Goal: Task Accomplishment & Management: Complete application form

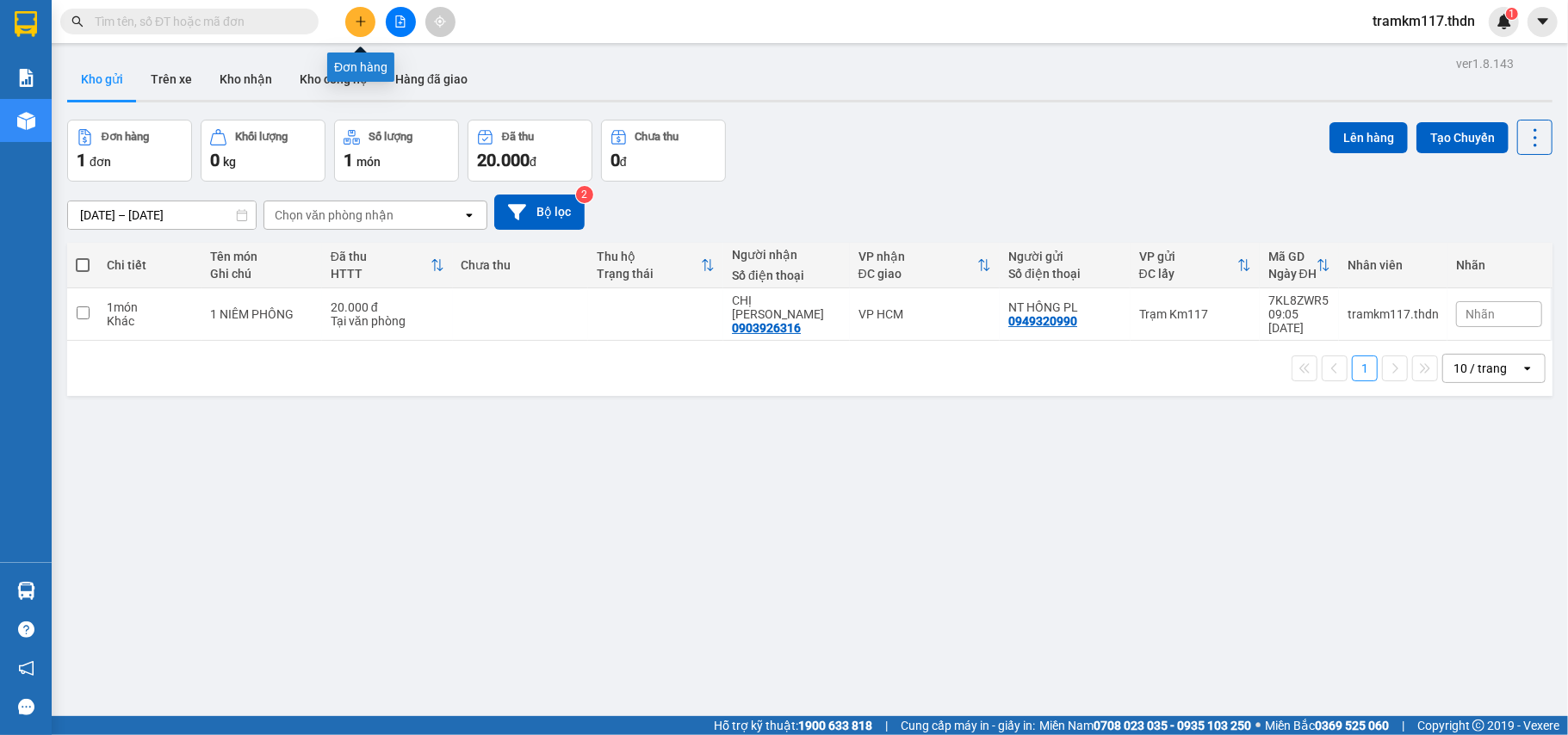
click at [360, 24] on icon "plus" at bounding box center [360, 21] width 1 height 9
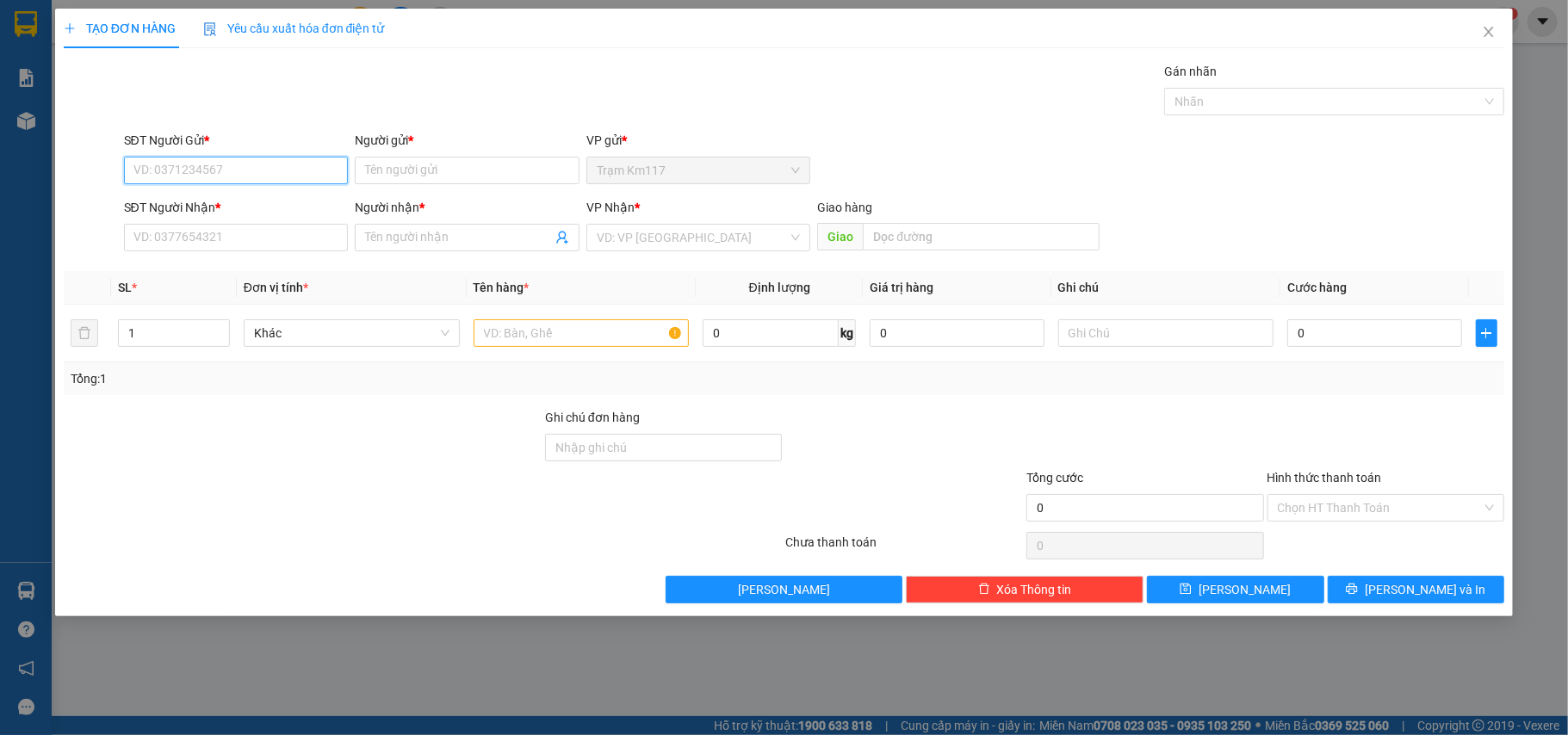
click at [253, 172] on input "SĐT Người Gửi *" at bounding box center [237, 170] width 225 height 27
click at [211, 199] on div "0379507586 - bẩu" at bounding box center [236, 206] width 204 height 19
type input "0379507586"
type input "bẩu"
type input "0862361932"
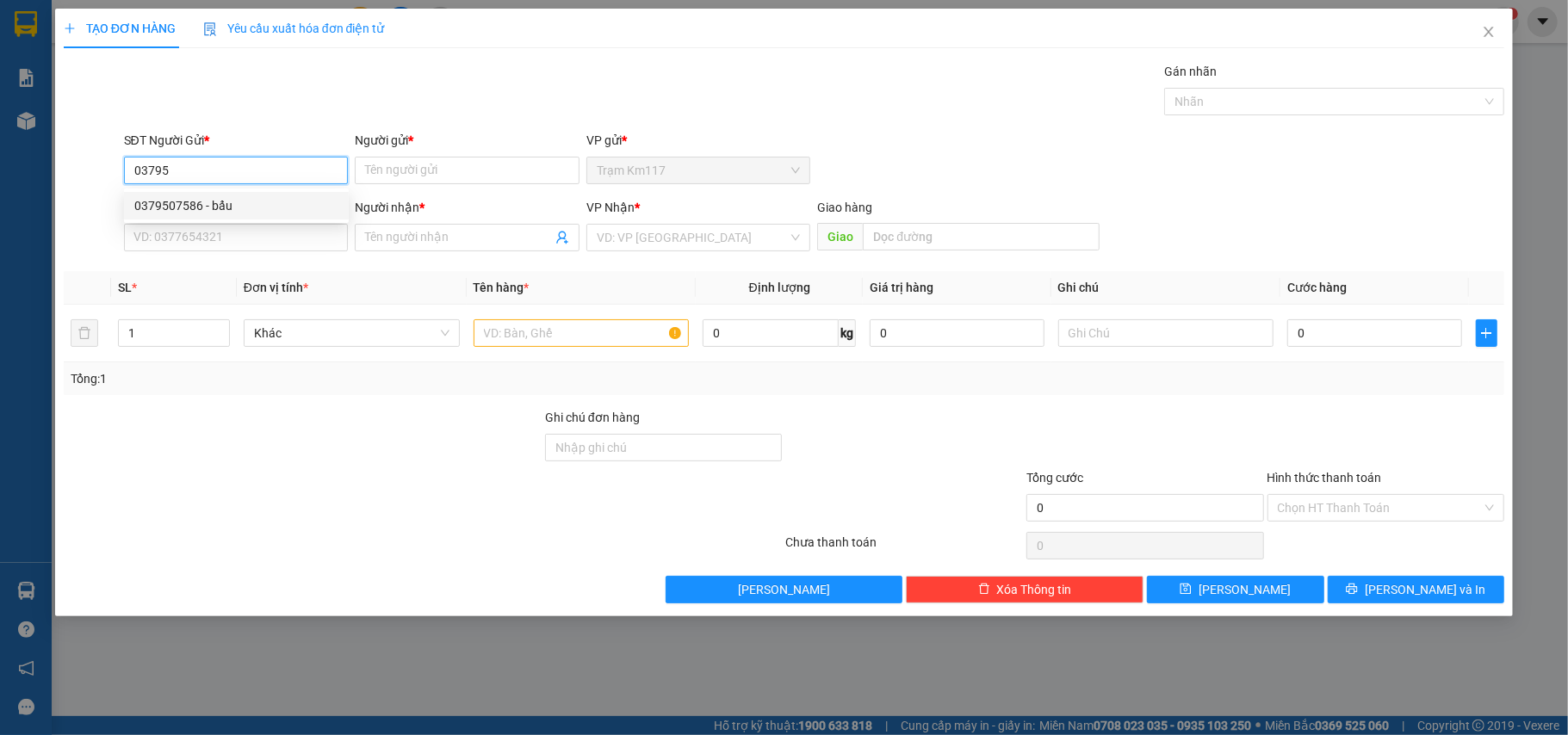
type input "TÀY"
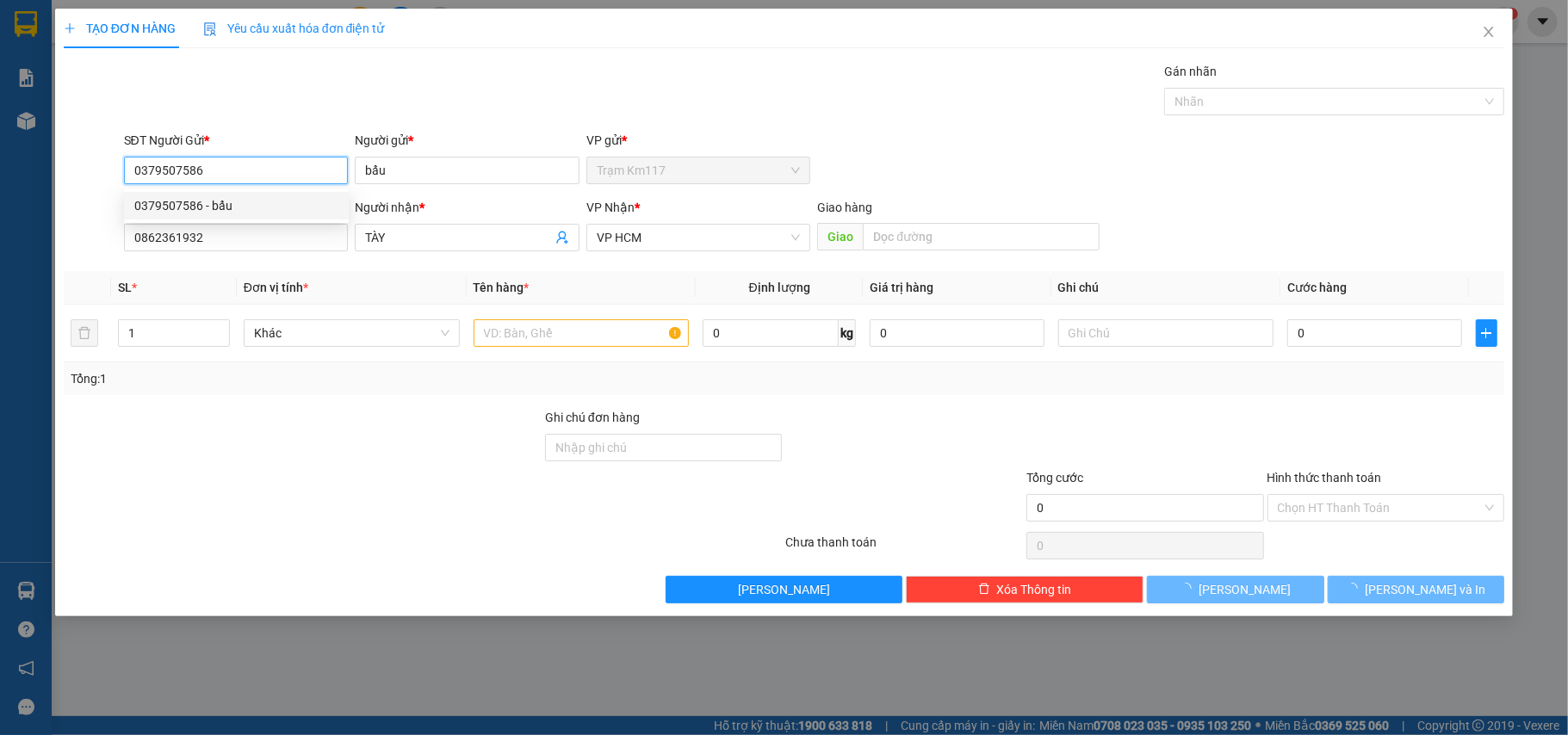
type input "30.000"
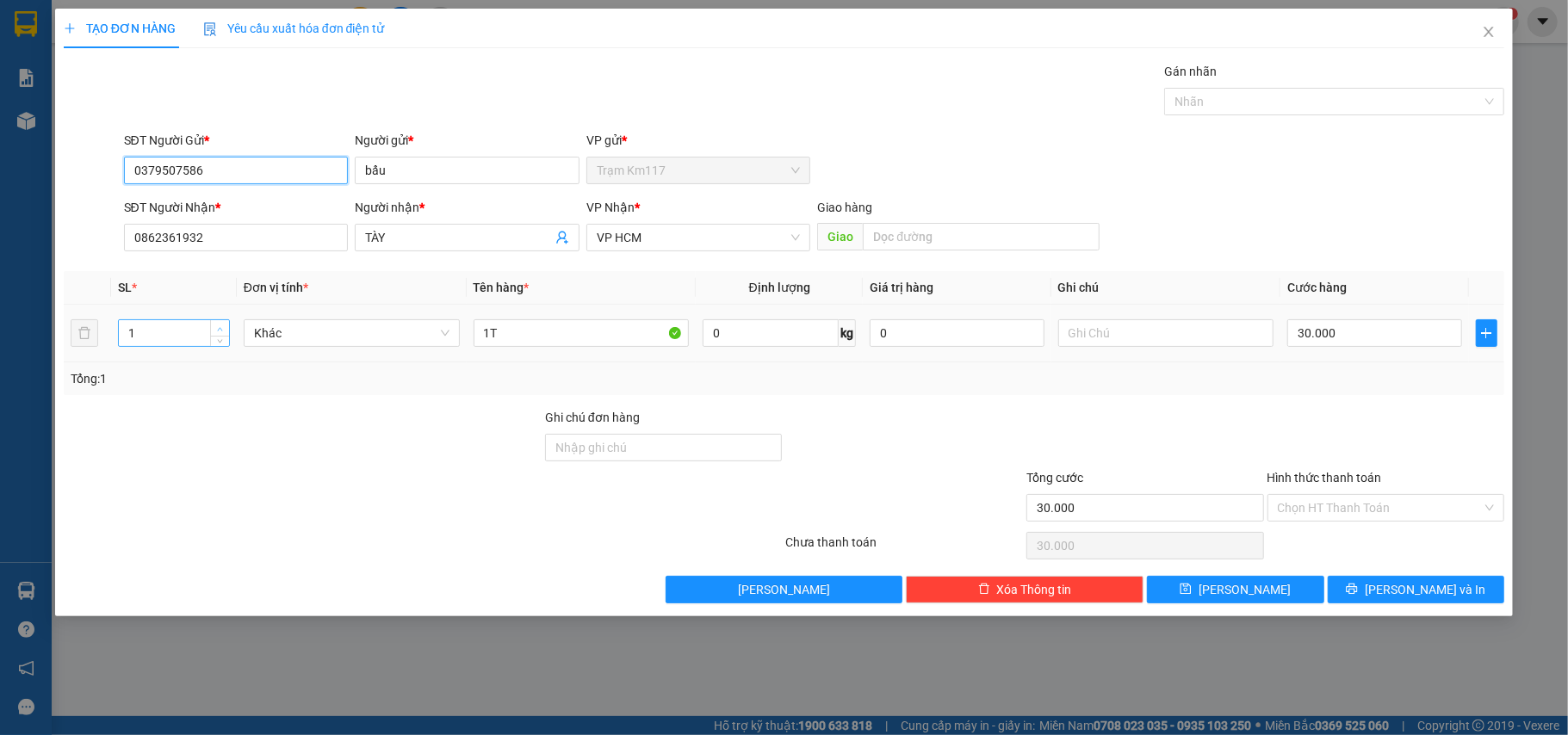
type input "0379507586"
type input "2"
click at [224, 328] on span "up" at bounding box center [219, 328] width 10 height 10
click at [569, 346] on input "1T" at bounding box center [581, 333] width 216 height 27
click at [522, 332] on input "1T À ·" at bounding box center [581, 333] width 216 height 27
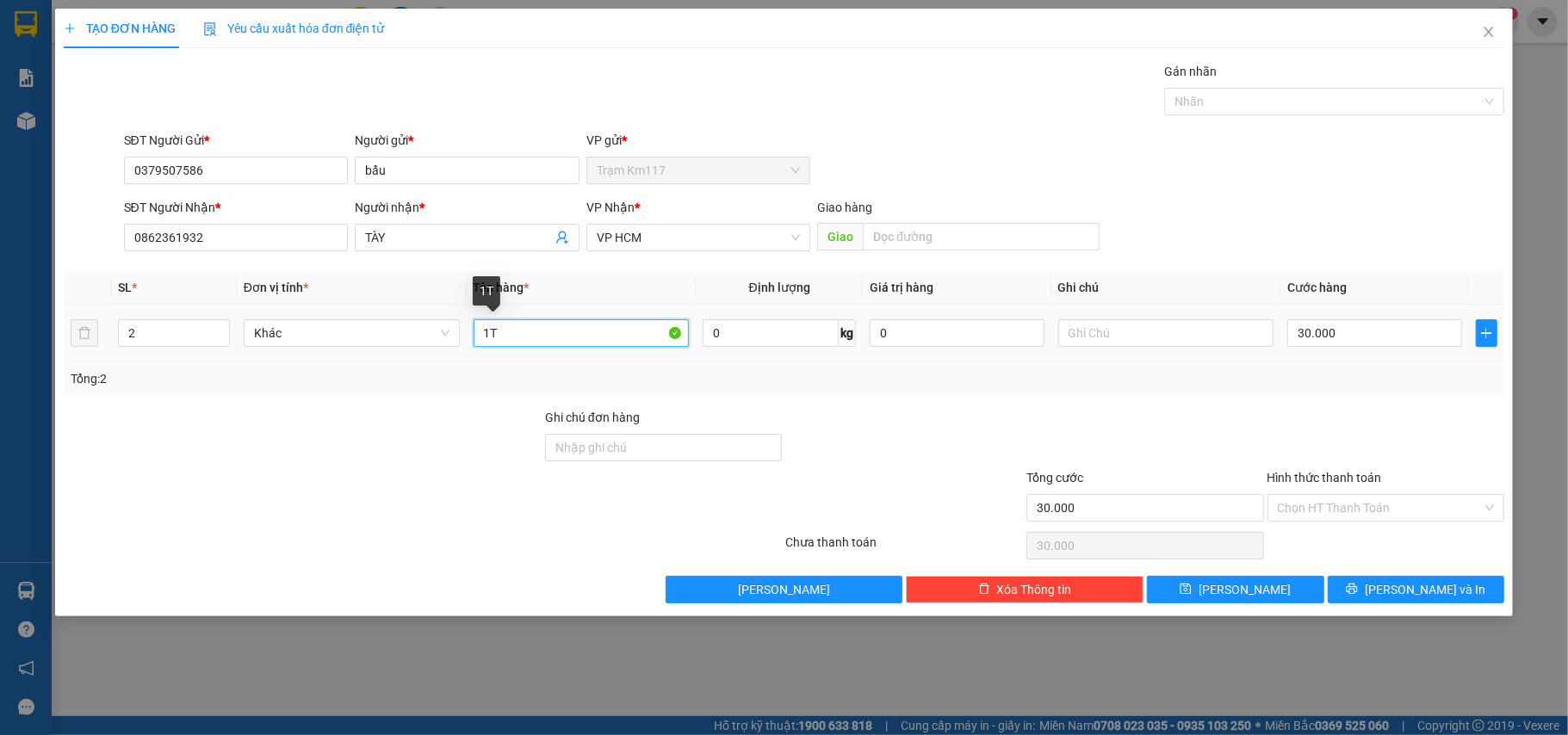
type input "1"
click at [586, 343] on input "text" at bounding box center [581, 333] width 216 height 27
type input "1T GÀ 1T TRÁI CÂY"
click at [1358, 342] on input "30.000" at bounding box center [1374, 333] width 174 height 27
type input "0"
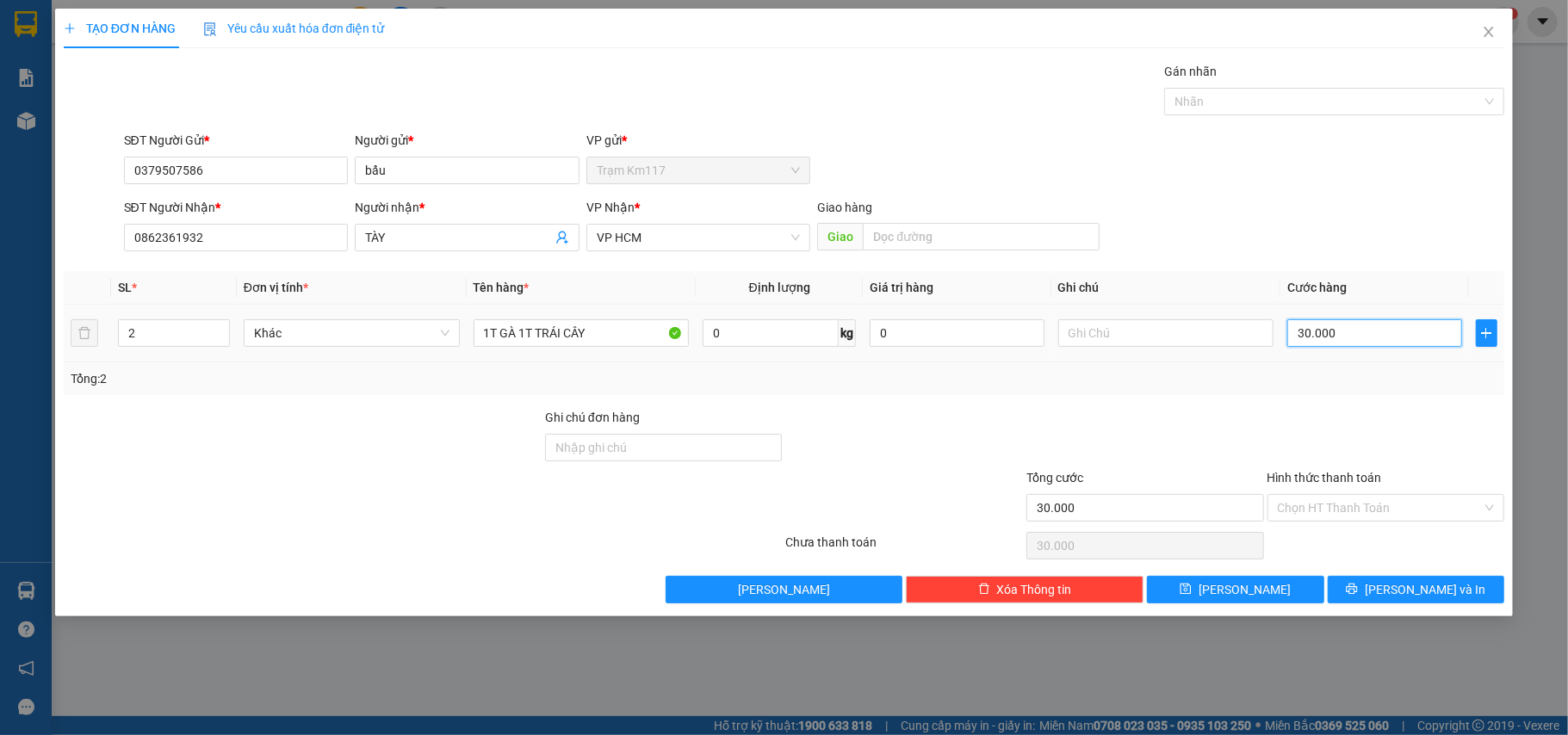
type input "0"
click at [1292, 329] on input "0" at bounding box center [1374, 333] width 174 height 27
type input "60"
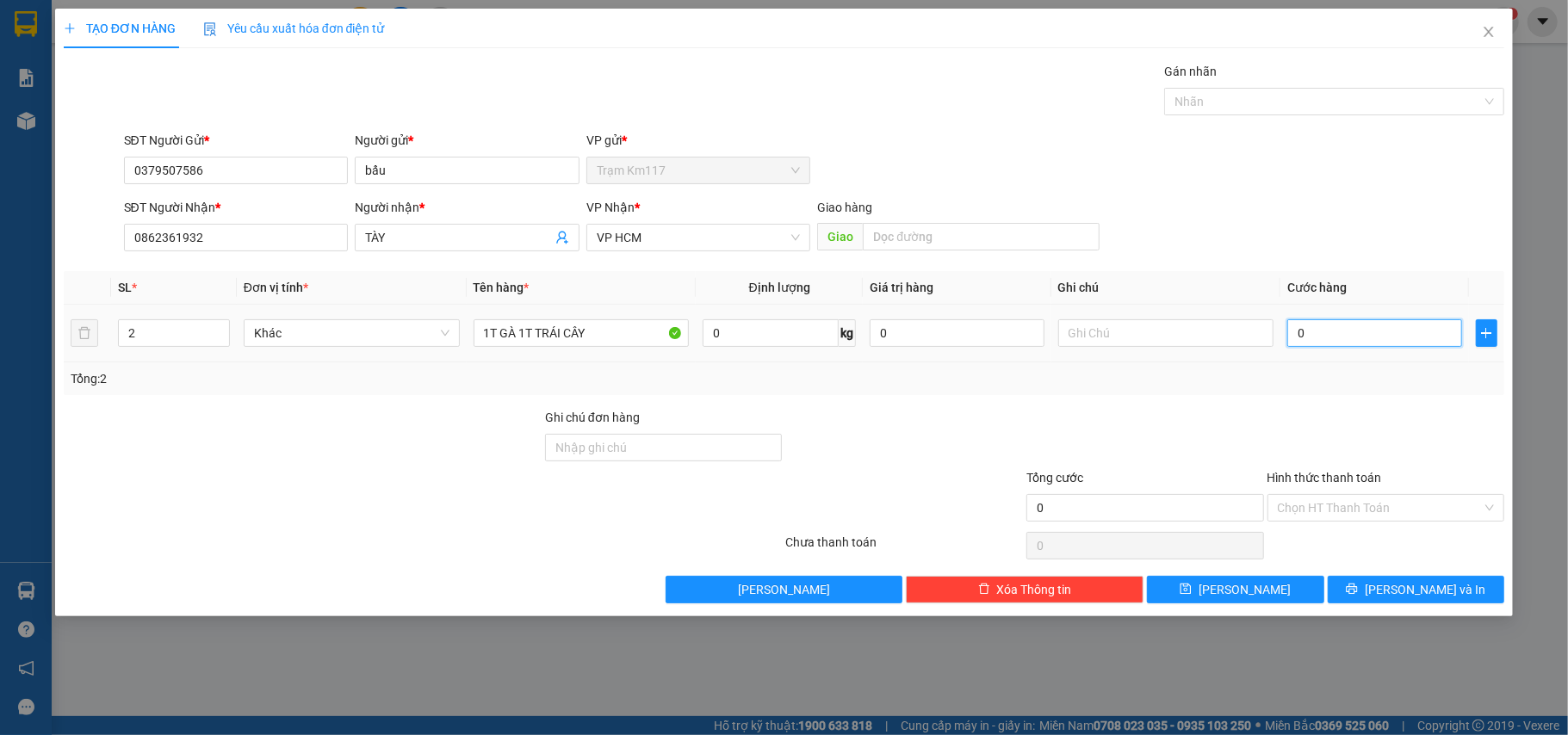
type input "60"
type input "600"
click at [1355, 337] on input "600" at bounding box center [1374, 333] width 174 height 27
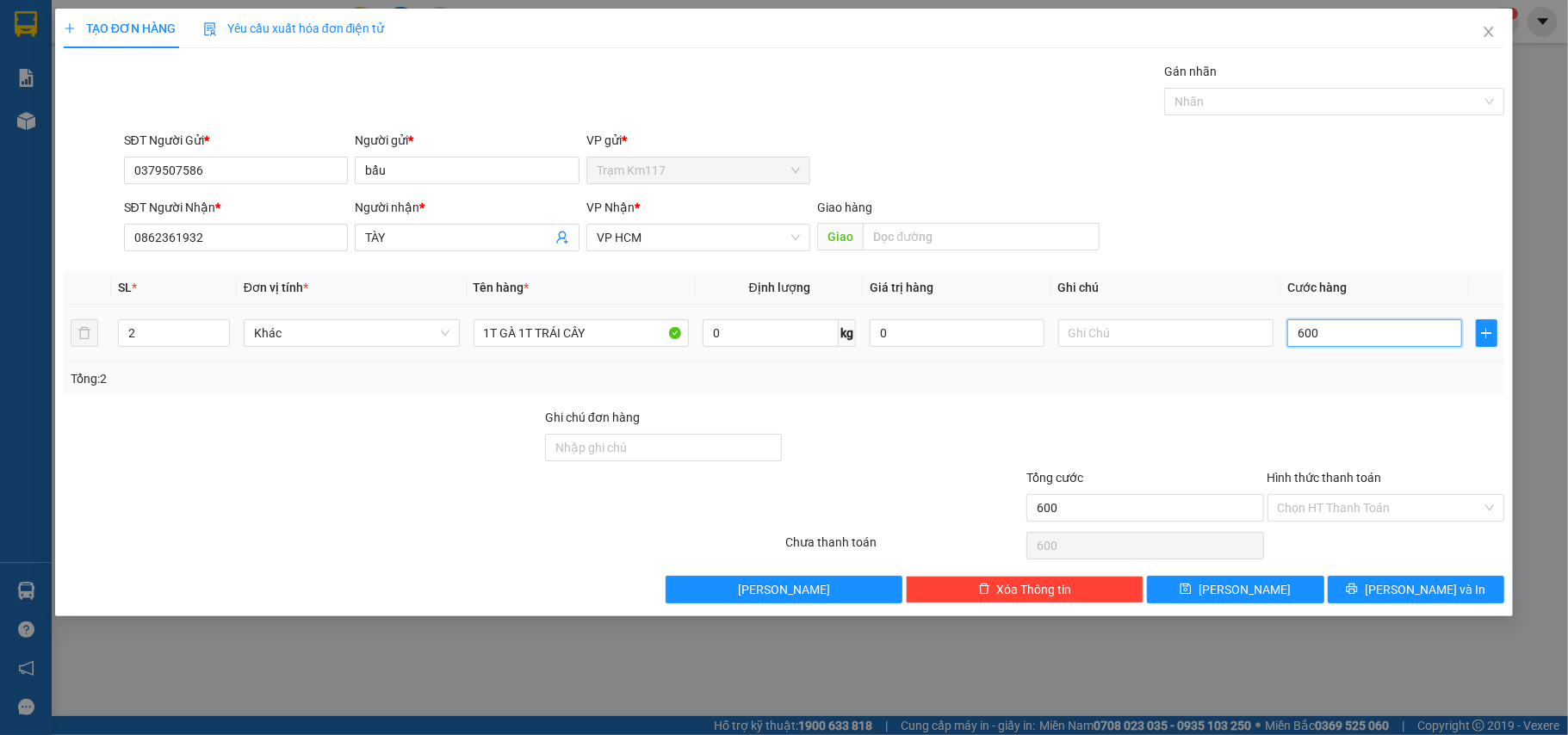
type input "60"
type input "6"
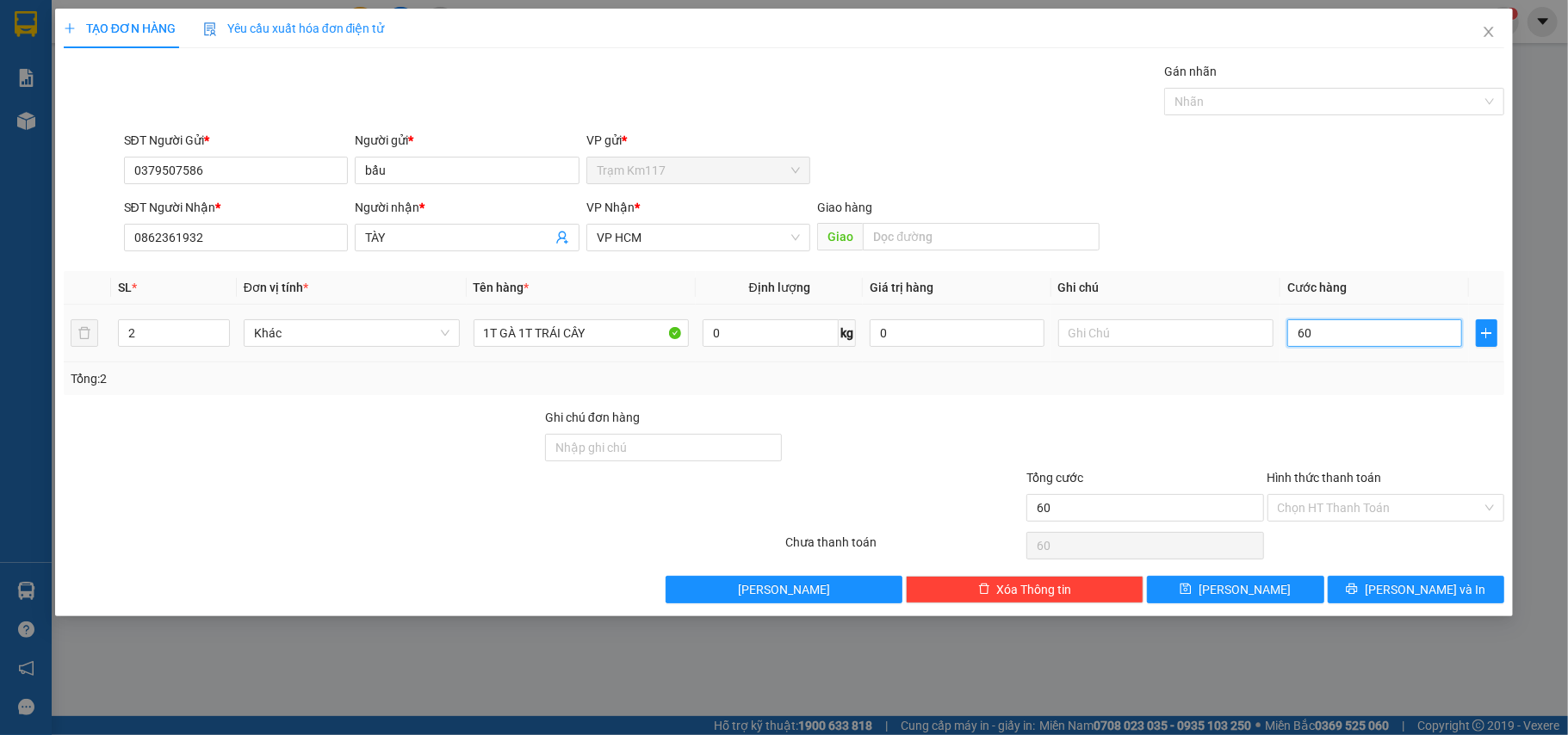
type input "6"
type input "65"
type input "650"
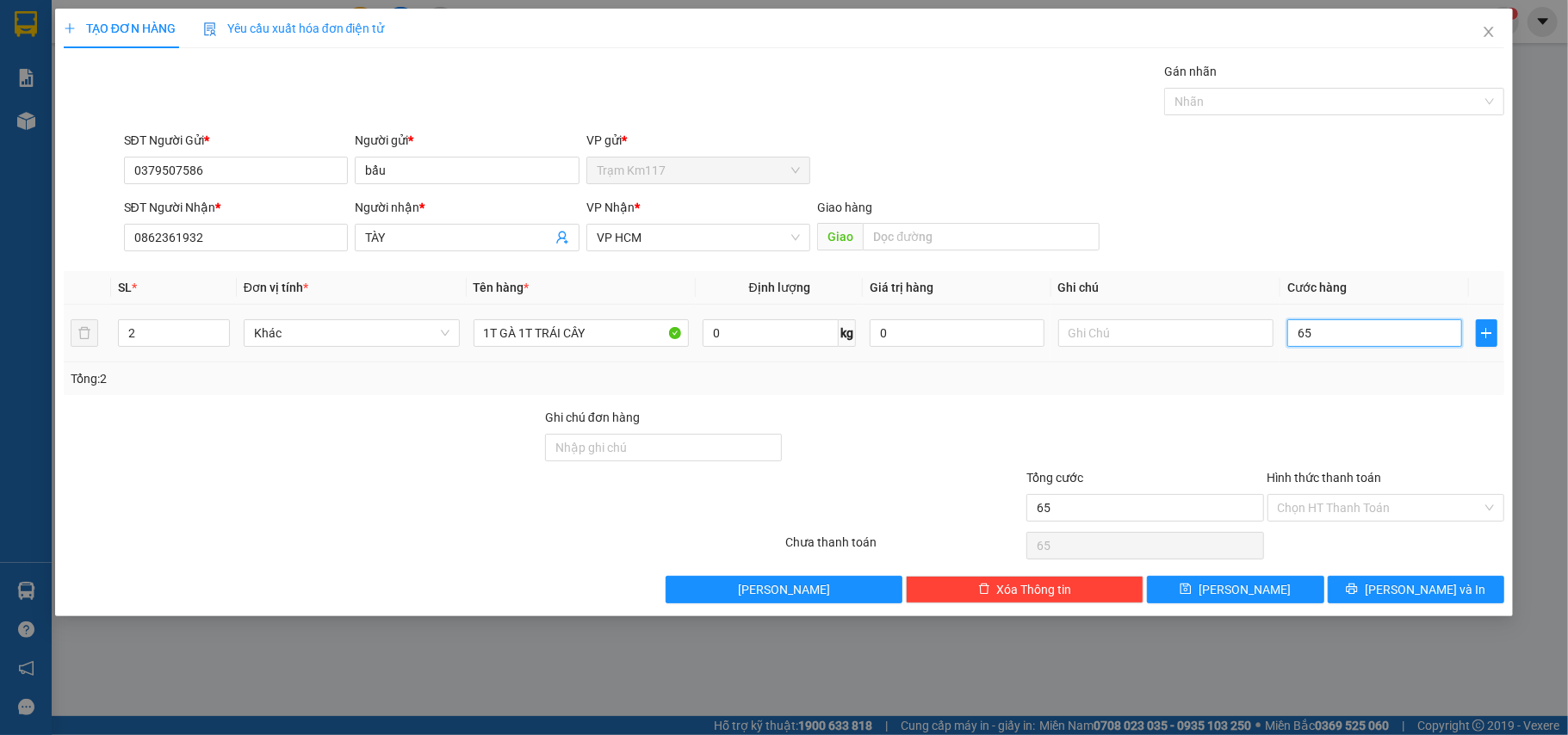
type input "650"
type input "6.500"
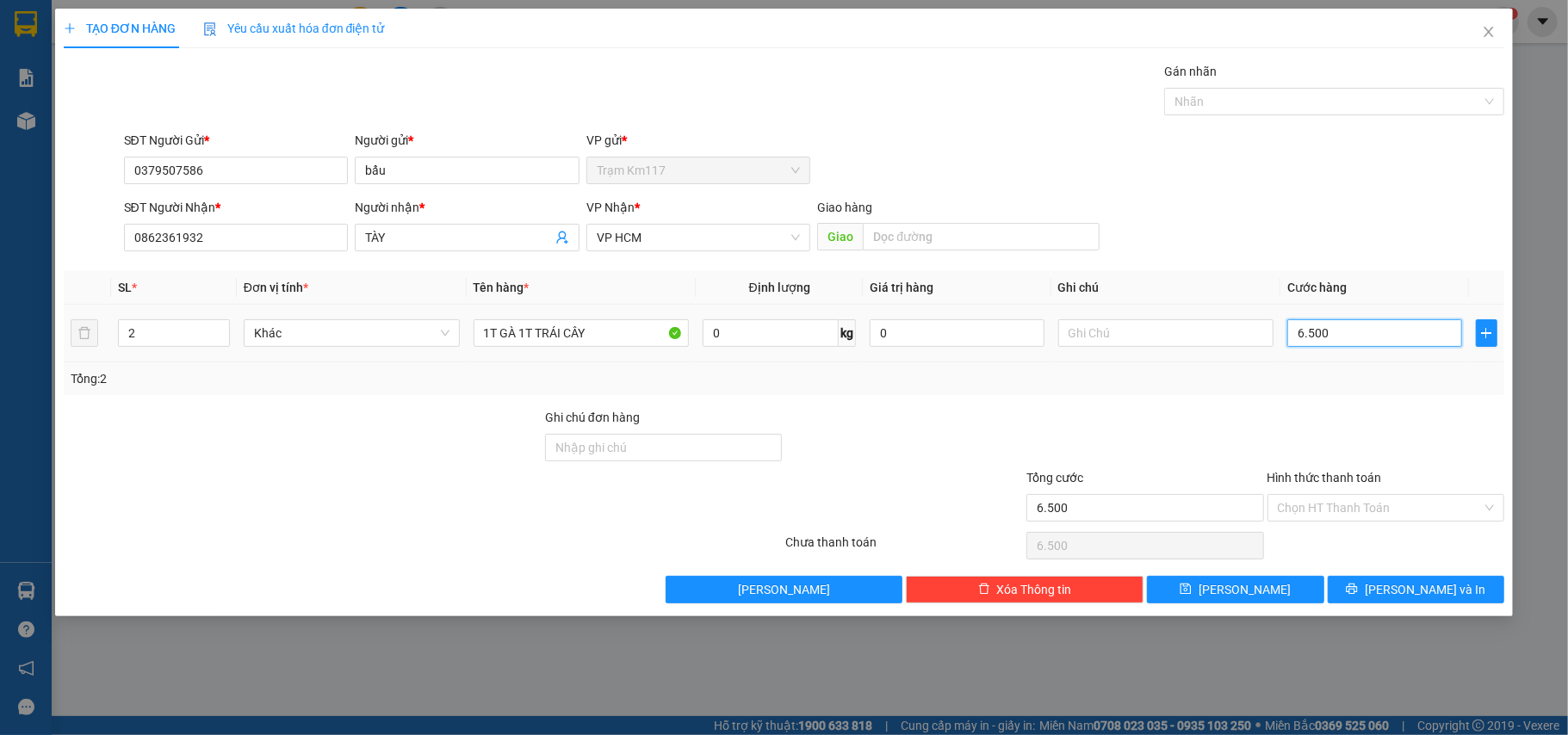
type input "65.000"
click at [1358, 591] on icon "printer" at bounding box center [1352, 589] width 11 height 11
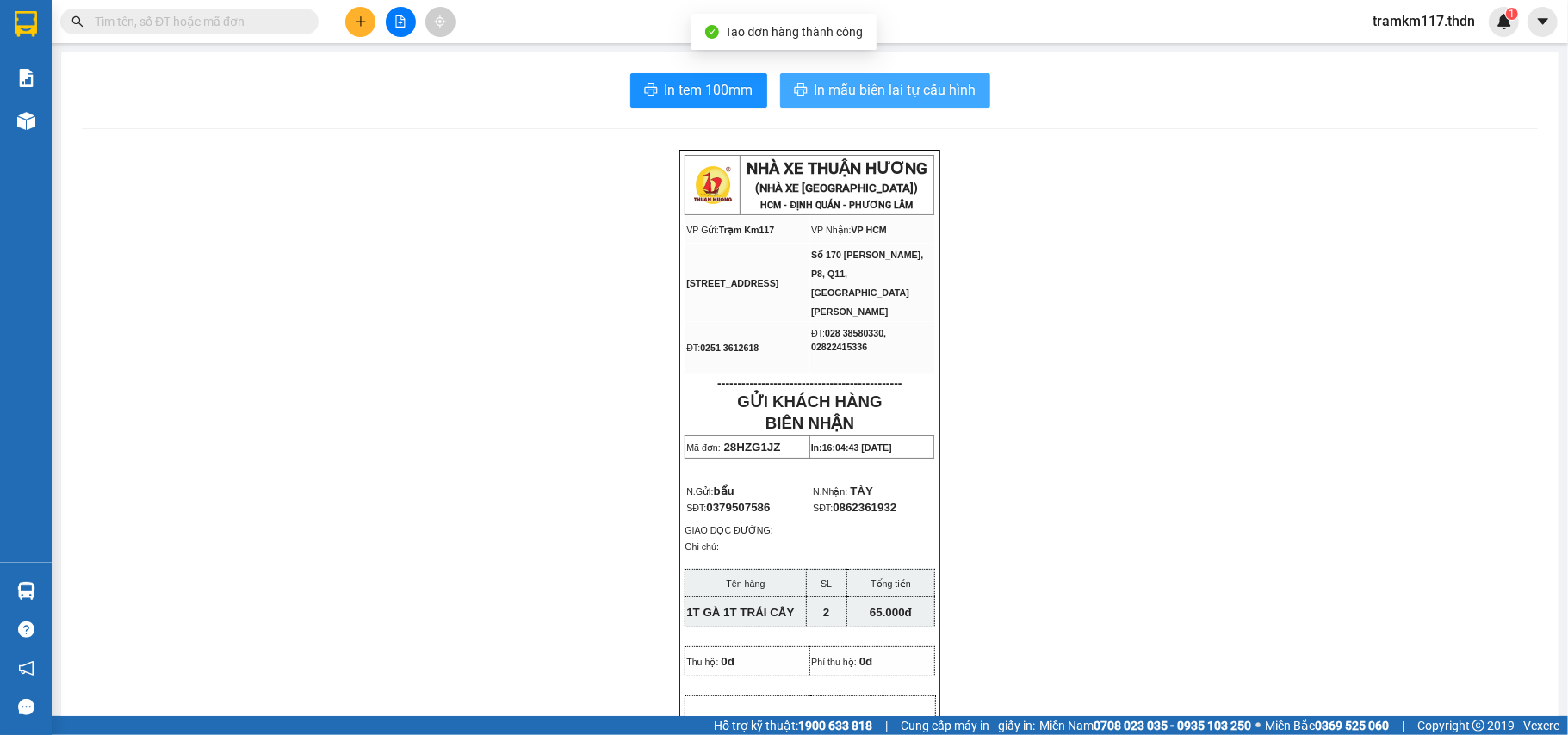
click at [837, 92] on span "In mẫu biên lai tự cấu hình" at bounding box center [895, 90] width 162 height 22
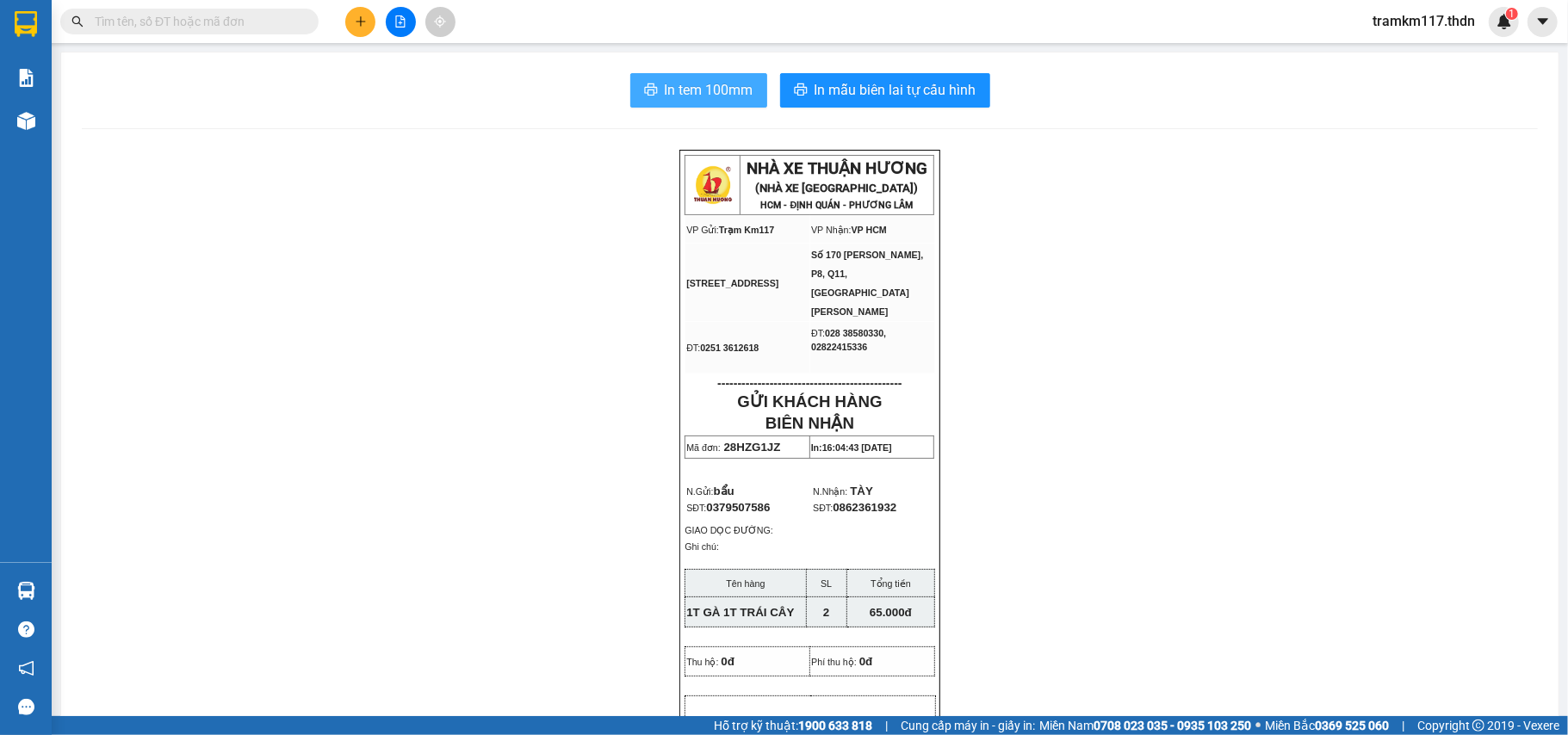
click at [690, 91] on span "In tem 100mm" at bounding box center [709, 90] width 89 height 22
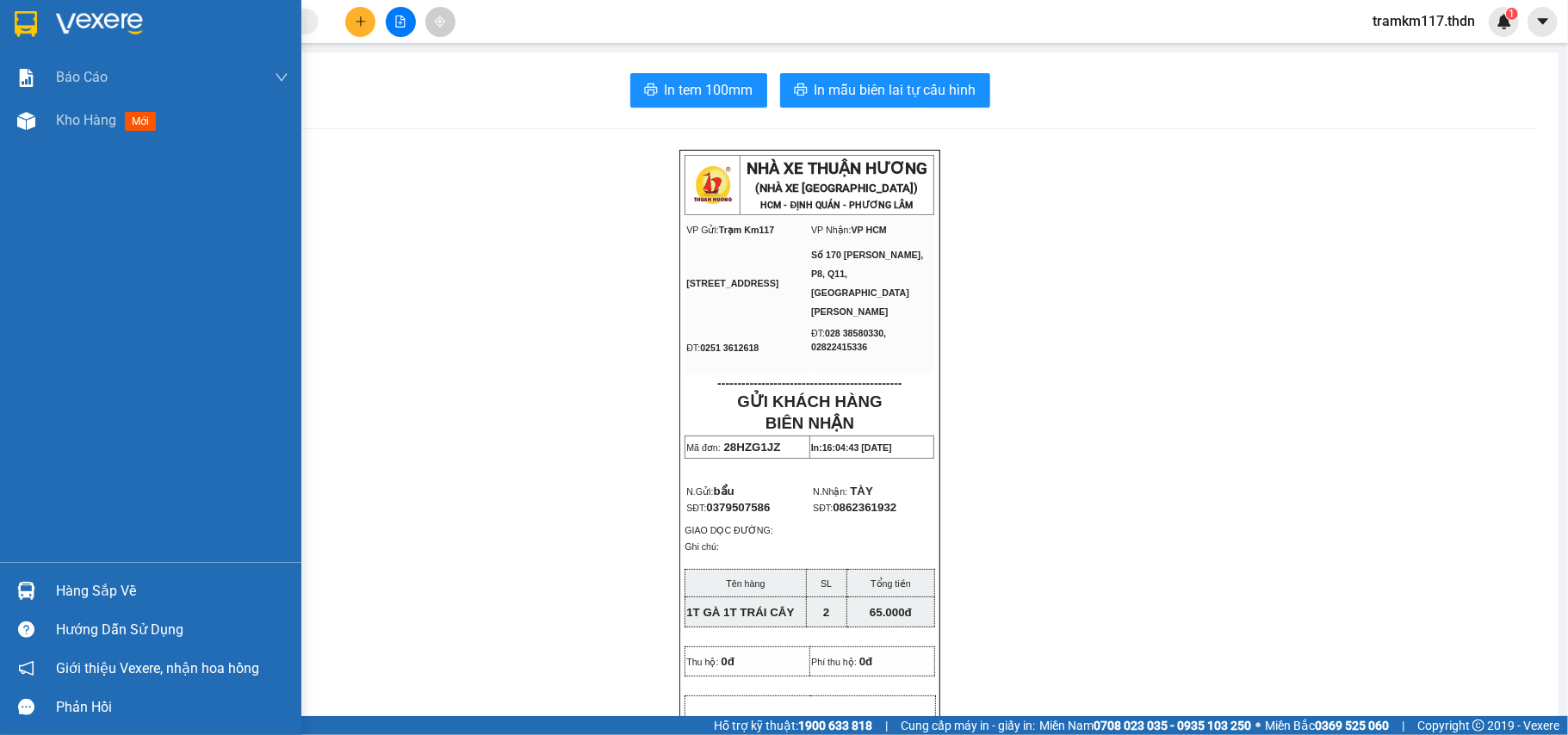
click at [33, 17] on img at bounding box center [25, 24] width 23 height 25
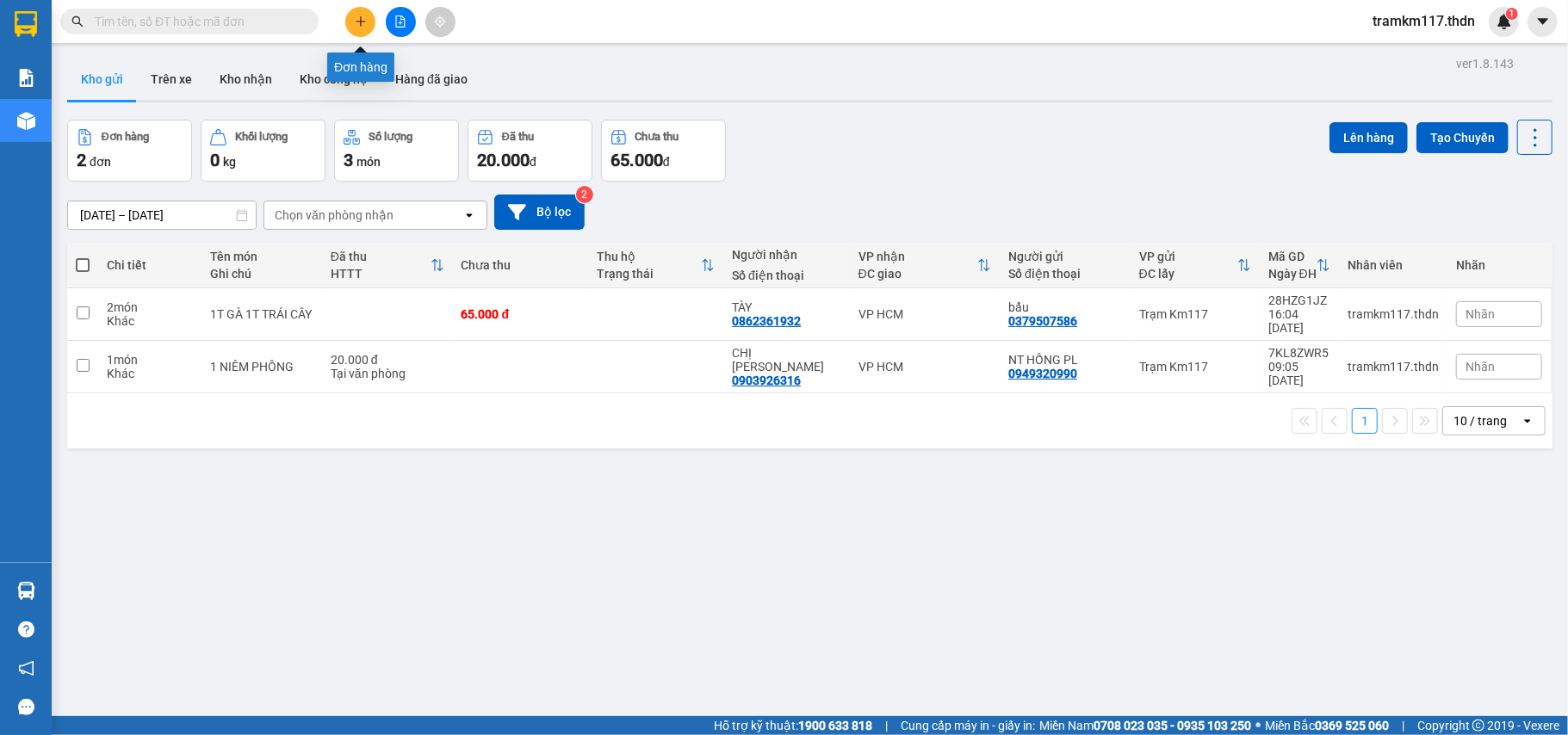
click at [363, 23] on icon "plus" at bounding box center [360, 21] width 12 height 12
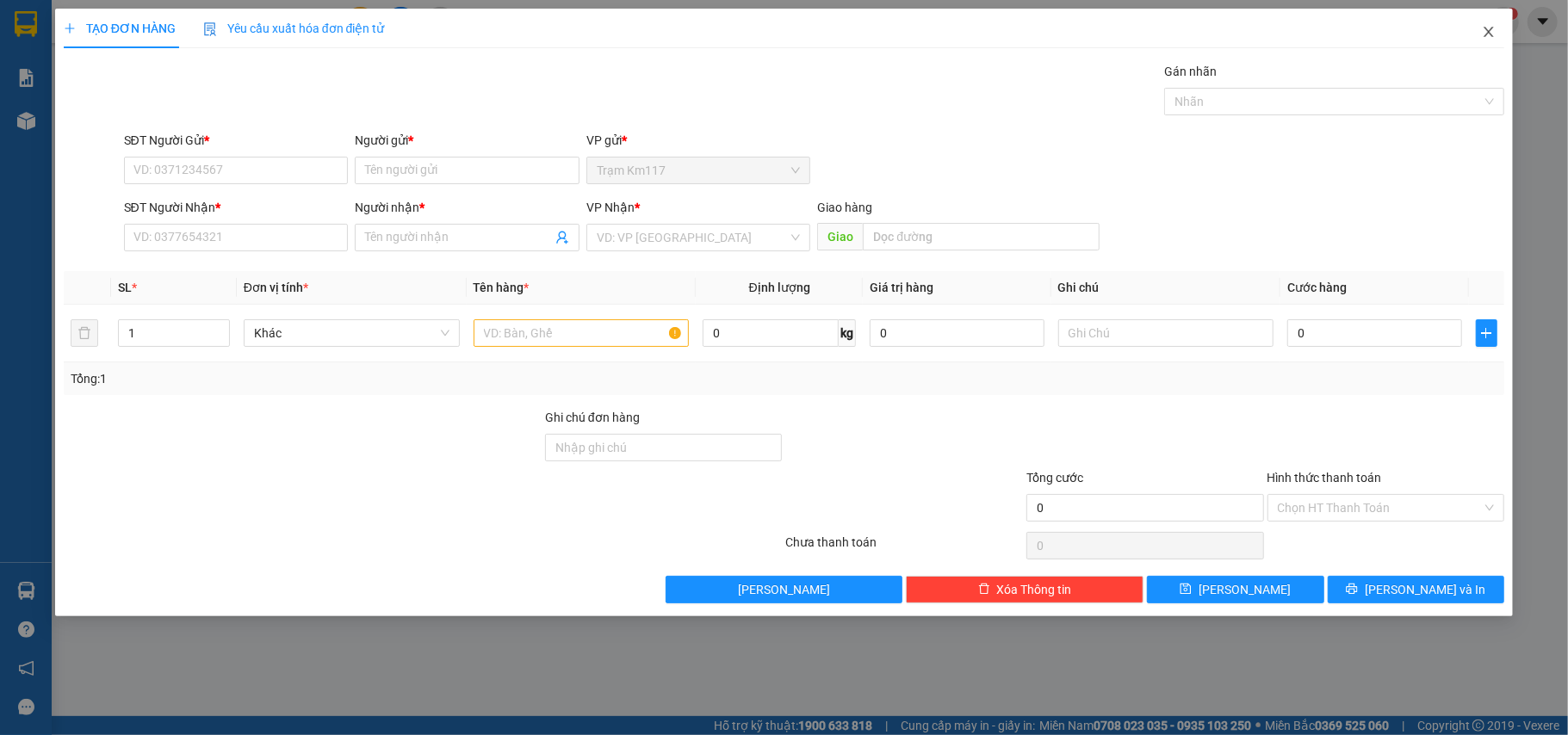
click at [1491, 34] on icon "close" at bounding box center [1488, 32] width 14 height 14
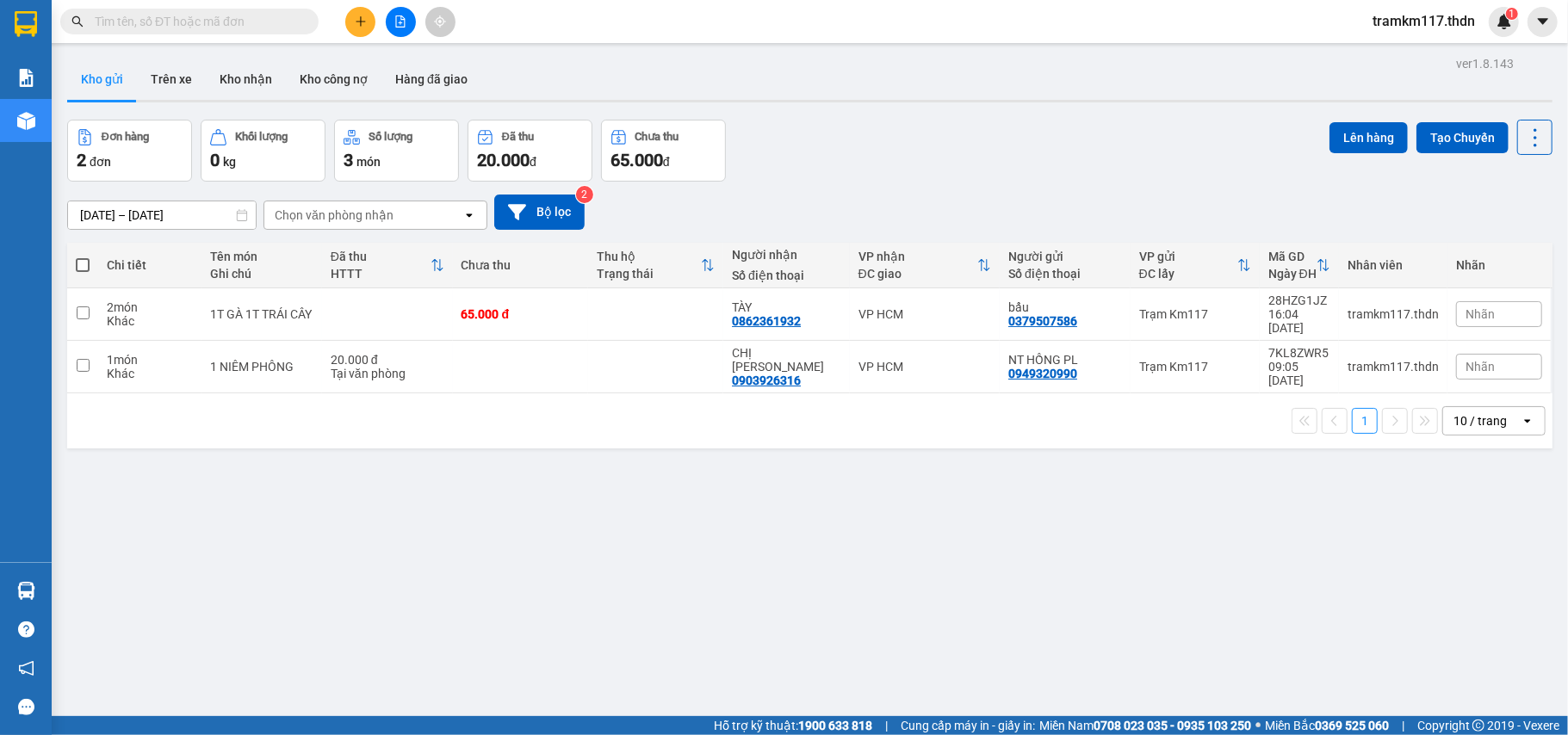
click at [215, 23] on input "text" at bounding box center [196, 21] width 203 height 19
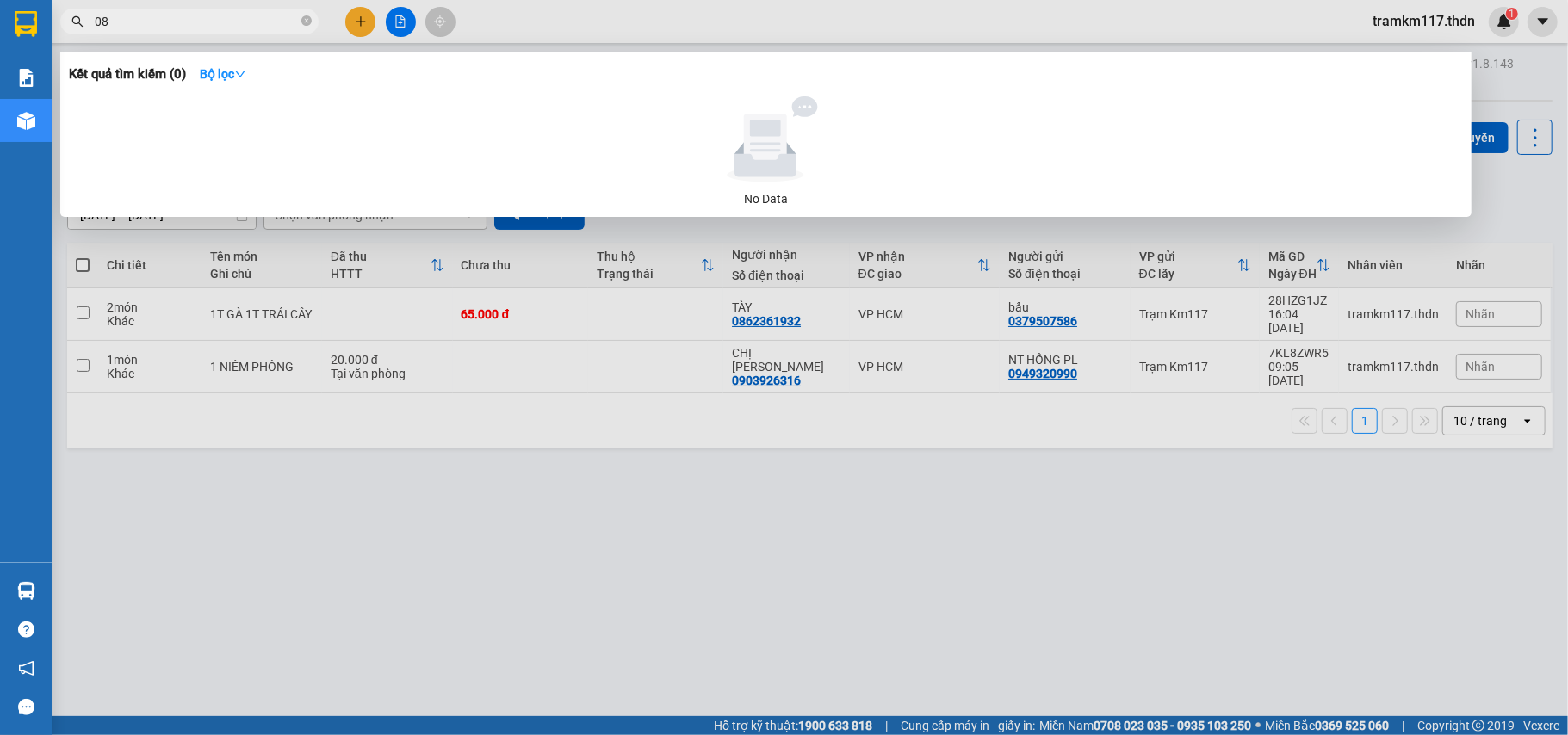
type input "0"
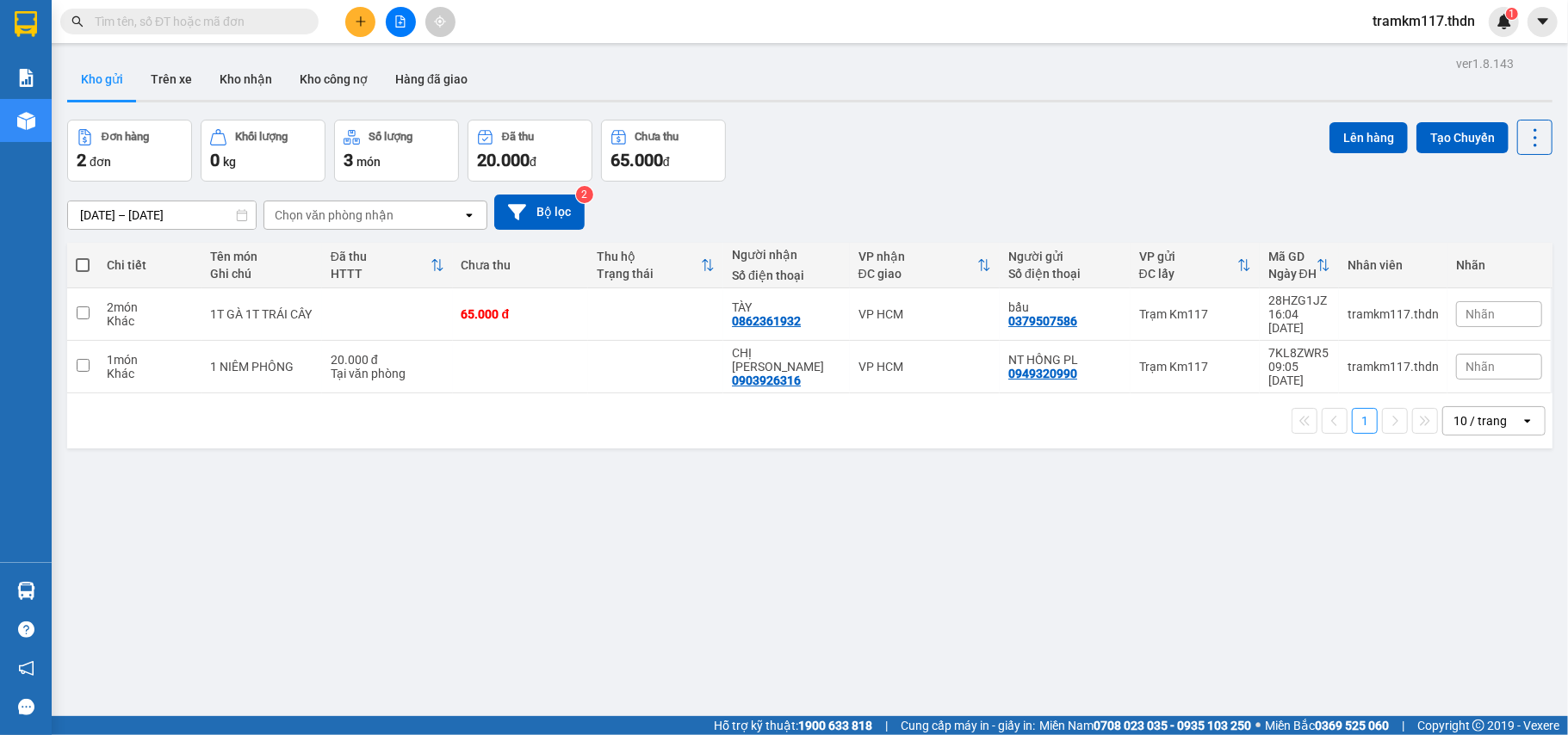
click at [210, 19] on input "text" at bounding box center [196, 21] width 203 height 19
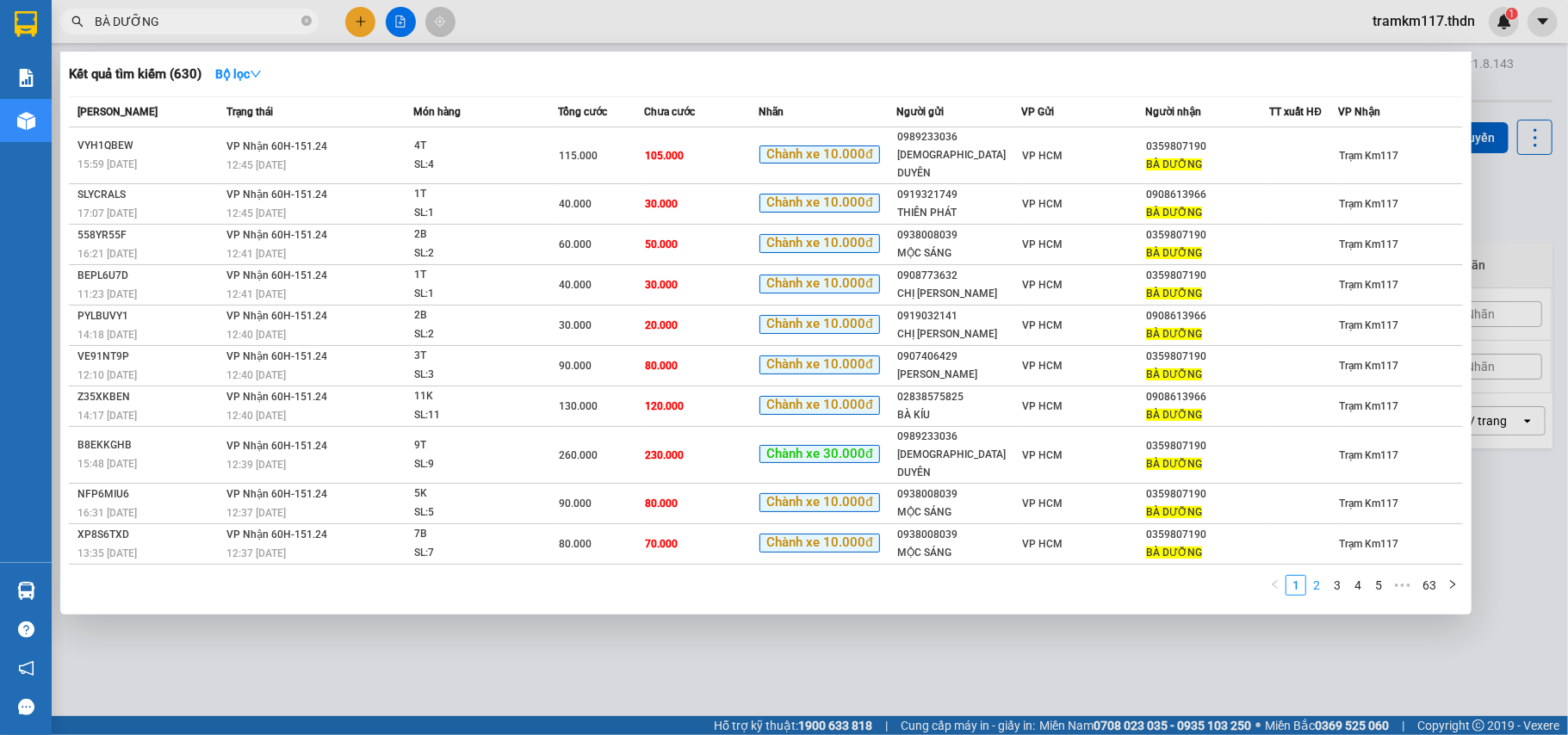
click at [1316, 576] on link "2" at bounding box center [1316, 585] width 19 height 19
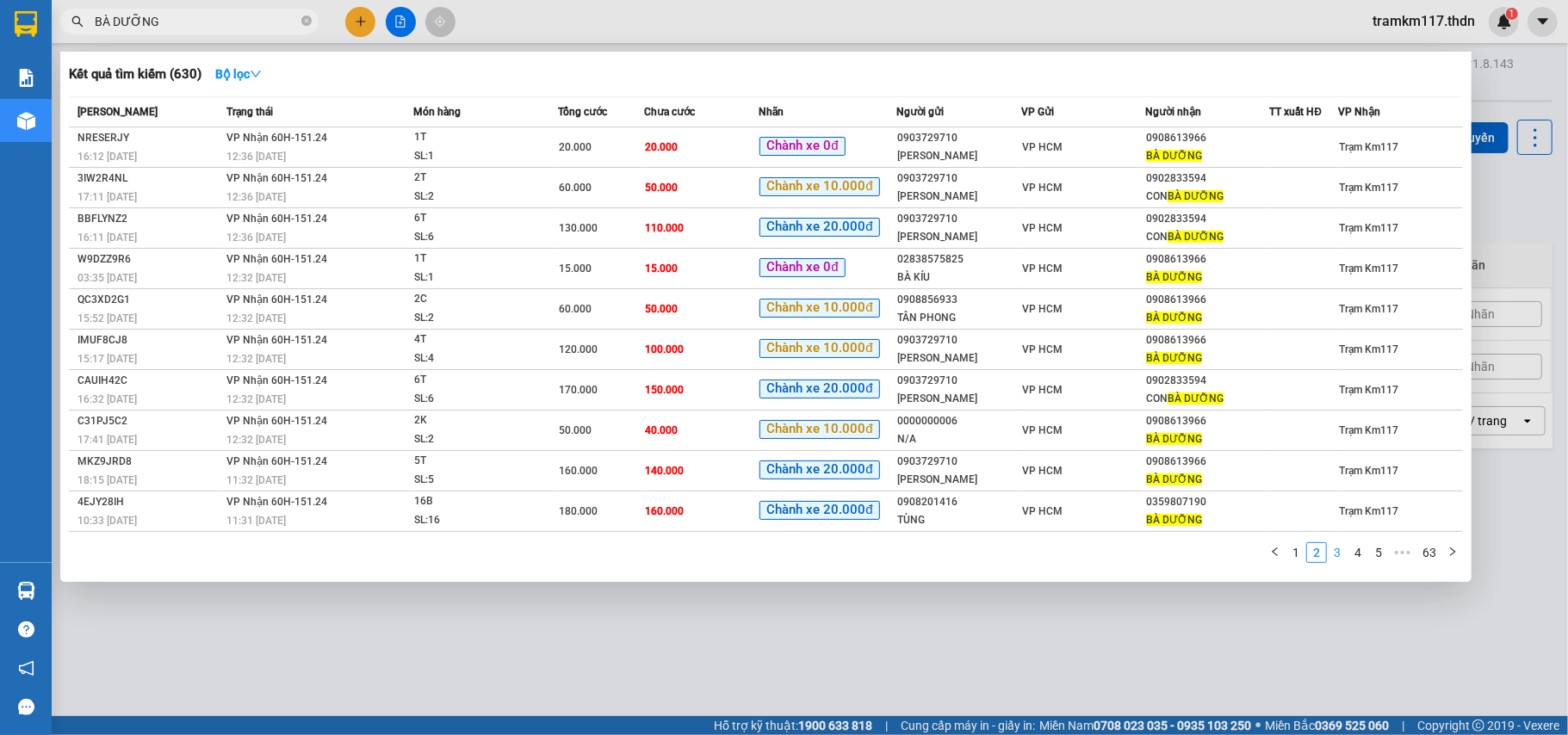
click at [1341, 546] on link "3" at bounding box center [1337, 552] width 19 height 19
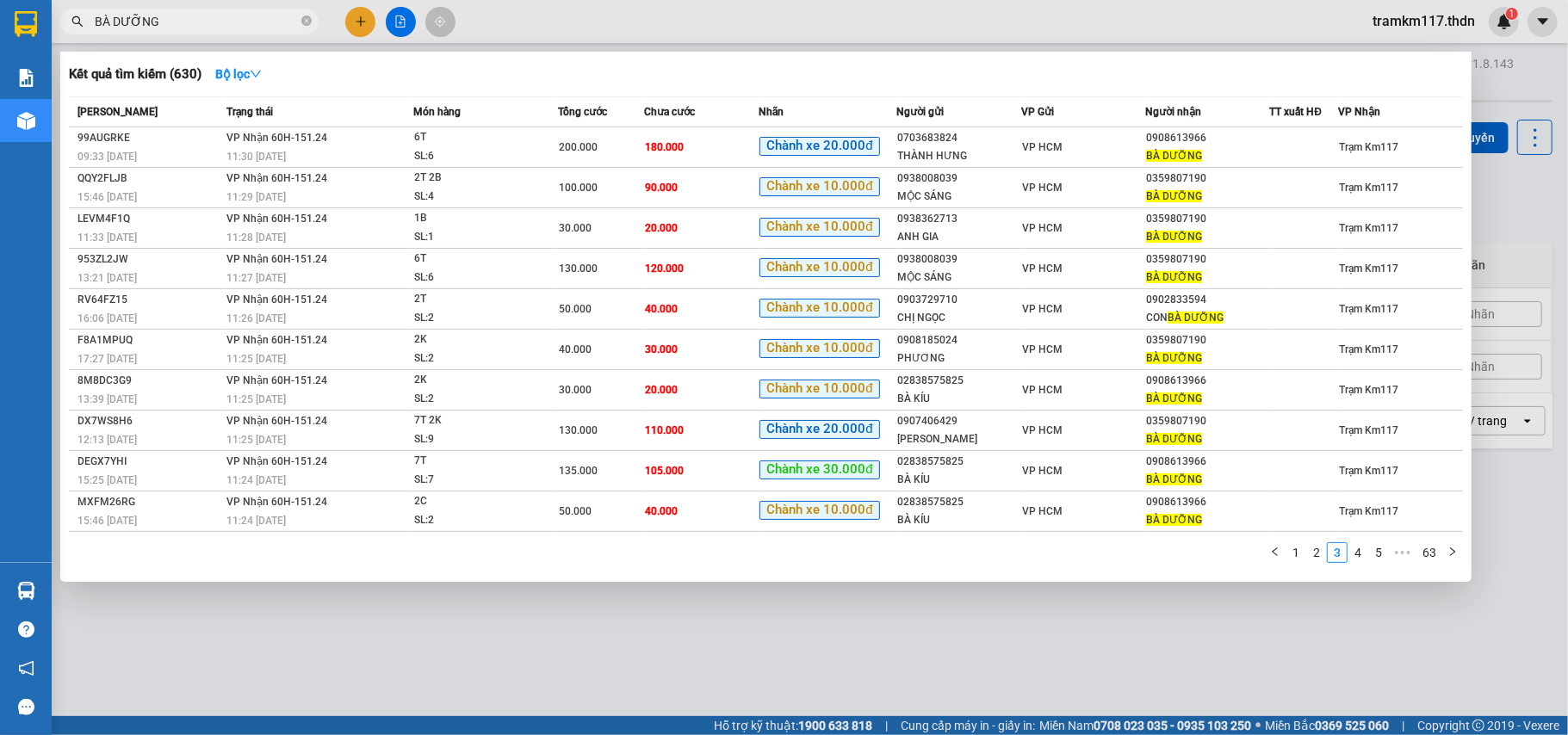
click at [183, 21] on input "BÀ DƯỠNG" at bounding box center [196, 21] width 203 height 19
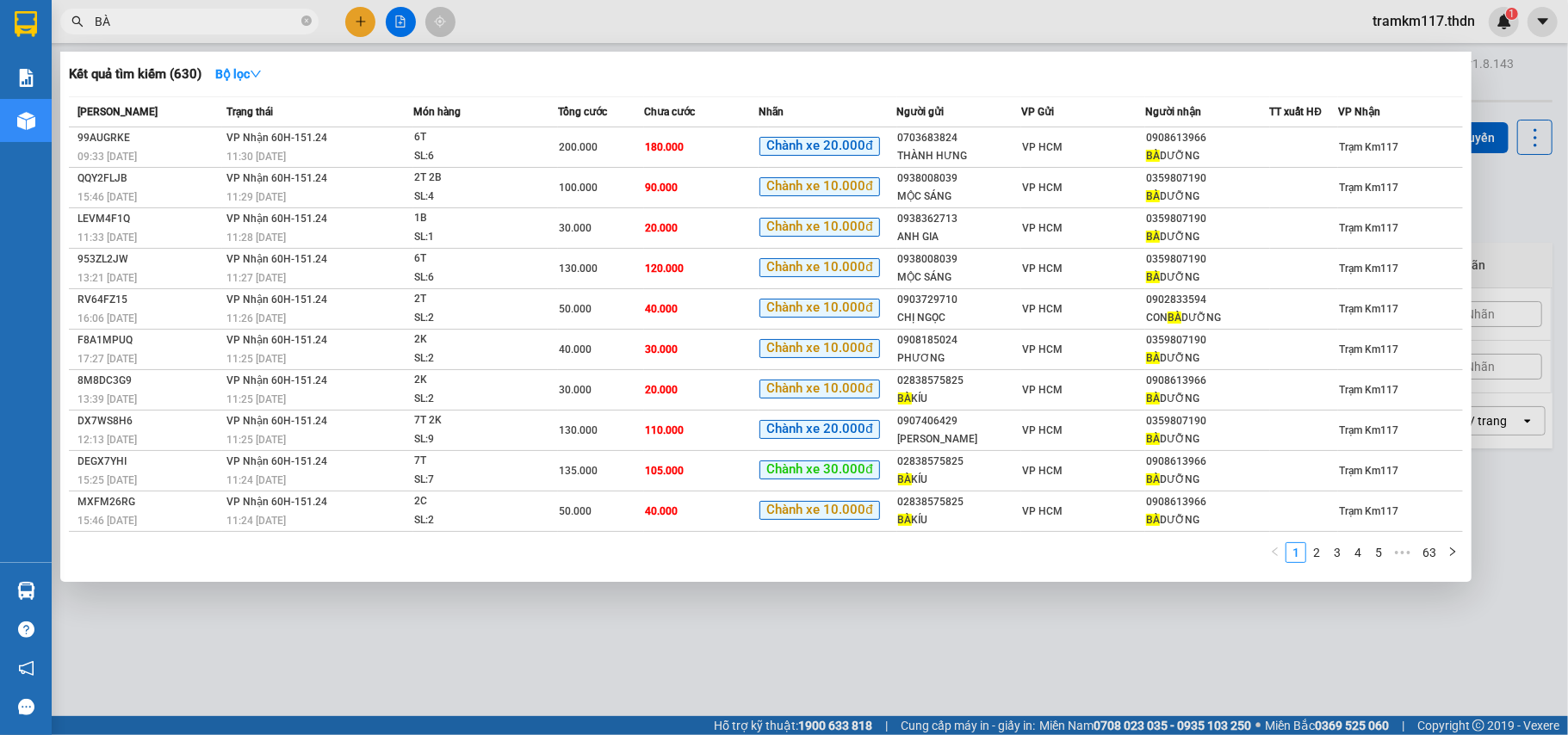
type input "B"
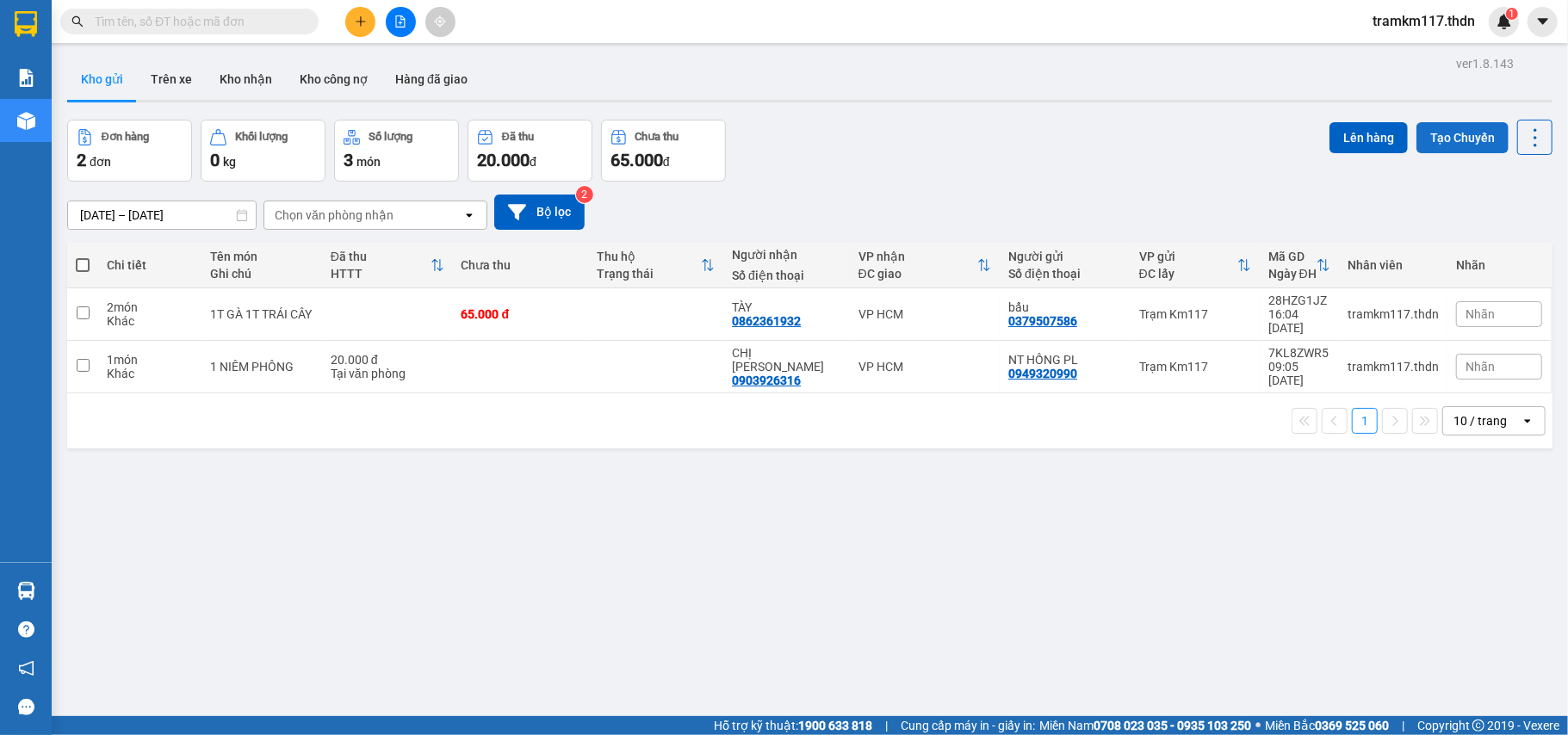
click at [1457, 134] on button "Tạo Chuyến" at bounding box center [1463, 138] width 92 height 31
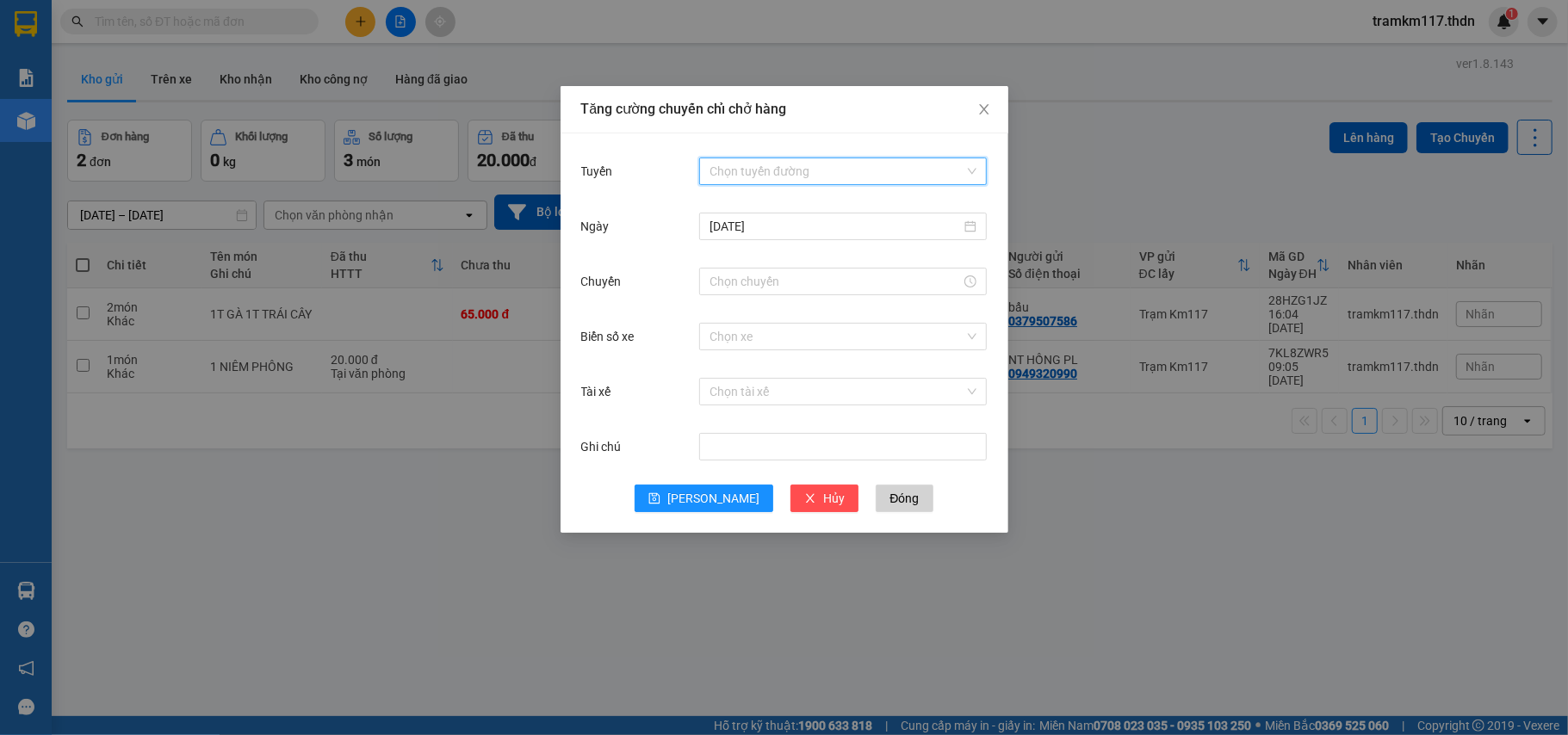
click at [796, 163] on input "Tuyến" at bounding box center [837, 171] width 255 height 25
click at [766, 228] on div "Đồng Nai - [PERSON_NAME]" at bounding box center [843, 233] width 266 height 19
click at [771, 276] on input "Chuyến" at bounding box center [835, 281] width 251 height 19
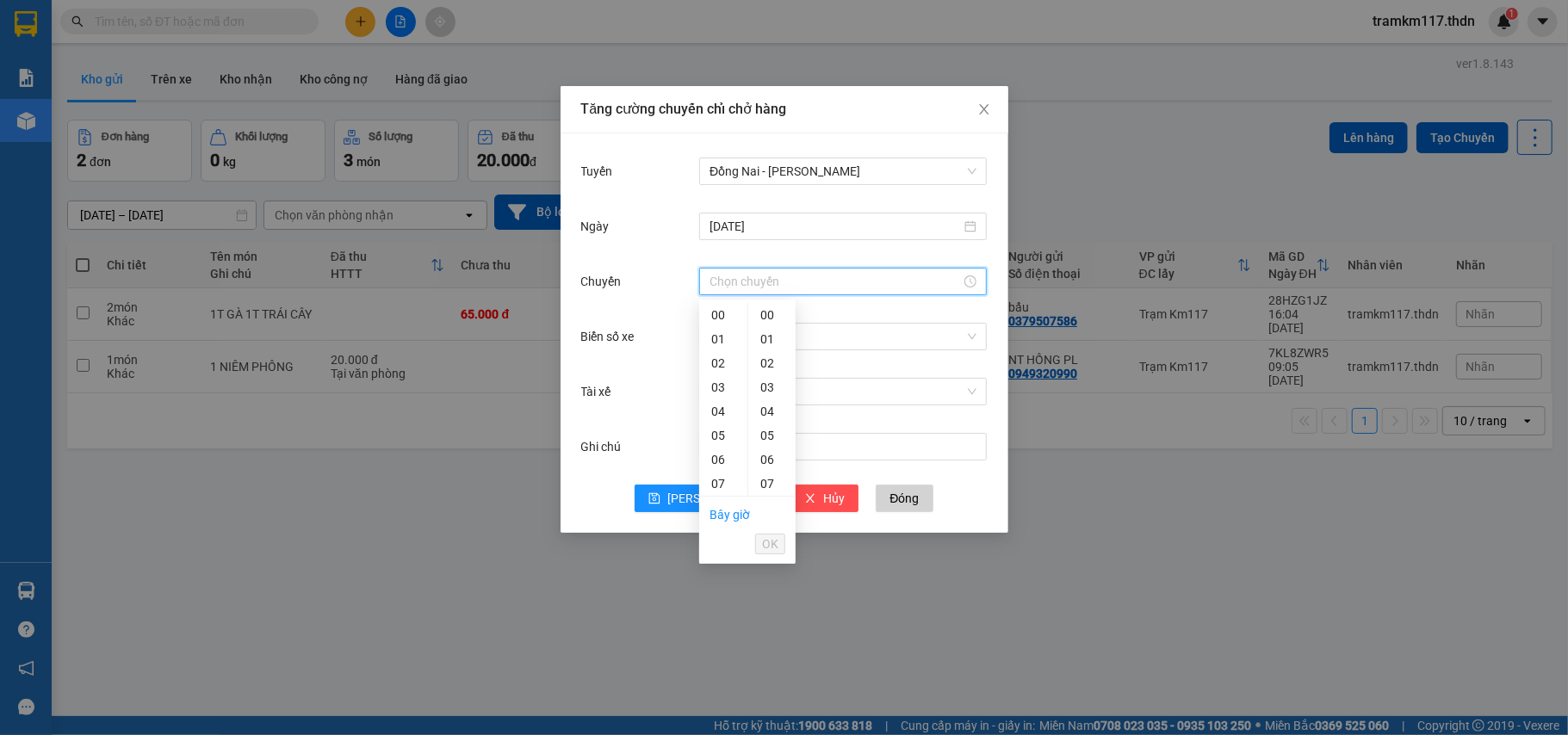
click at [717, 734] on div "18" at bounding box center [722, 749] width 48 height 24
type input "18:30"
click at [768, 544] on span "OK" at bounding box center [770, 544] width 16 height 19
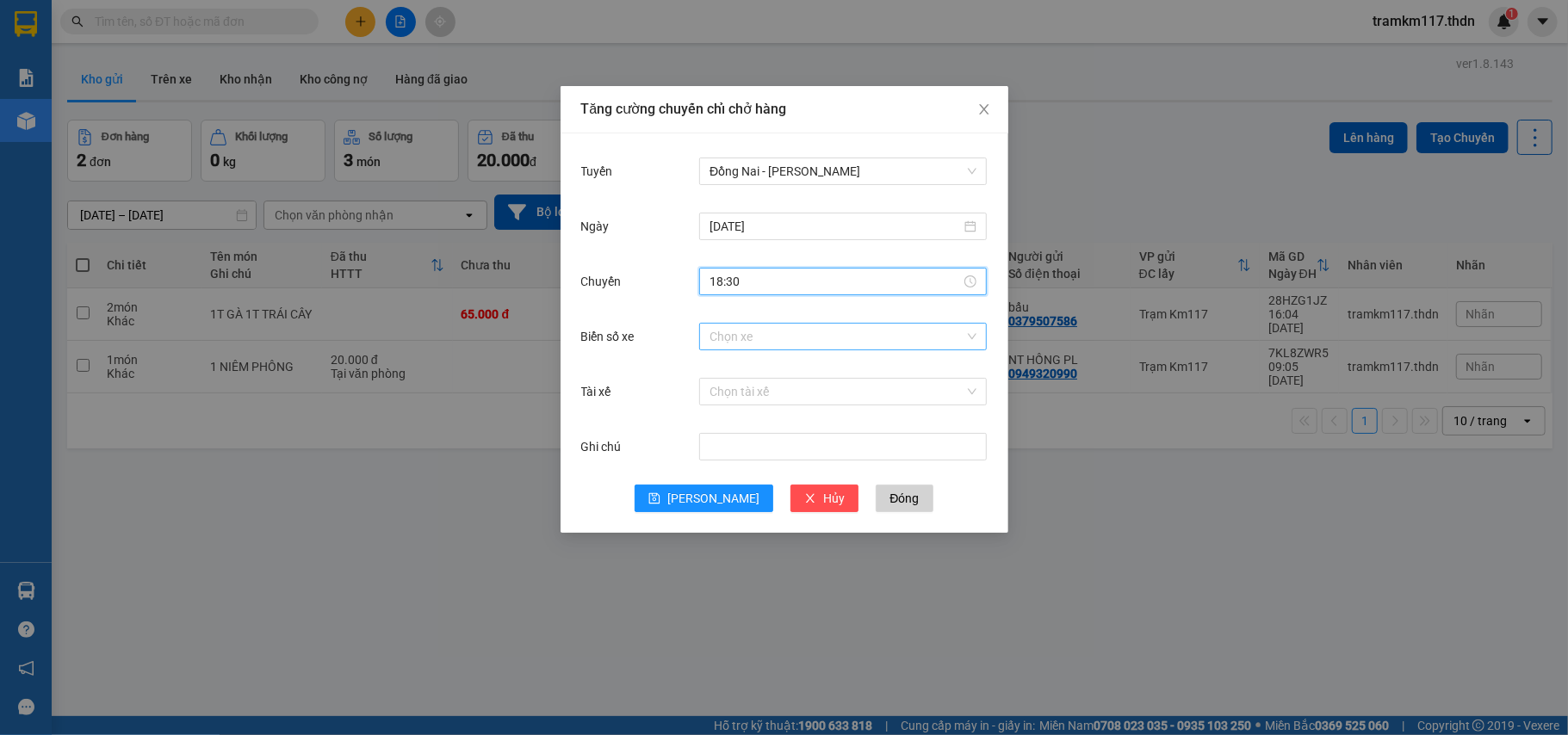
click at [762, 342] on input "Biển số xe" at bounding box center [837, 336] width 255 height 25
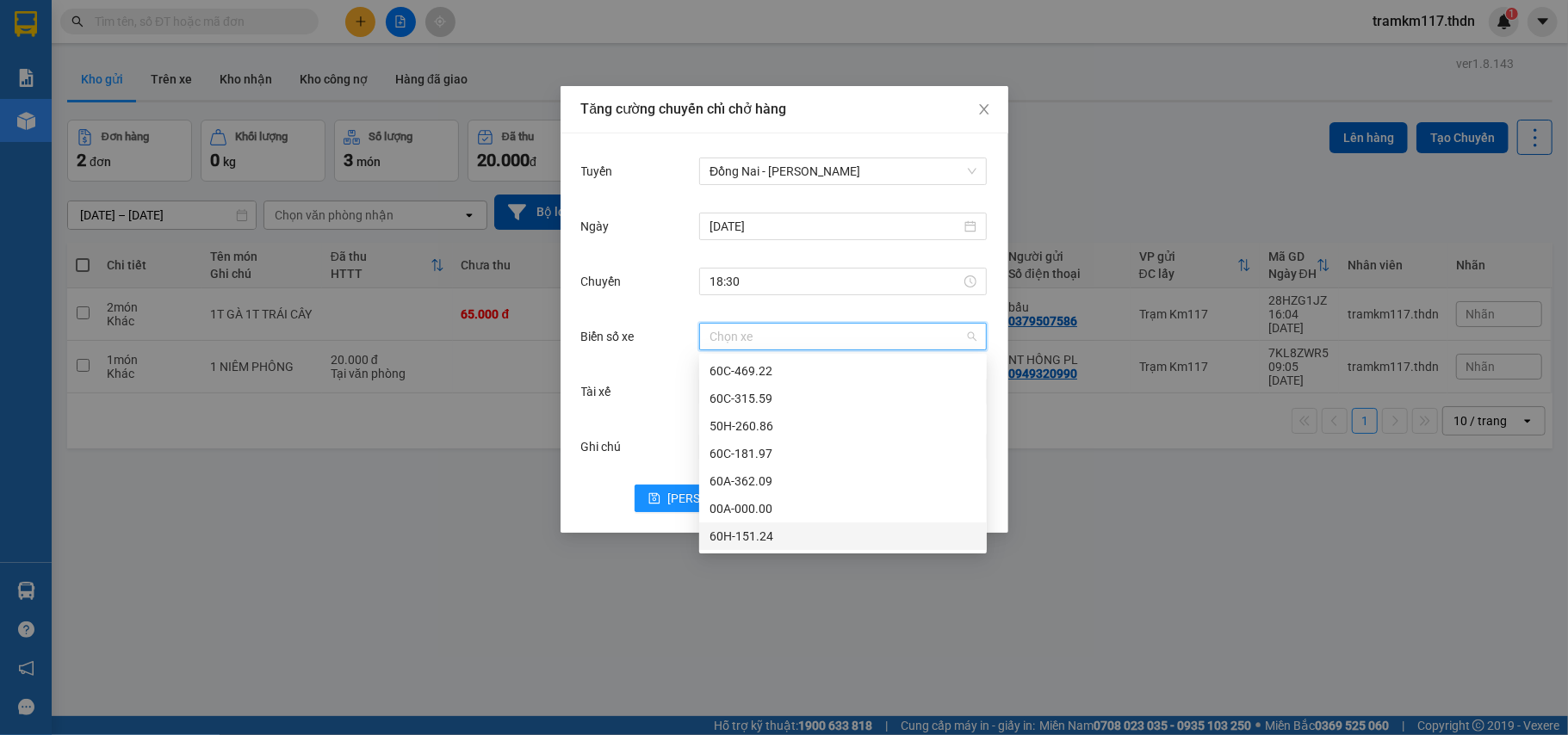
click at [731, 534] on div "60H-151.24" at bounding box center [843, 536] width 266 height 19
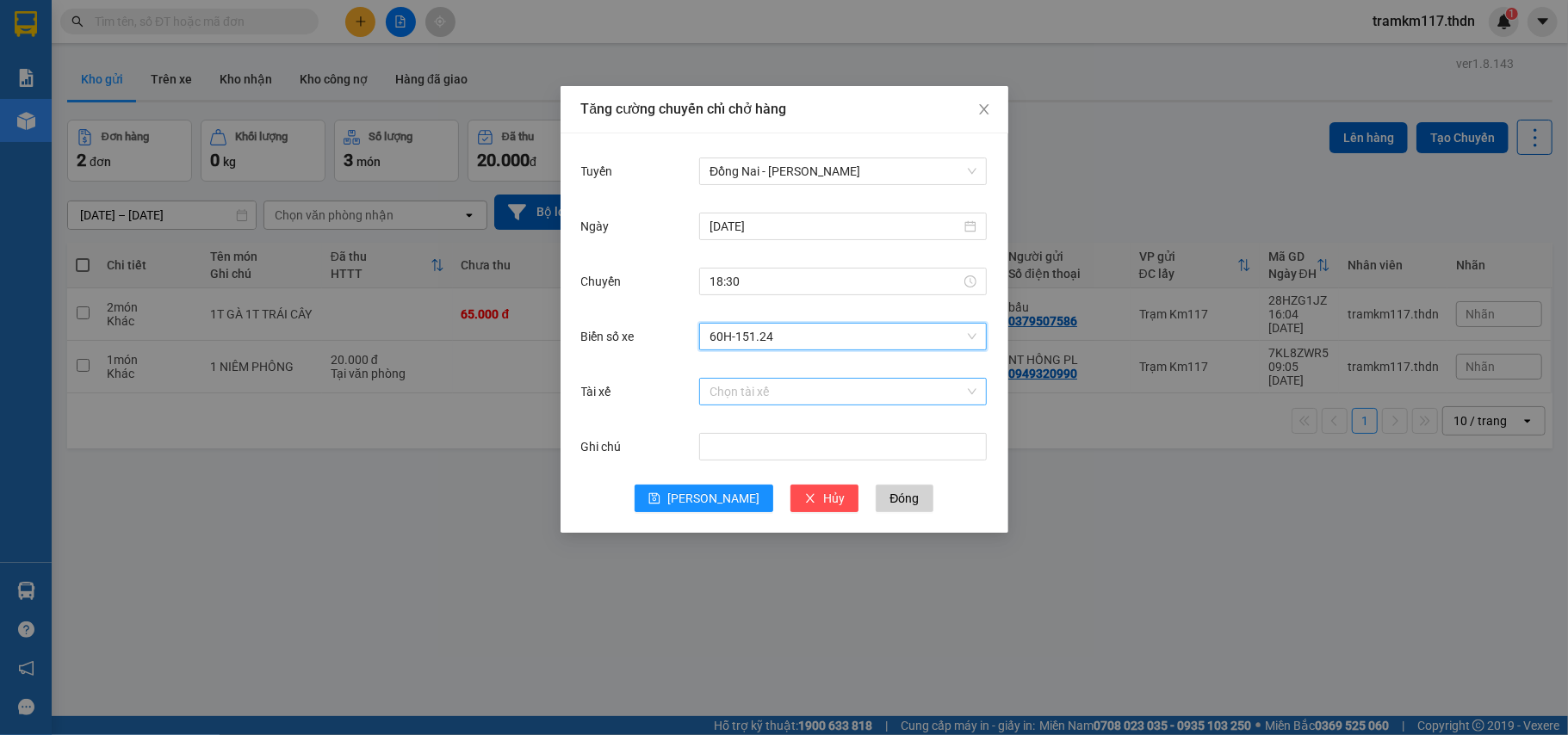
click at [748, 390] on input "Tài xế" at bounding box center [837, 392] width 255 height 25
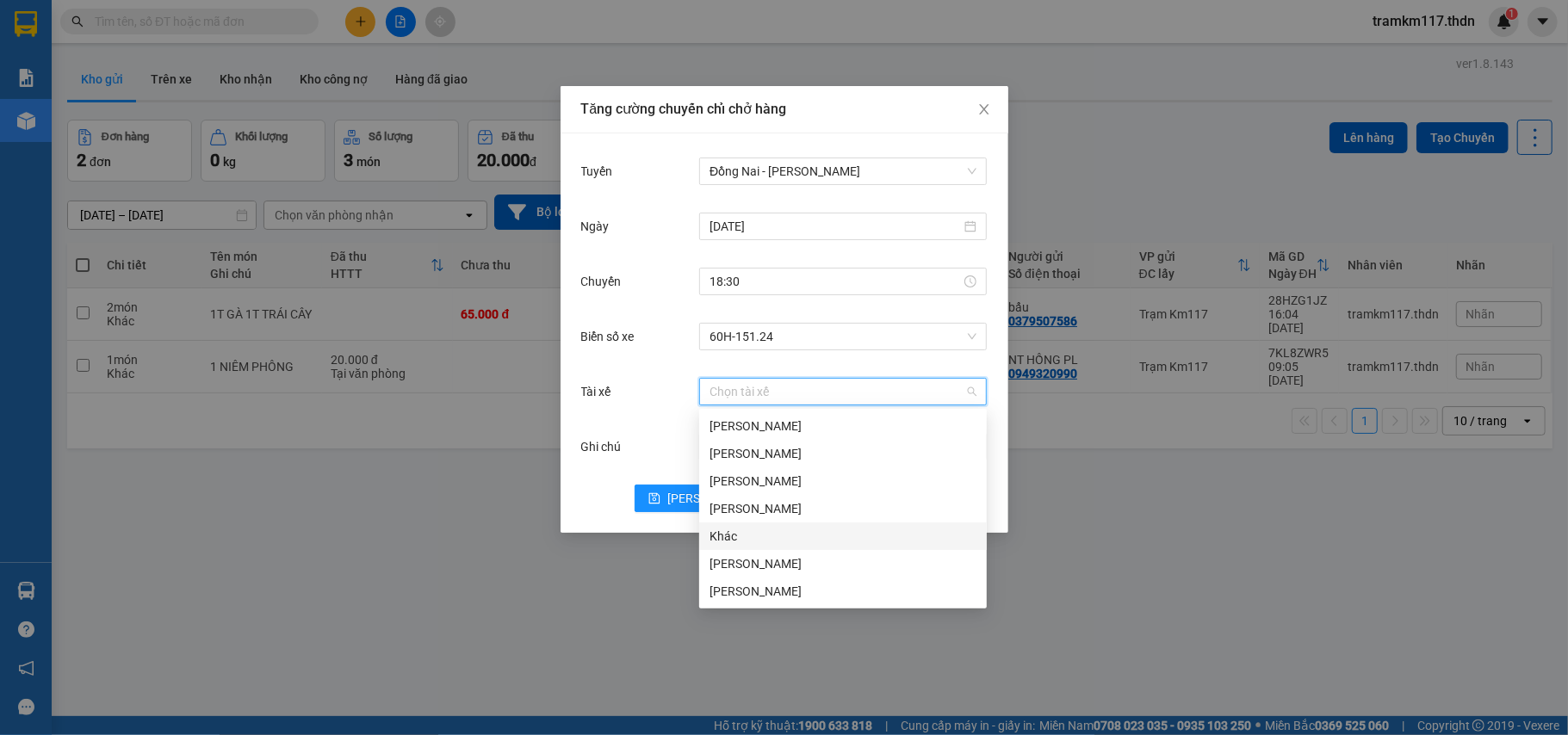
click at [731, 535] on div "Khác" at bounding box center [843, 536] width 266 height 19
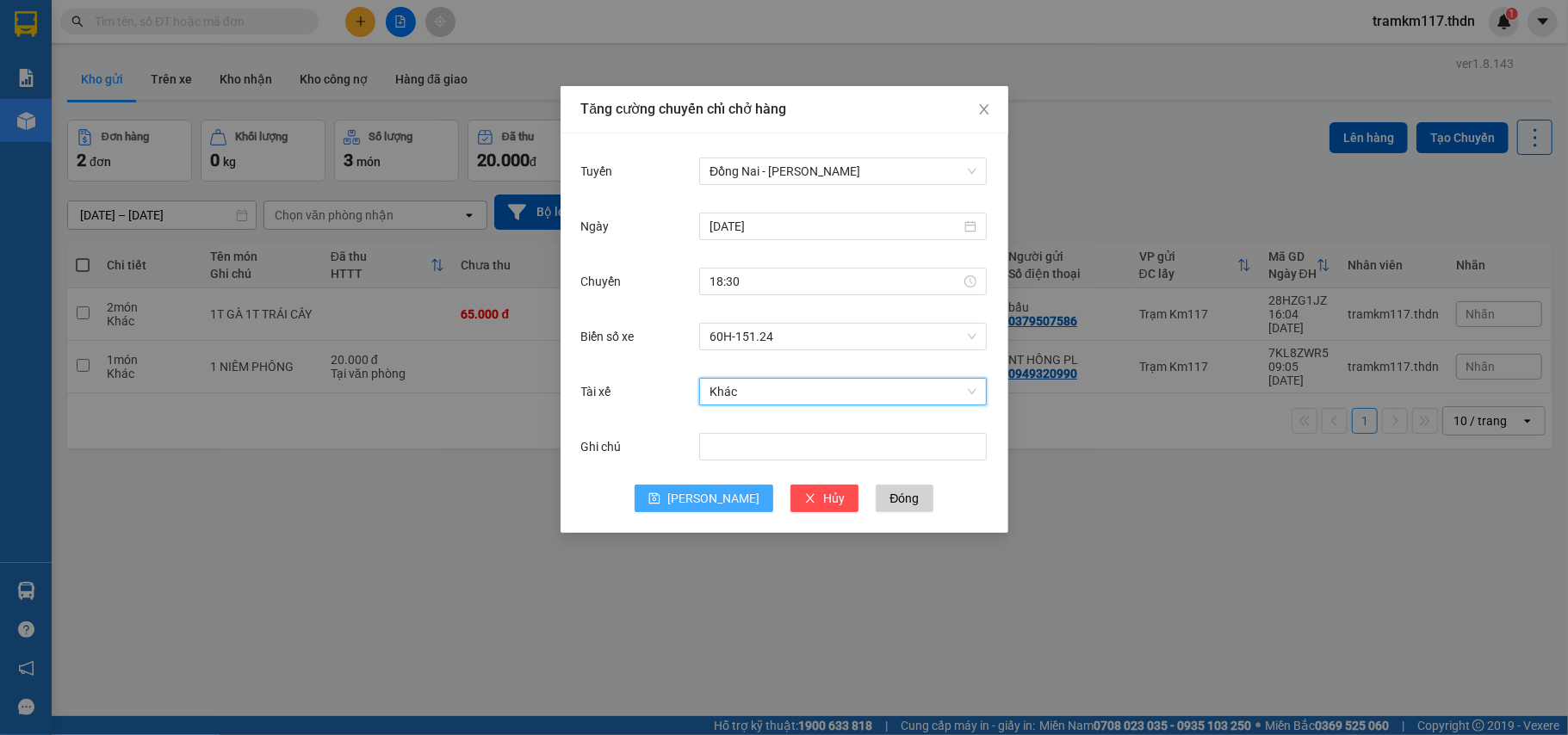
click at [661, 496] on icon "save" at bounding box center [654, 498] width 11 height 11
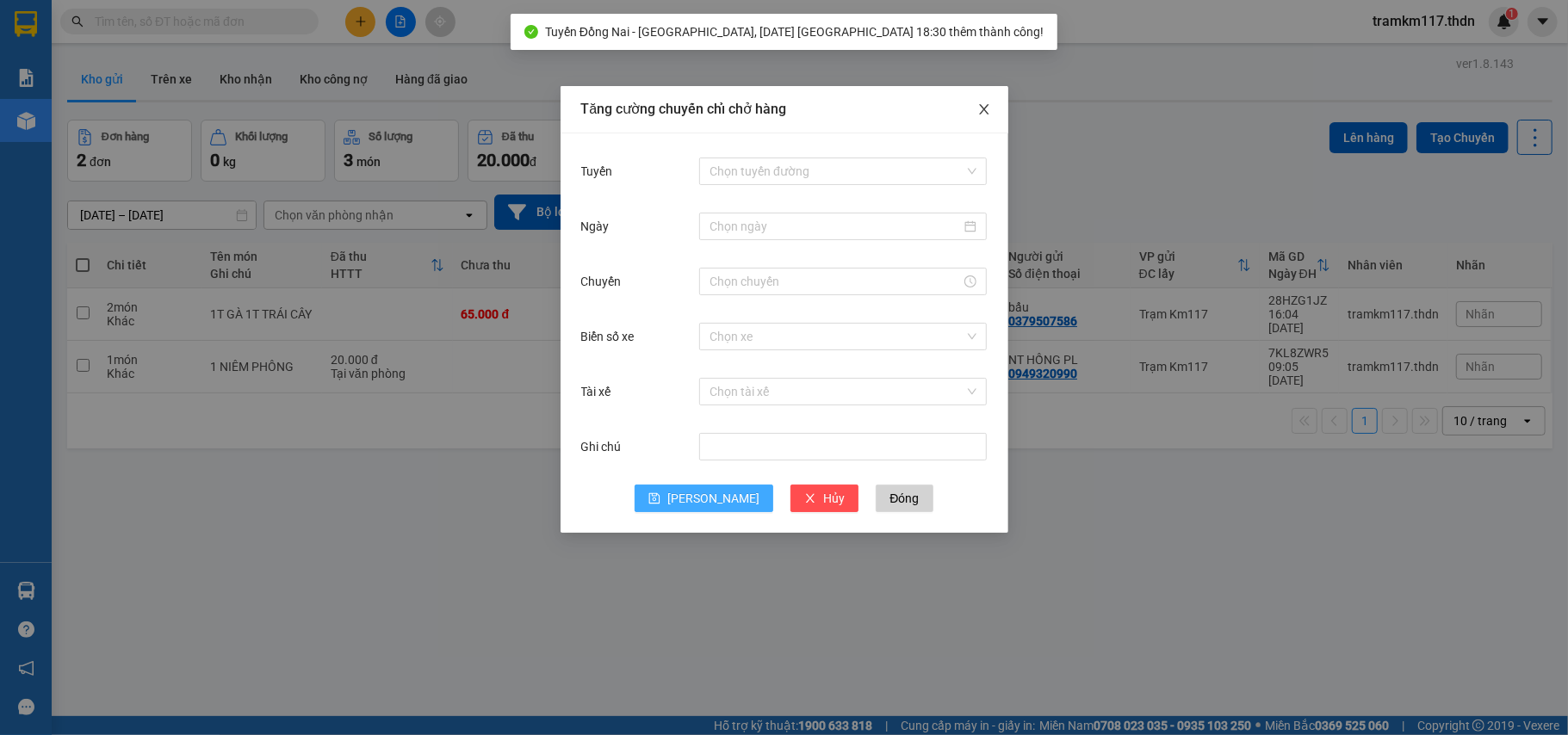
click at [980, 111] on icon "close" at bounding box center [983, 109] width 14 height 14
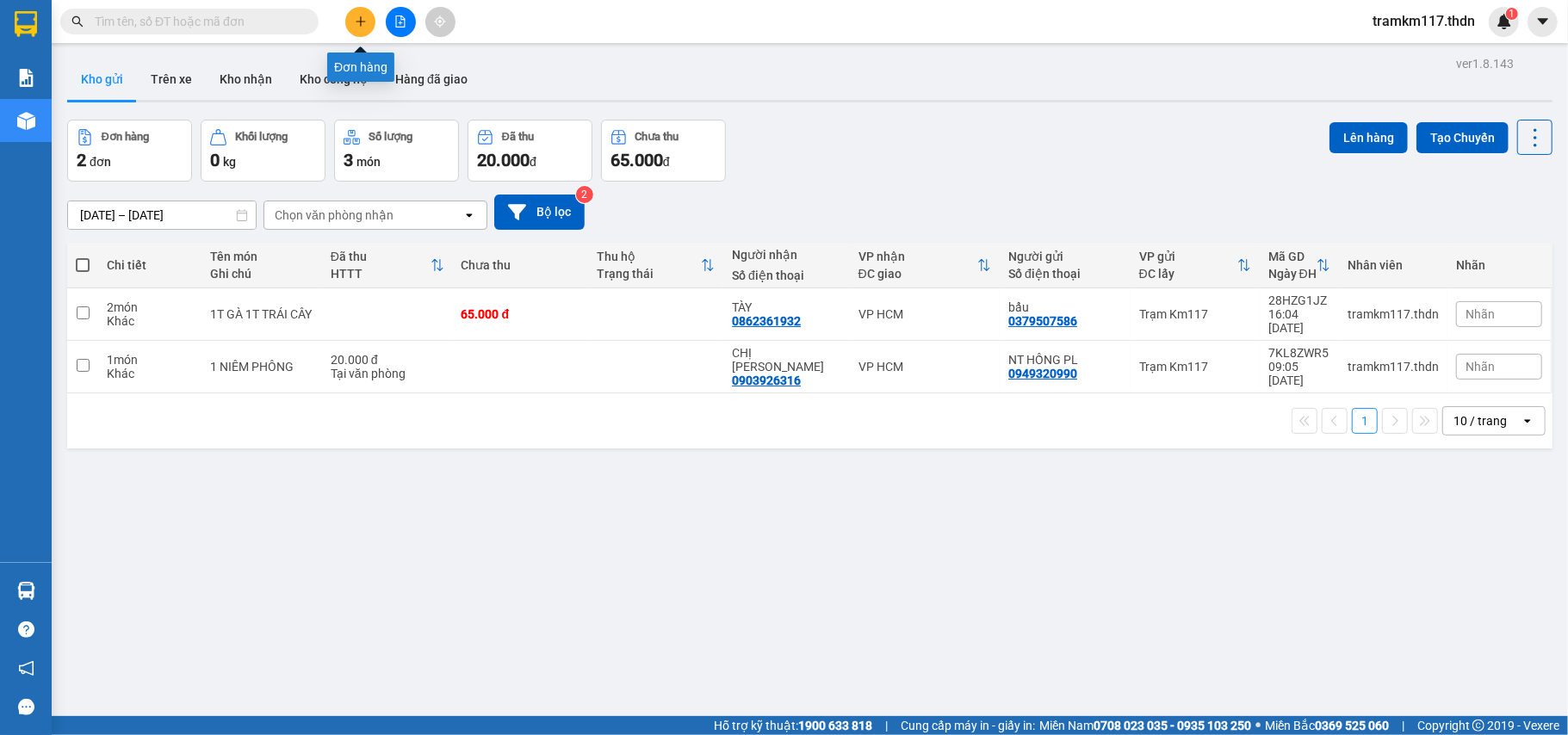
click at [355, 27] on button at bounding box center [360, 22] width 30 height 30
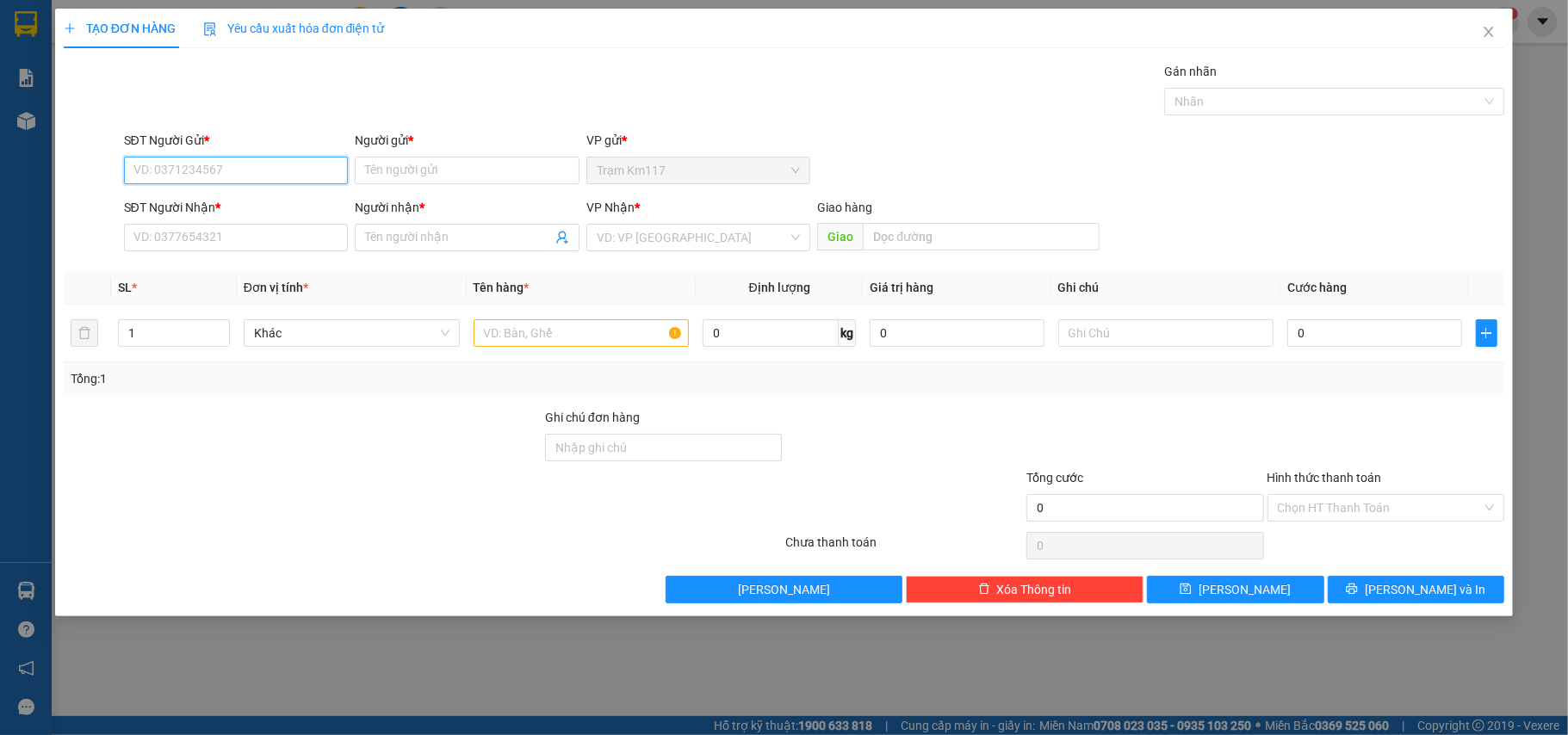
click at [286, 169] on input "SĐT Người Gửi *" at bounding box center [237, 170] width 225 height 27
click at [236, 200] on div "0972129450 - [PERSON_NAME]" at bounding box center [236, 206] width 204 height 19
type input "0972129450"
type input "PHI SEN"
type input "000000000000"
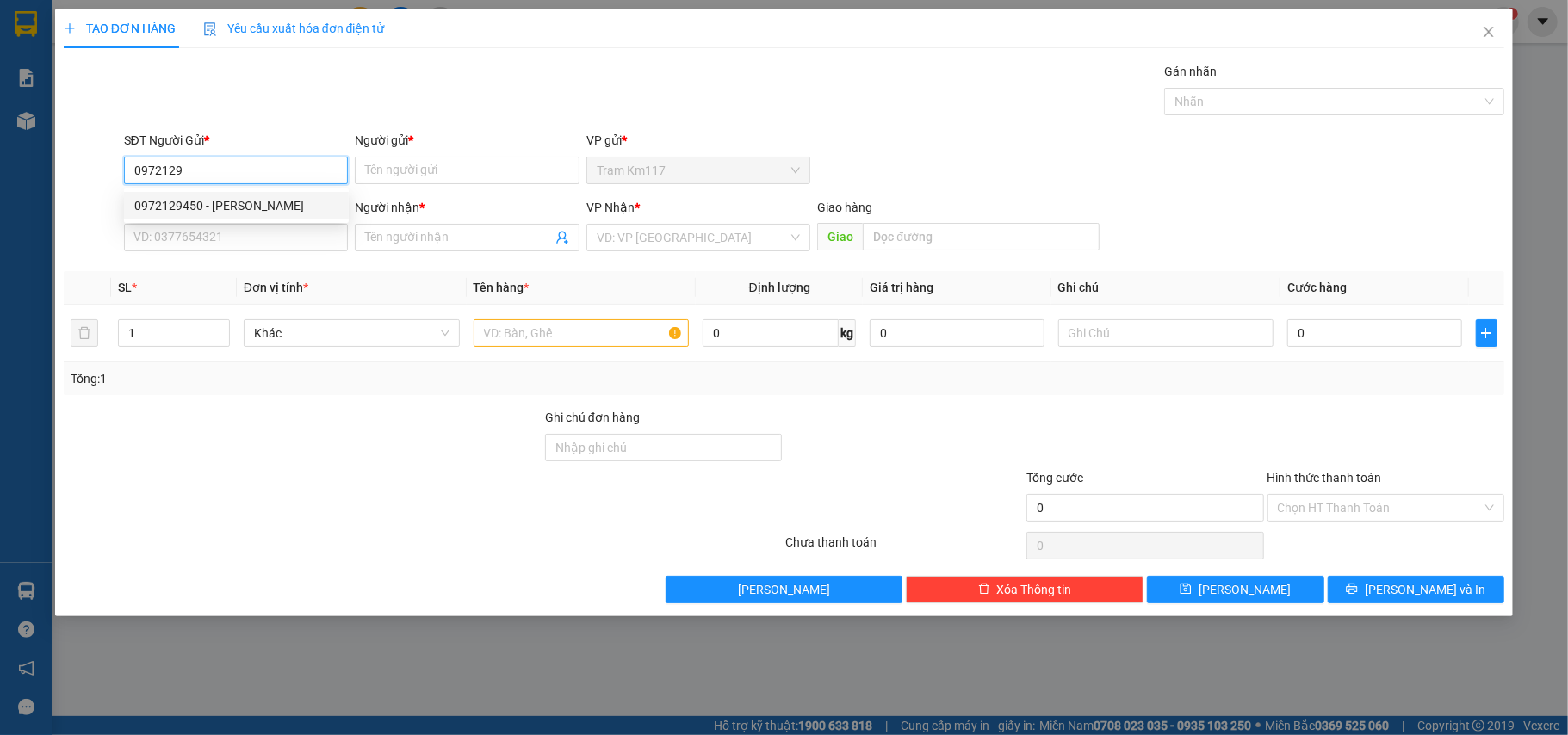
type input "HƯƠNG"
type input "10.000"
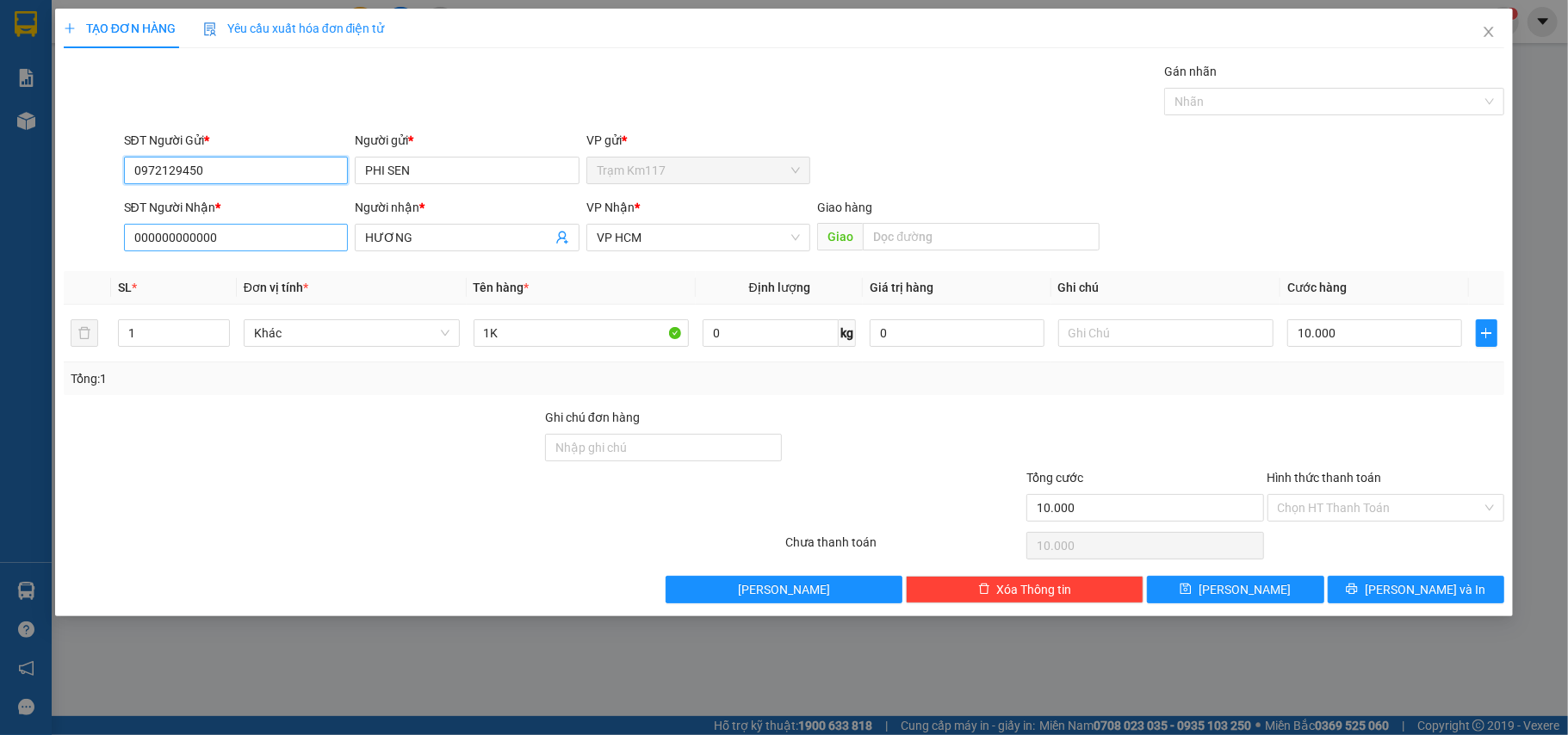
type input "0972129450"
click at [239, 241] on input "000000000000" at bounding box center [237, 237] width 225 height 27
type input "0"
type input "0915464046"
click at [413, 239] on input "HƯƠNG" at bounding box center [459, 237] width 187 height 19
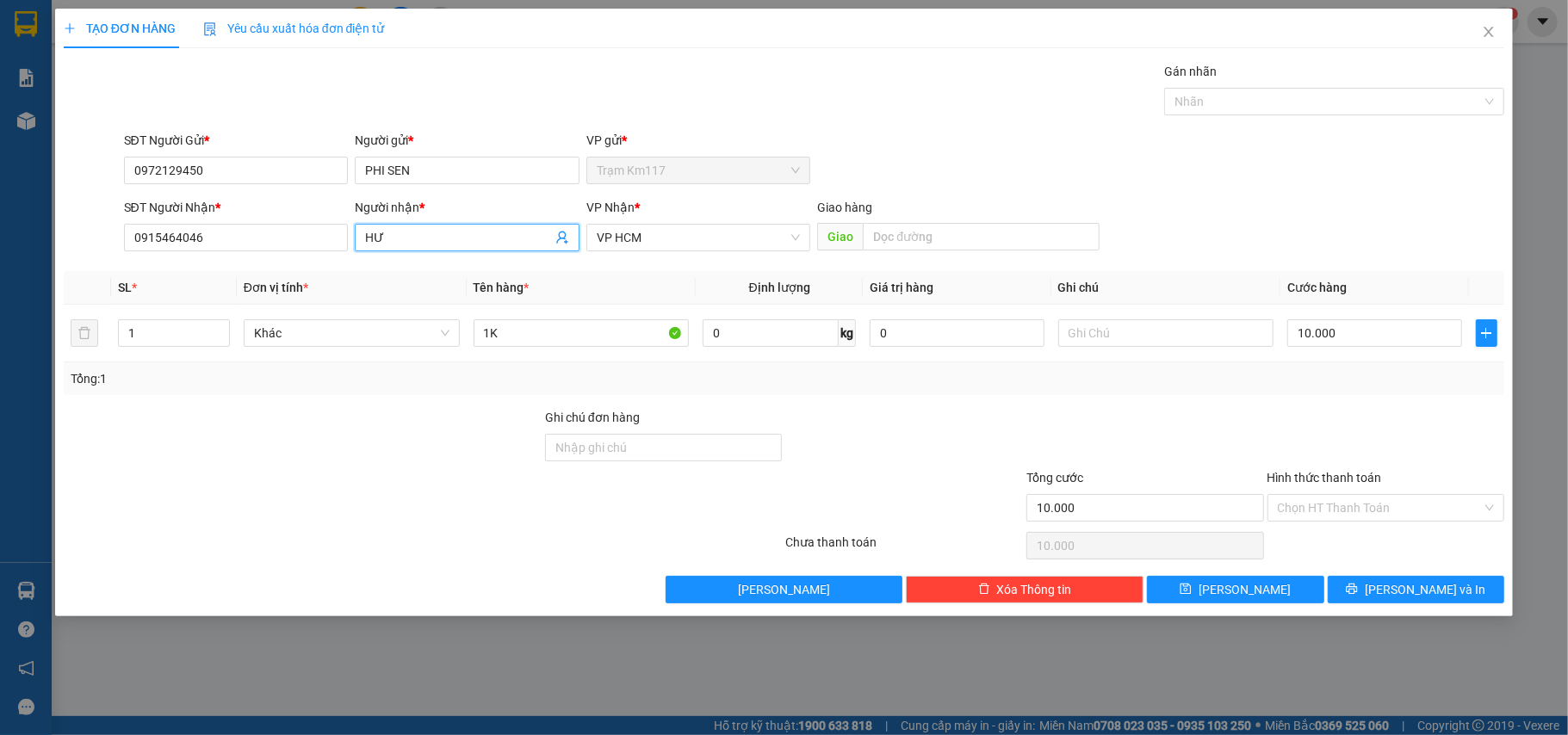
type input "H"
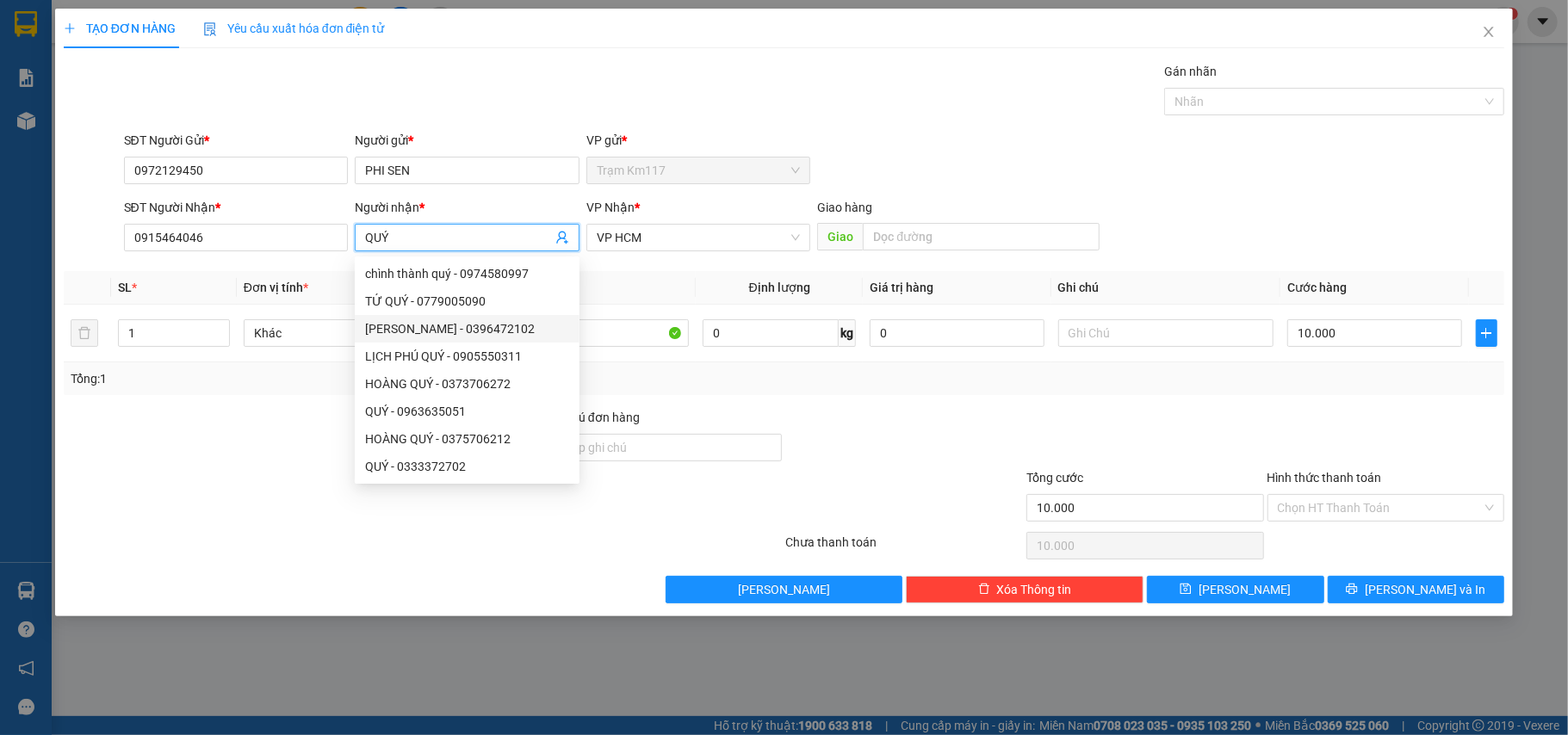
type input "QUÝ"
click at [212, 484] on div at bounding box center [302, 498] width 481 height 60
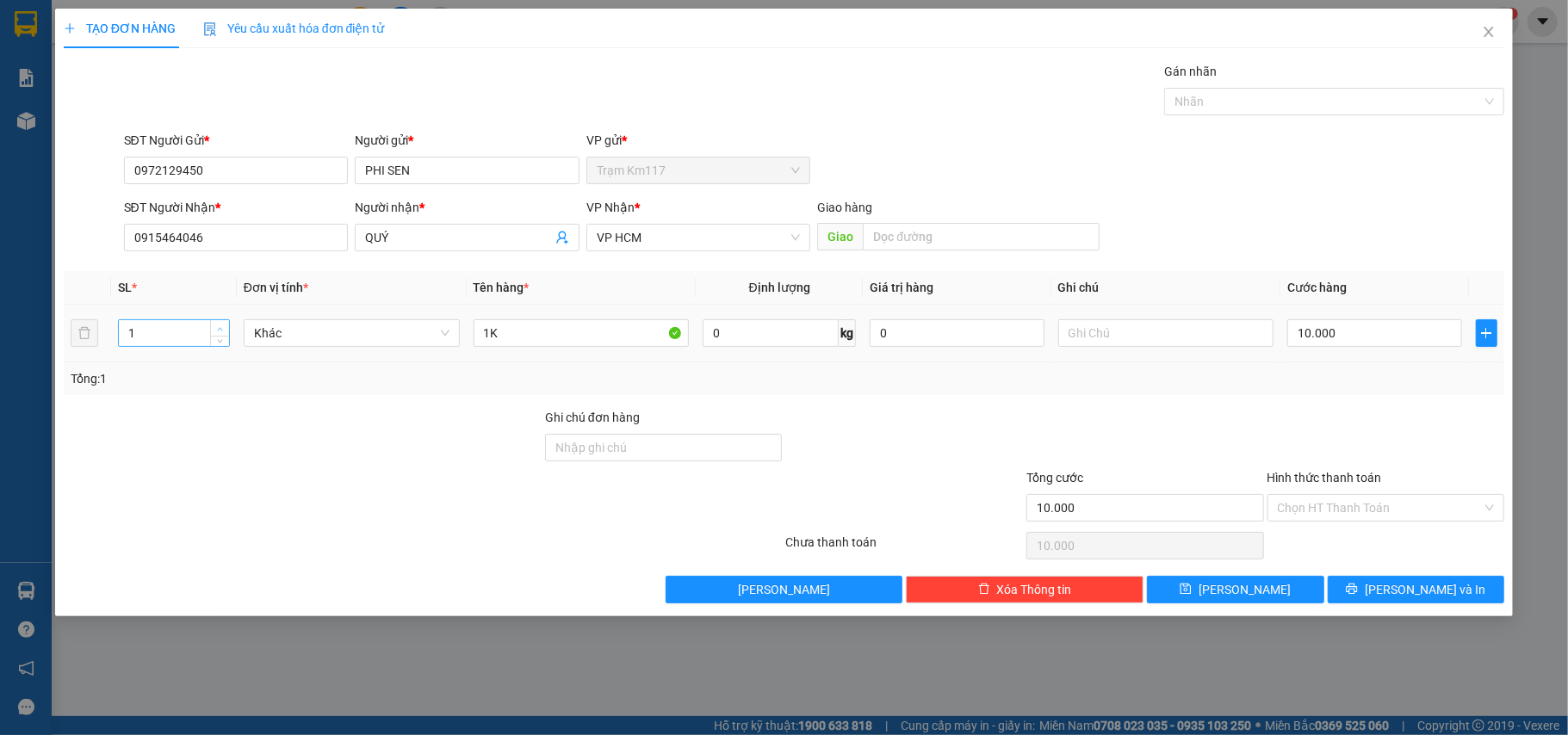
type input "2"
click at [217, 331] on icon "up" at bounding box center [219, 329] width 6 height 6
click at [514, 335] on input "1K" at bounding box center [581, 333] width 216 height 27
type input "1"
click at [566, 335] on input "text" at bounding box center [581, 333] width 216 height 27
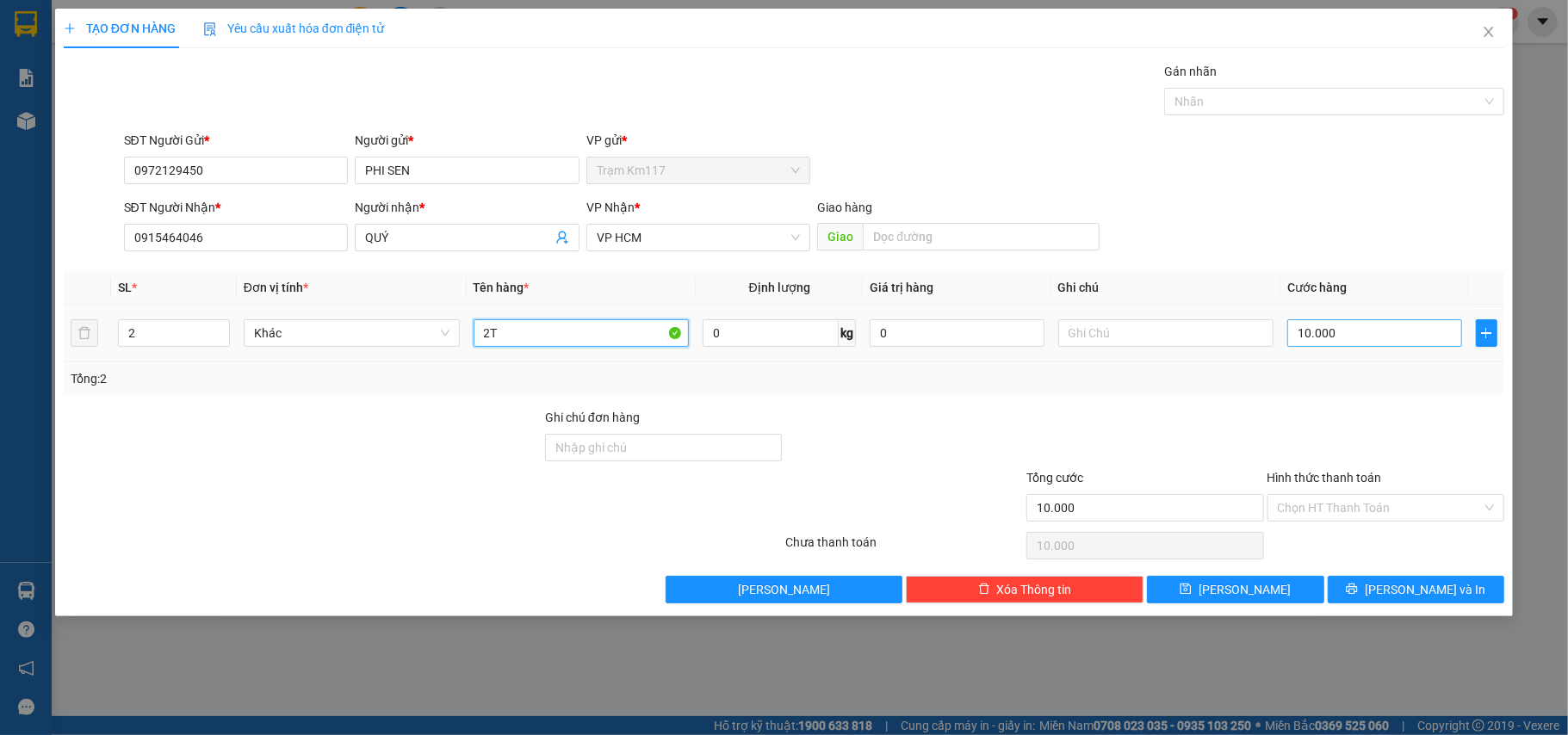
type input "2T"
click at [1341, 335] on input "10.000" at bounding box center [1374, 333] width 174 height 27
type input "0"
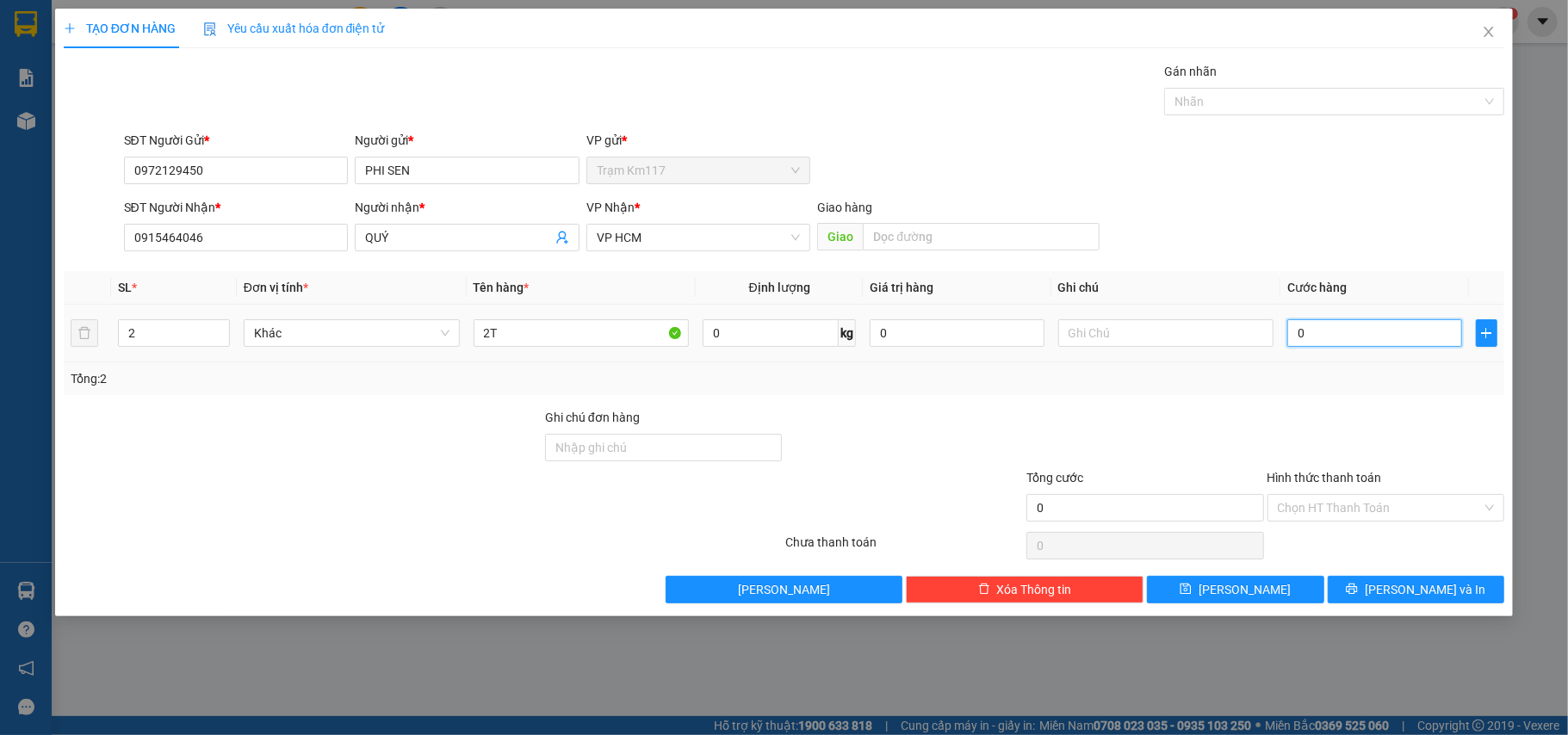
click at [1292, 333] on input "0" at bounding box center [1374, 333] width 174 height 27
type input "50"
type input "500"
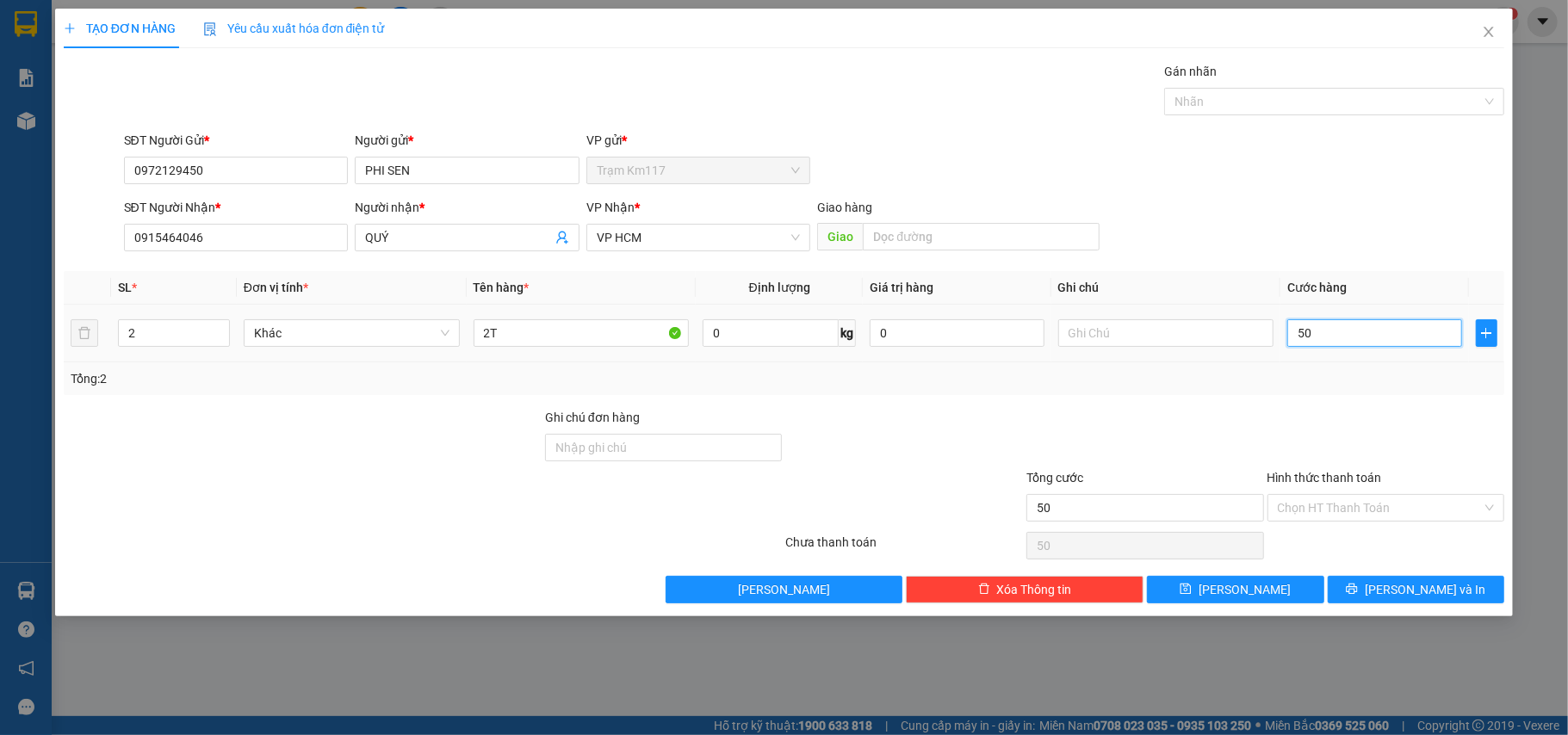
type input "500"
type input "5.000"
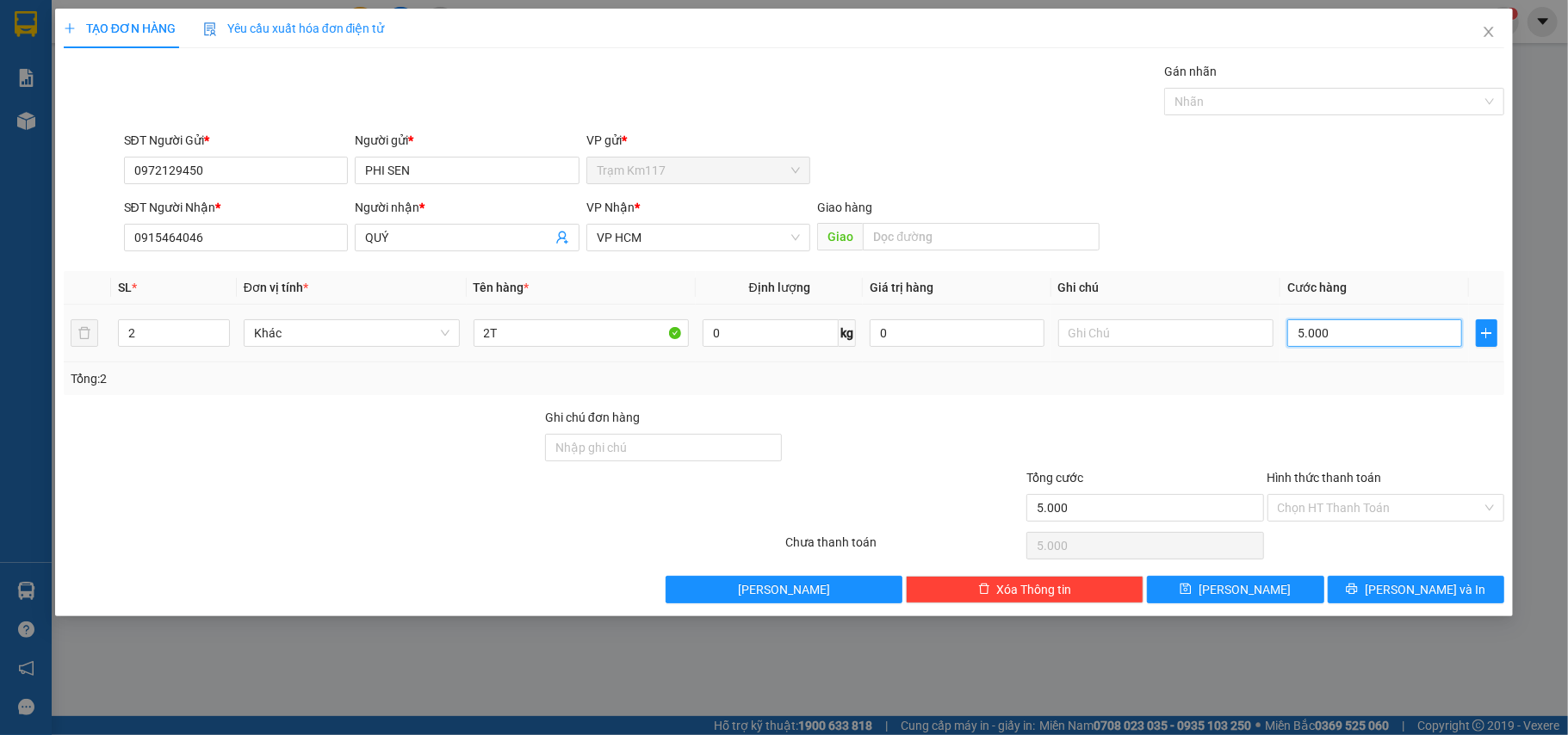
type input "50.000"
click at [1381, 589] on button "[PERSON_NAME] và In" at bounding box center [1417, 590] width 178 height 27
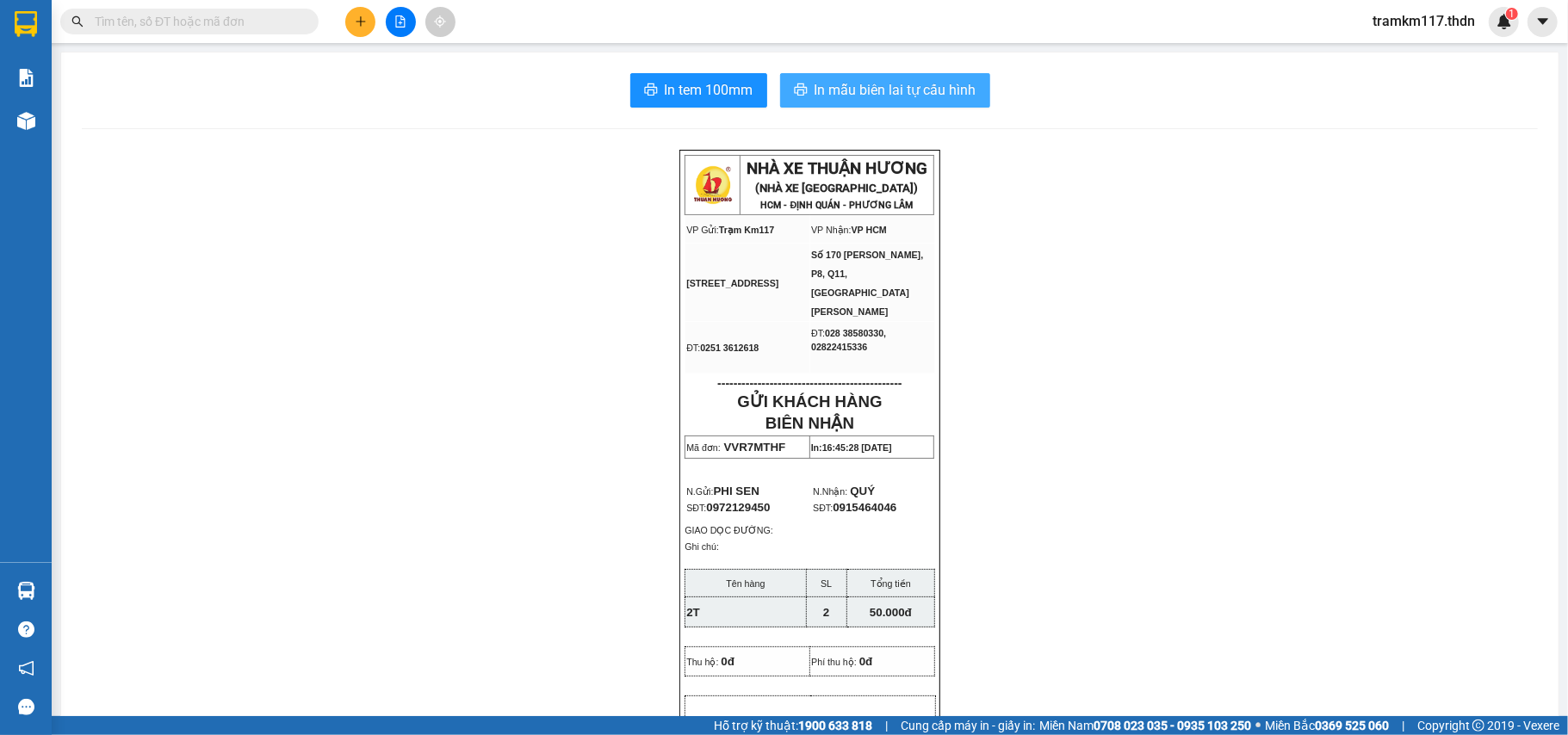
click at [855, 87] on span "In mẫu biên lai tự cấu hình" at bounding box center [895, 90] width 162 height 22
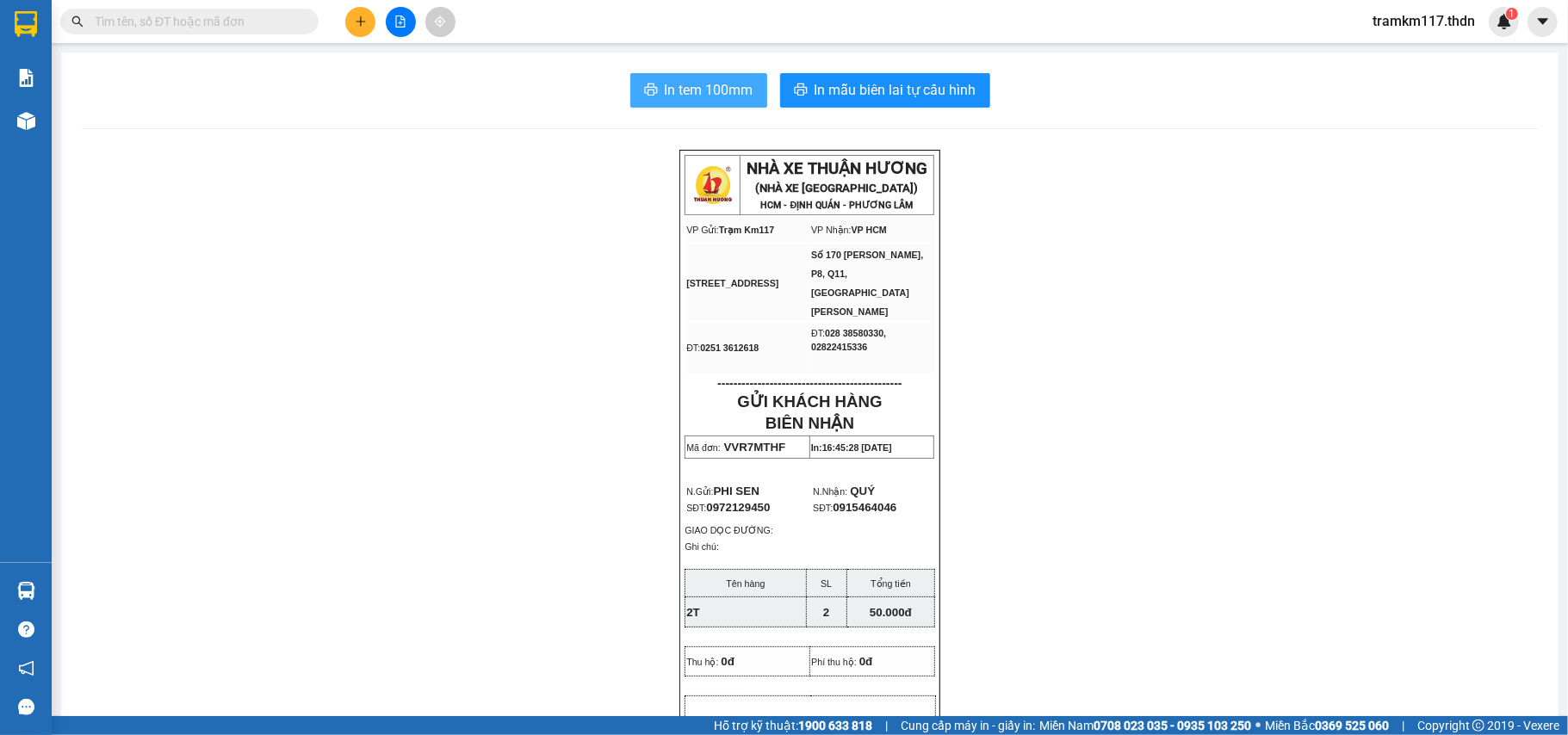
click at [682, 84] on span "In tem 100mm" at bounding box center [709, 90] width 89 height 22
click at [356, 22] on icon "plus" at bounding box center [360, 21] width 9 height 1
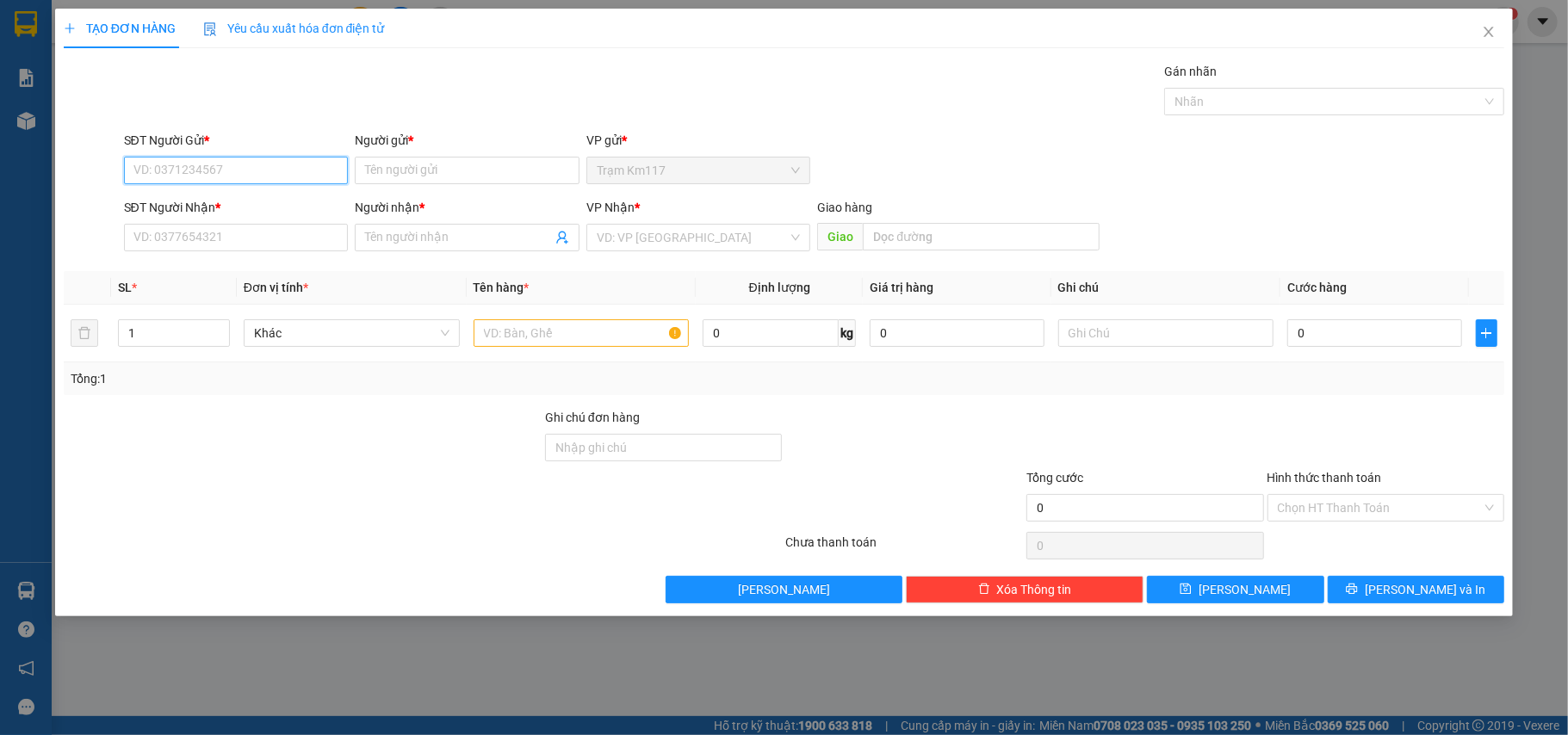
click at [236, 167] on input "SĐT Người Gửi *" at bounding box center [237, 170] width 225 height 27
type input "0919472909"
click at [456, 172] on input "Người gửi *" at bounding box center [467, 170] width 225 height 27
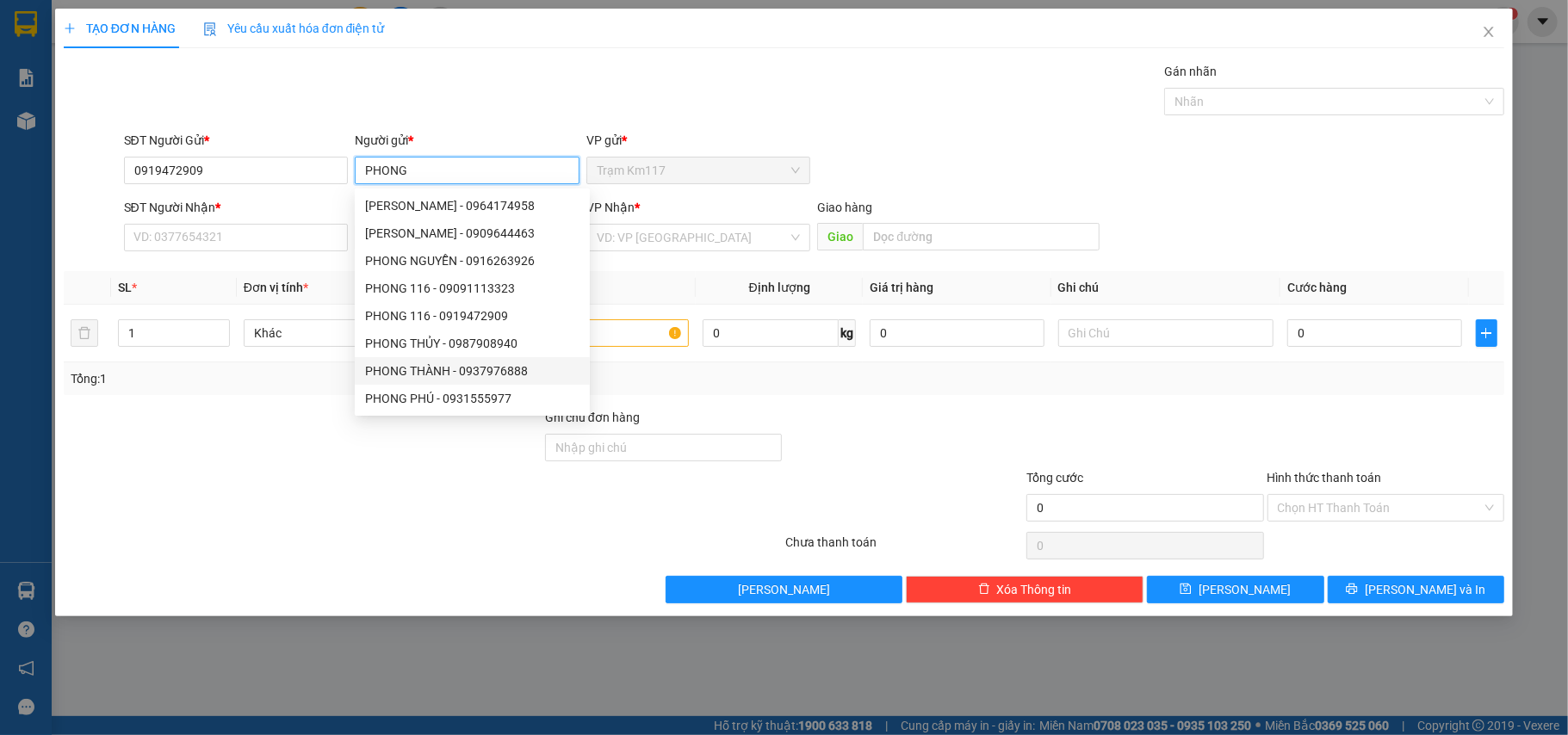
type input "PHONG"
click at [251, 479] on div at bounding box center [302, 498] width 481 height 60
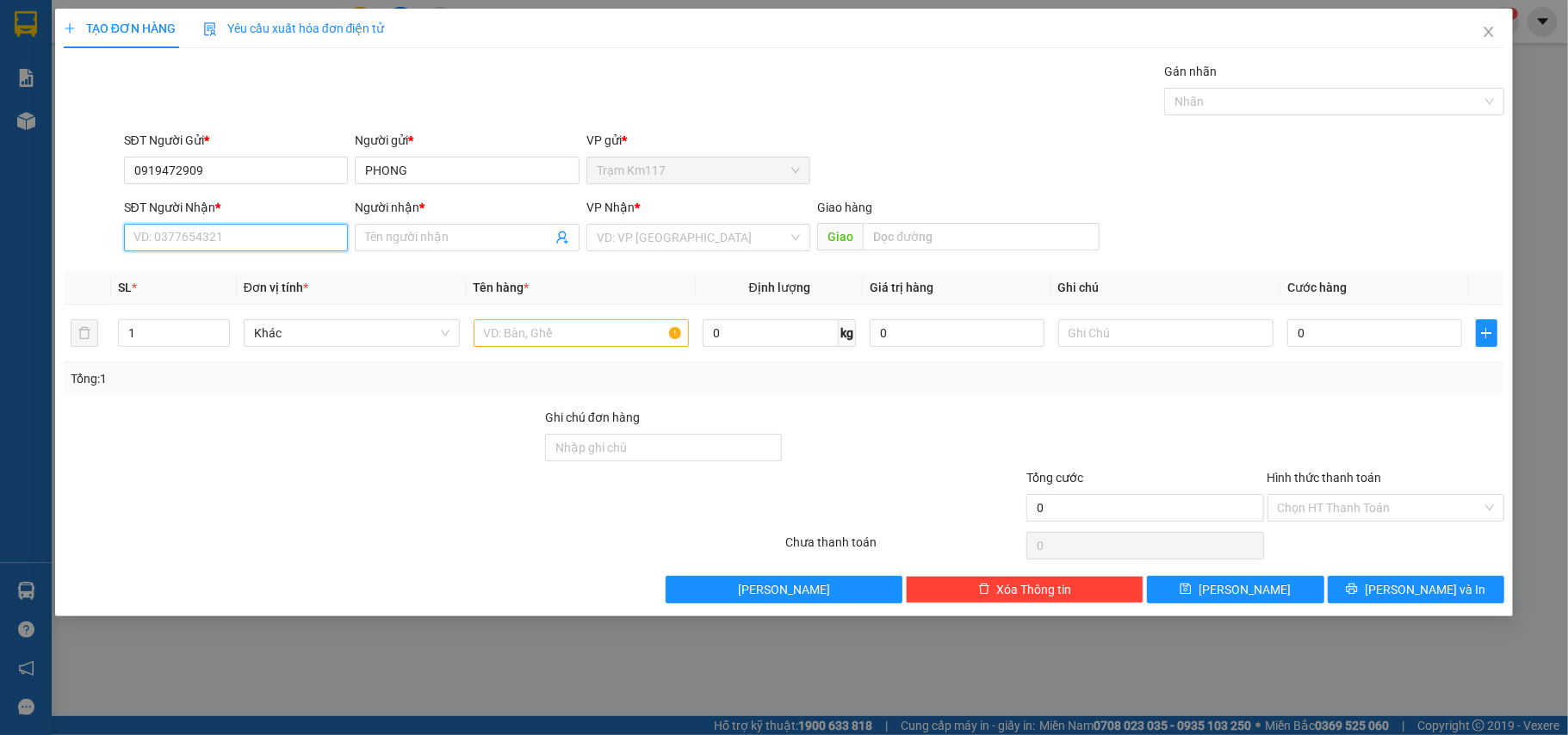
click at [264, 241] on input "SĐT Người Nhận *" at bounding box center [237, 237] width 225 height 27
type input "0919030411"
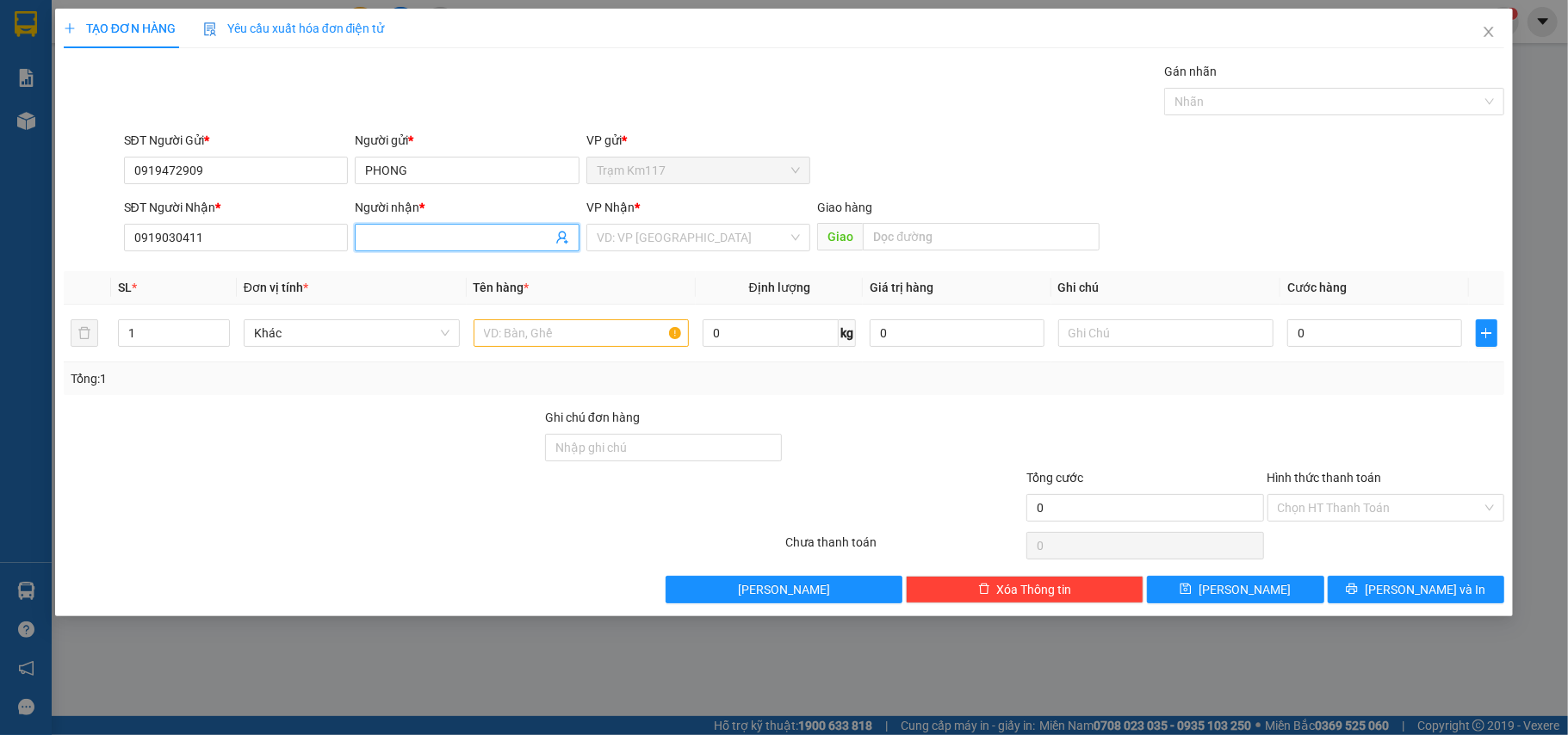
click at [439, 237] on input "Người nhận *" at bounding box center [459, 237] width 187 height 19
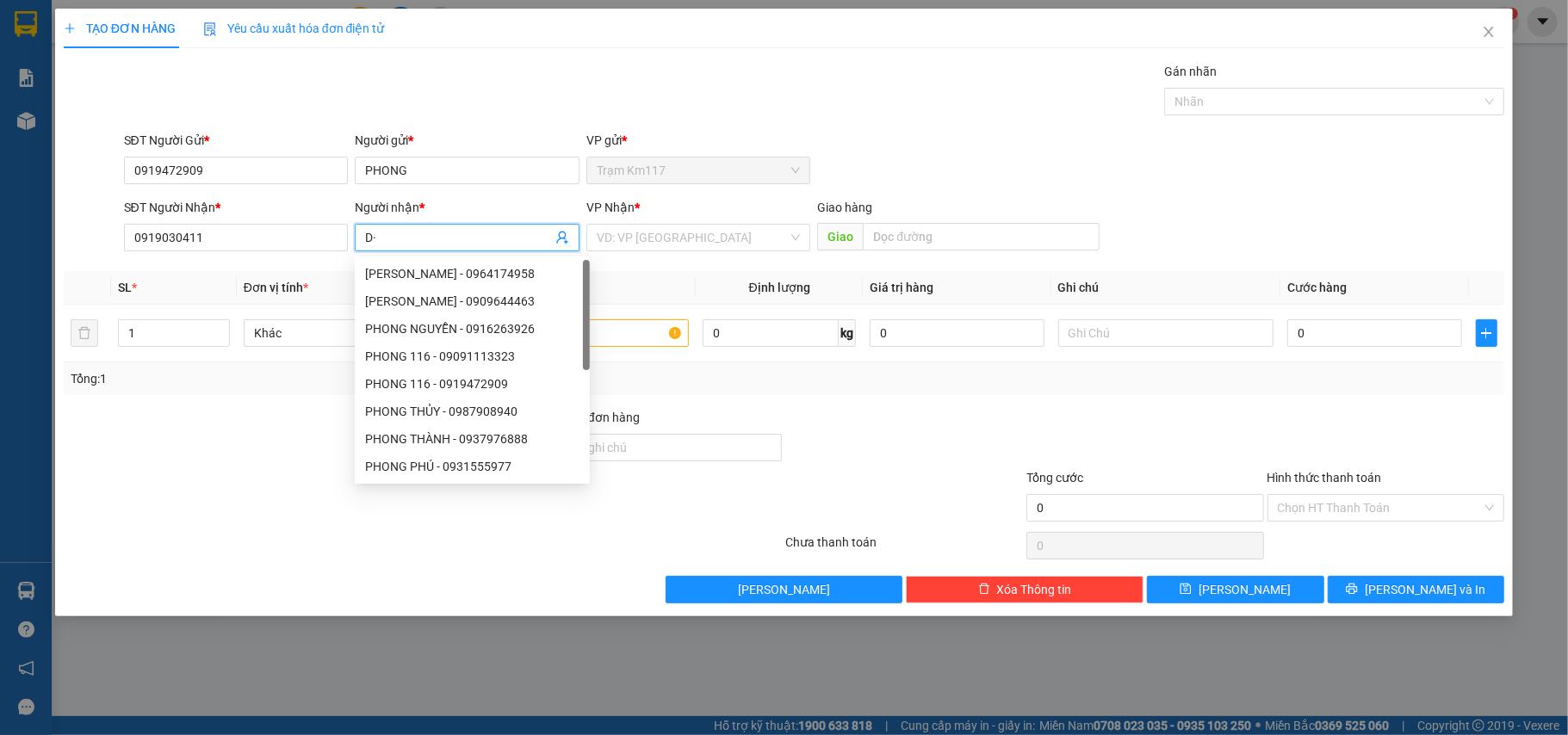
type input "D"
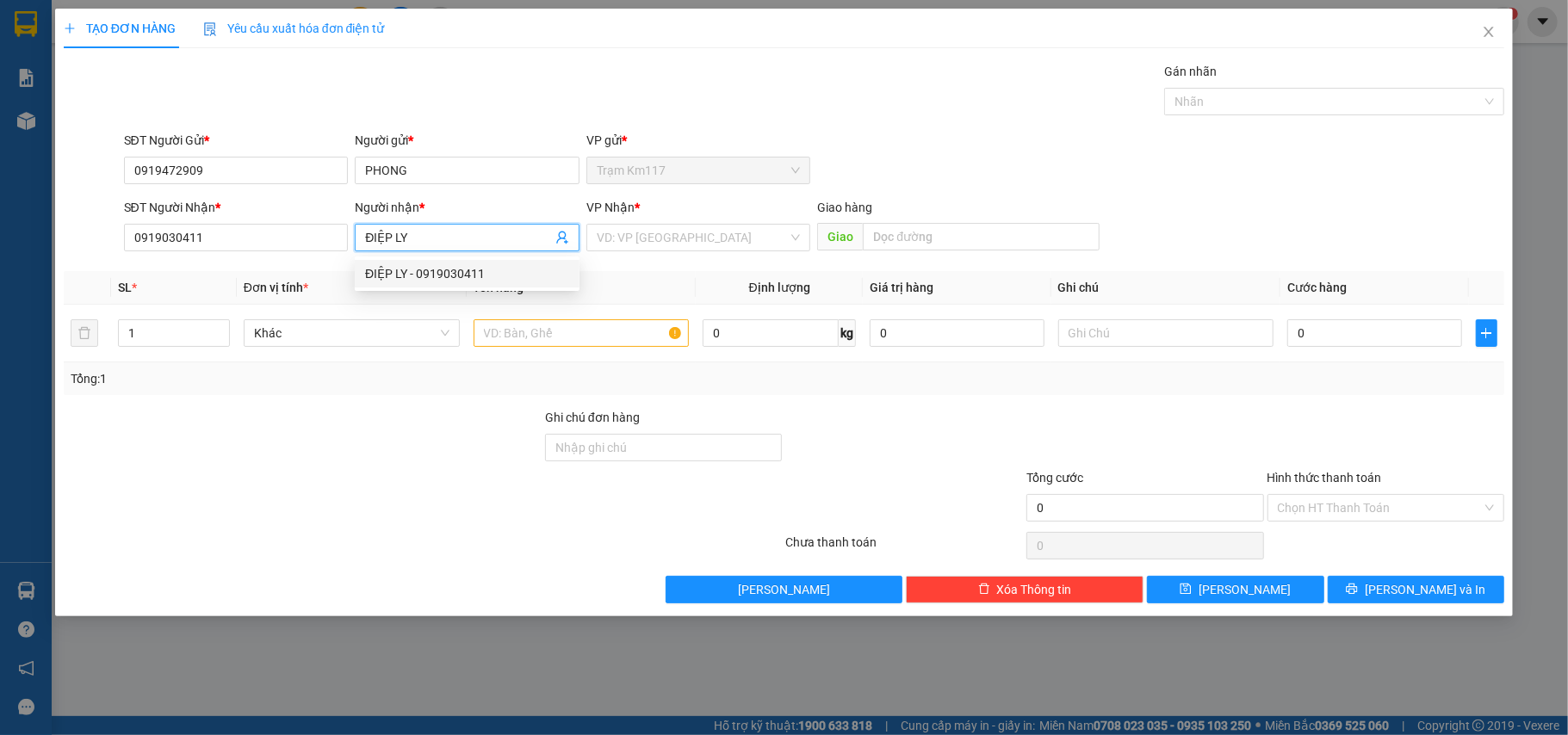
click at [393, 270] on div "ĐIỆP LY - 0919030411" at bounding box center [467, 274] width 204 height 19
type input "ĐIỆP LY"
click at [576, 337] on input "text" at bounding box center [581, 333] width 216 height 27
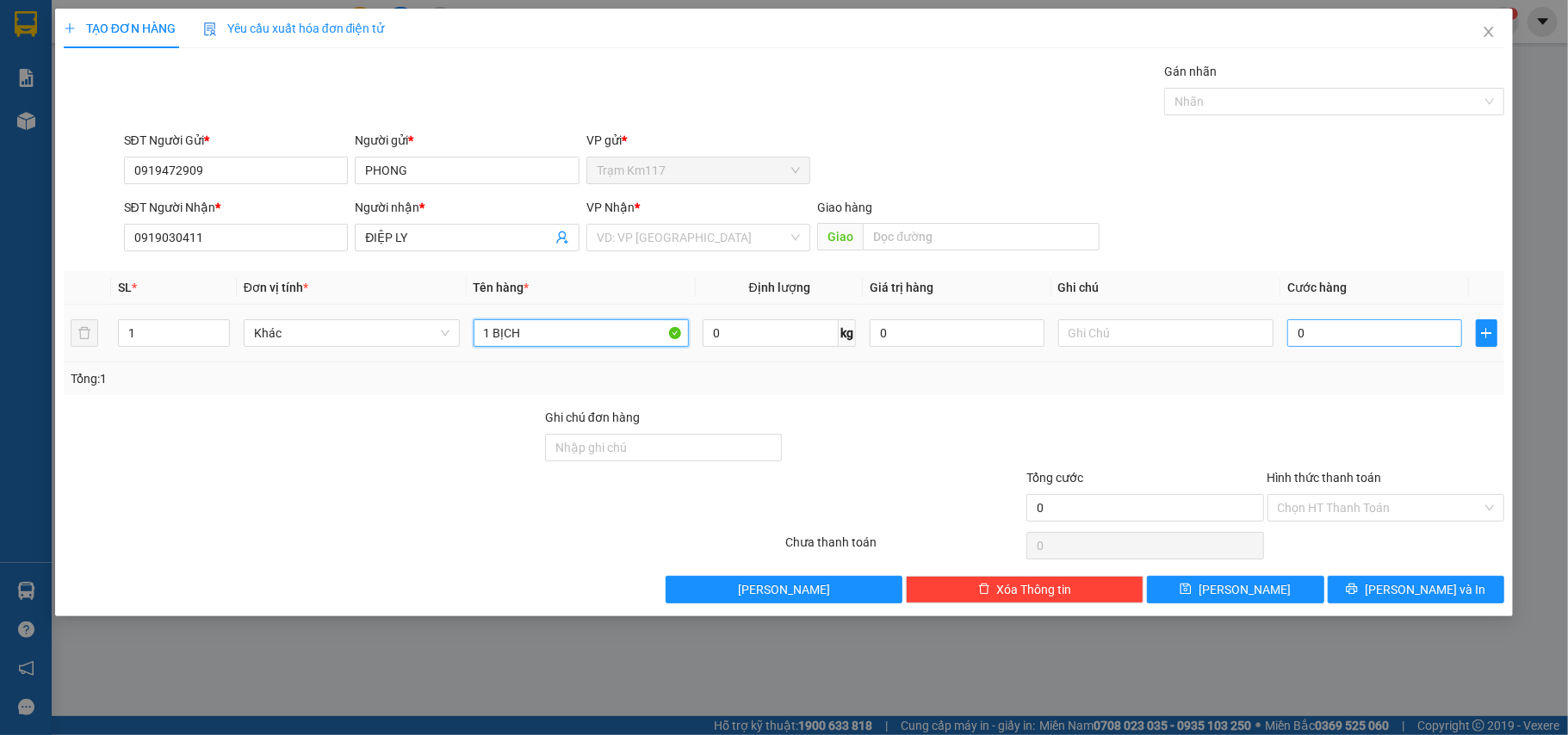
type input "1 BỊCH"
click at [1330, 337] on input "0" at bounding box center [1374, 333] width 174 height 27
type input "1"
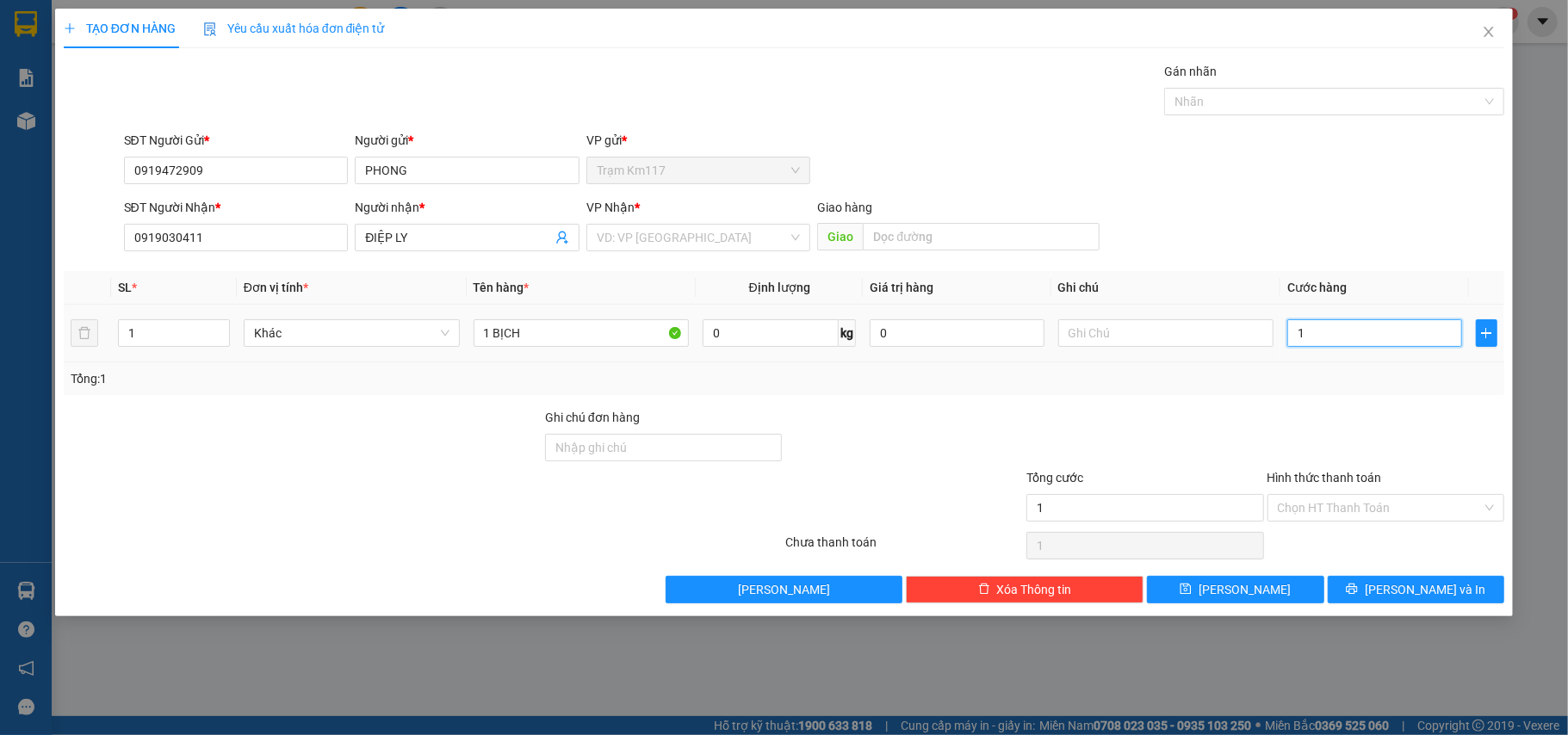
type input "10"
type input "100"
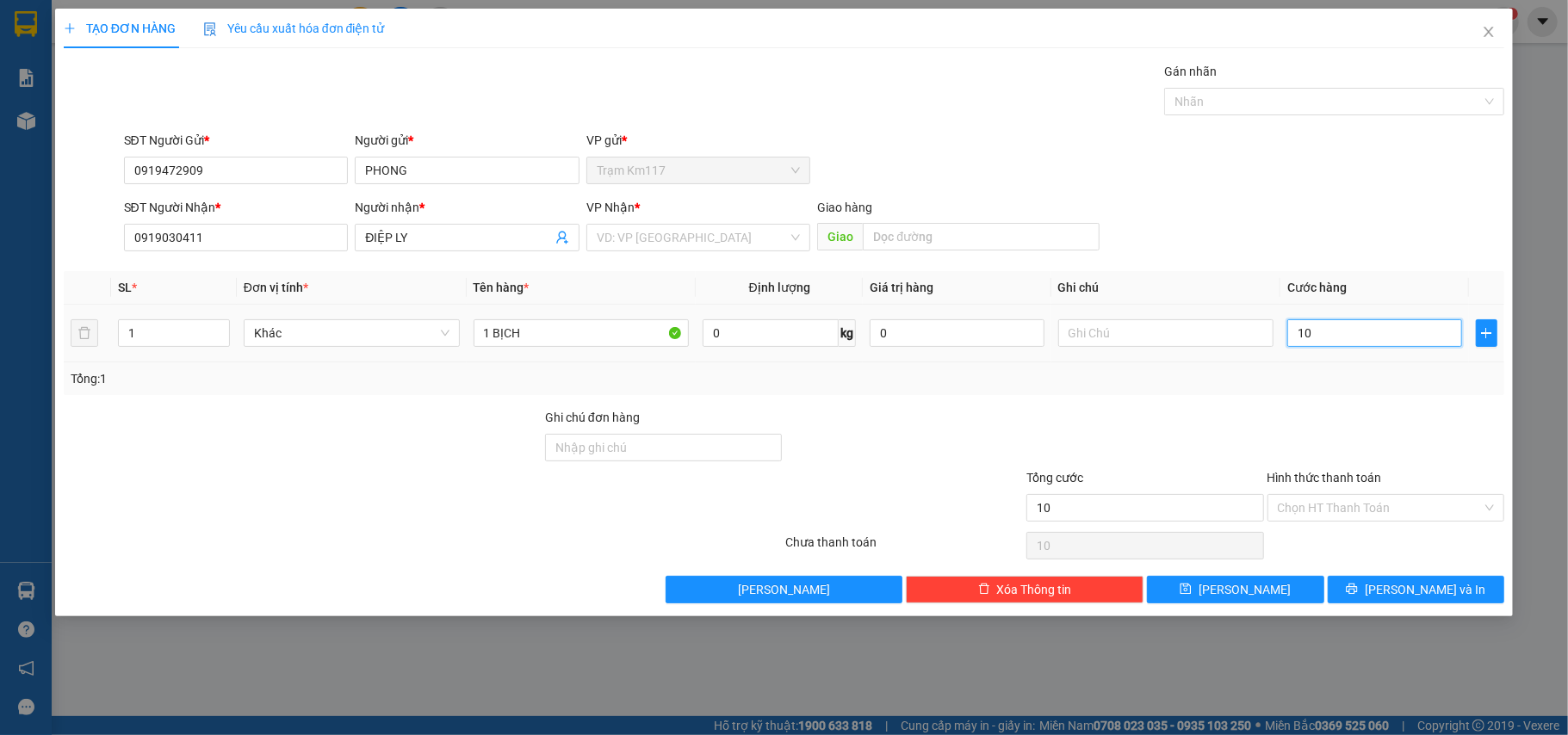
type input "100"
type input "1.000"
type input "10.000"
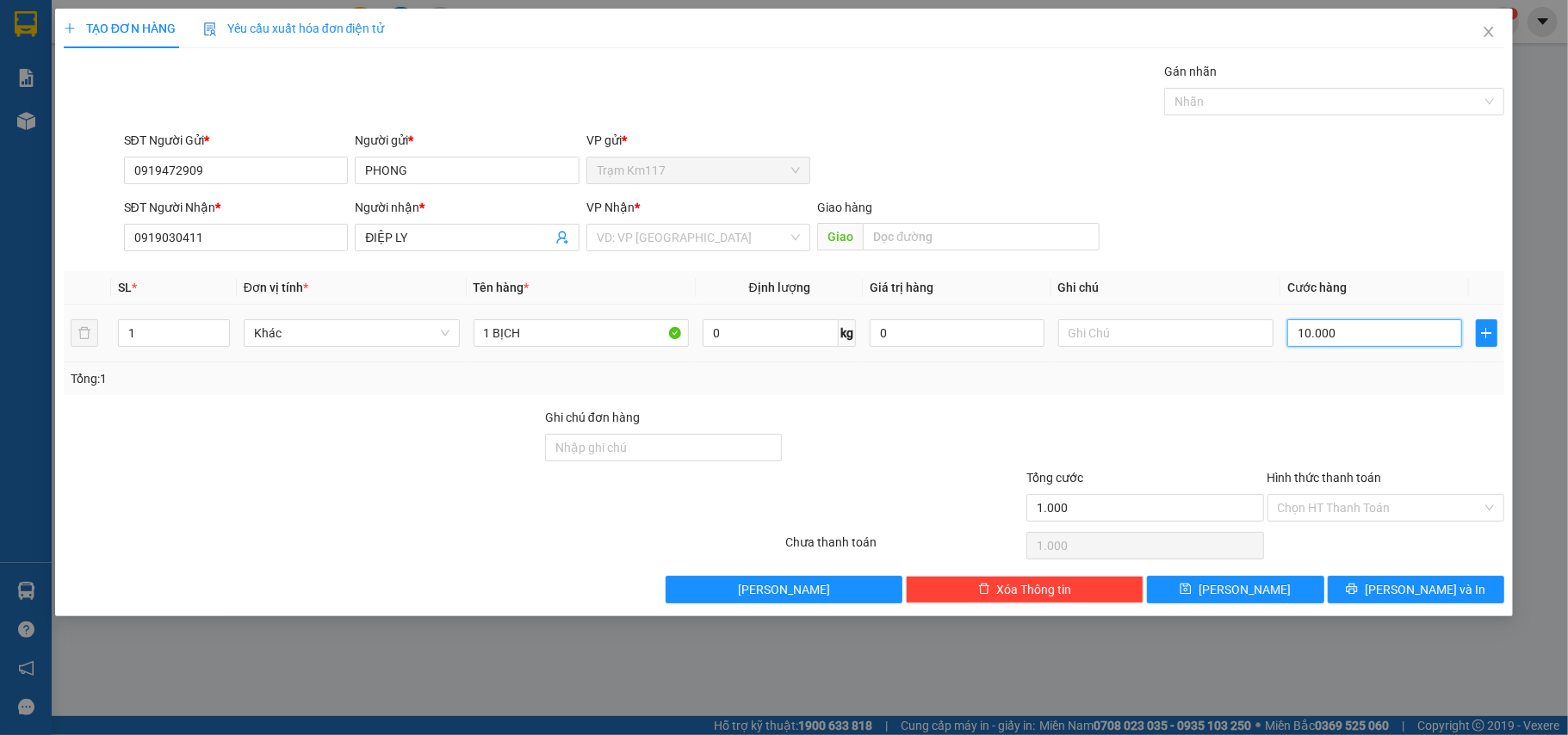
type input "10.000"
click at [1406, 589] on span "[PERSON_NAME] và In" at bounding box center [1425, 589] width 121 height 19
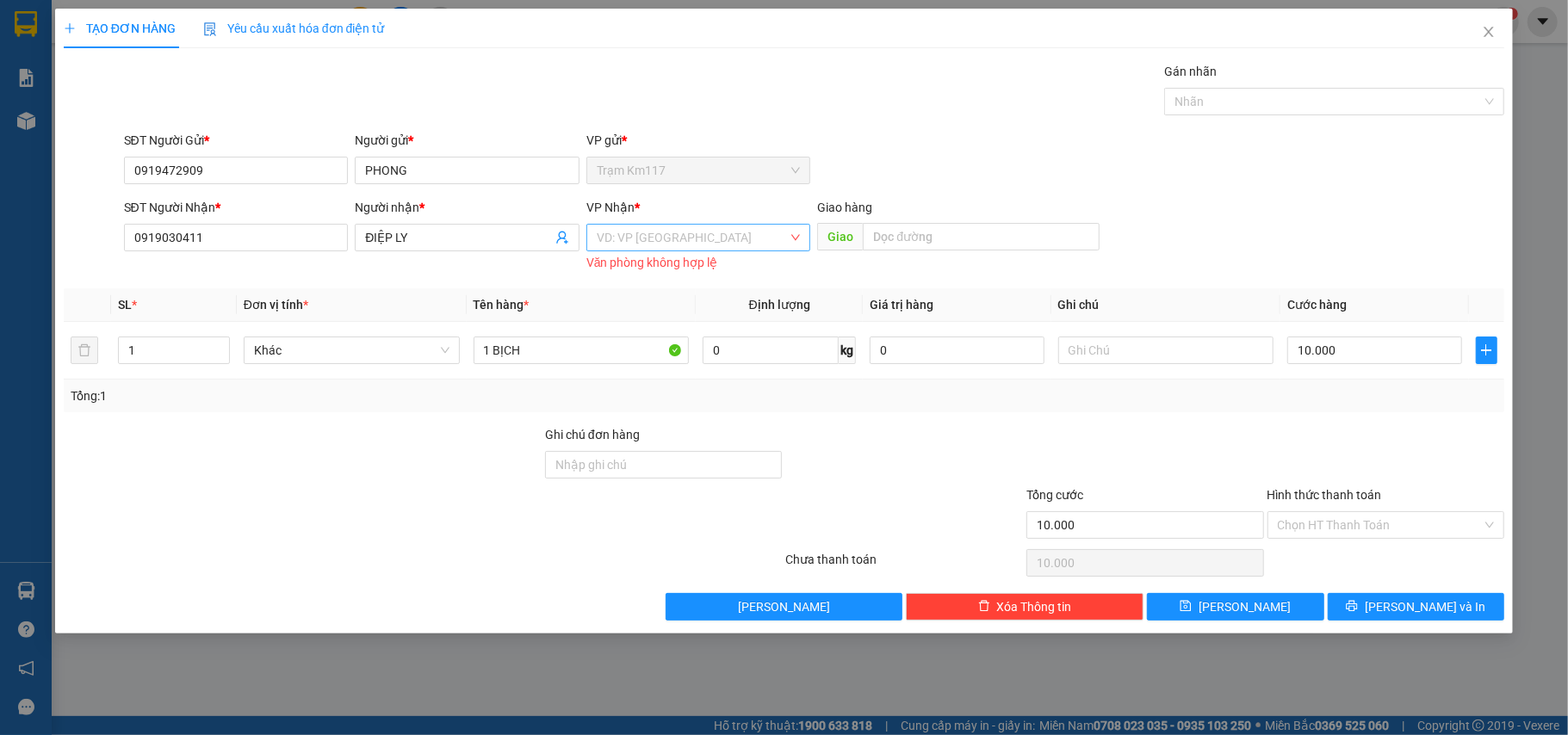
click at [662, 239] on input "search" at bounding box center [692, 237] width 192 height 25
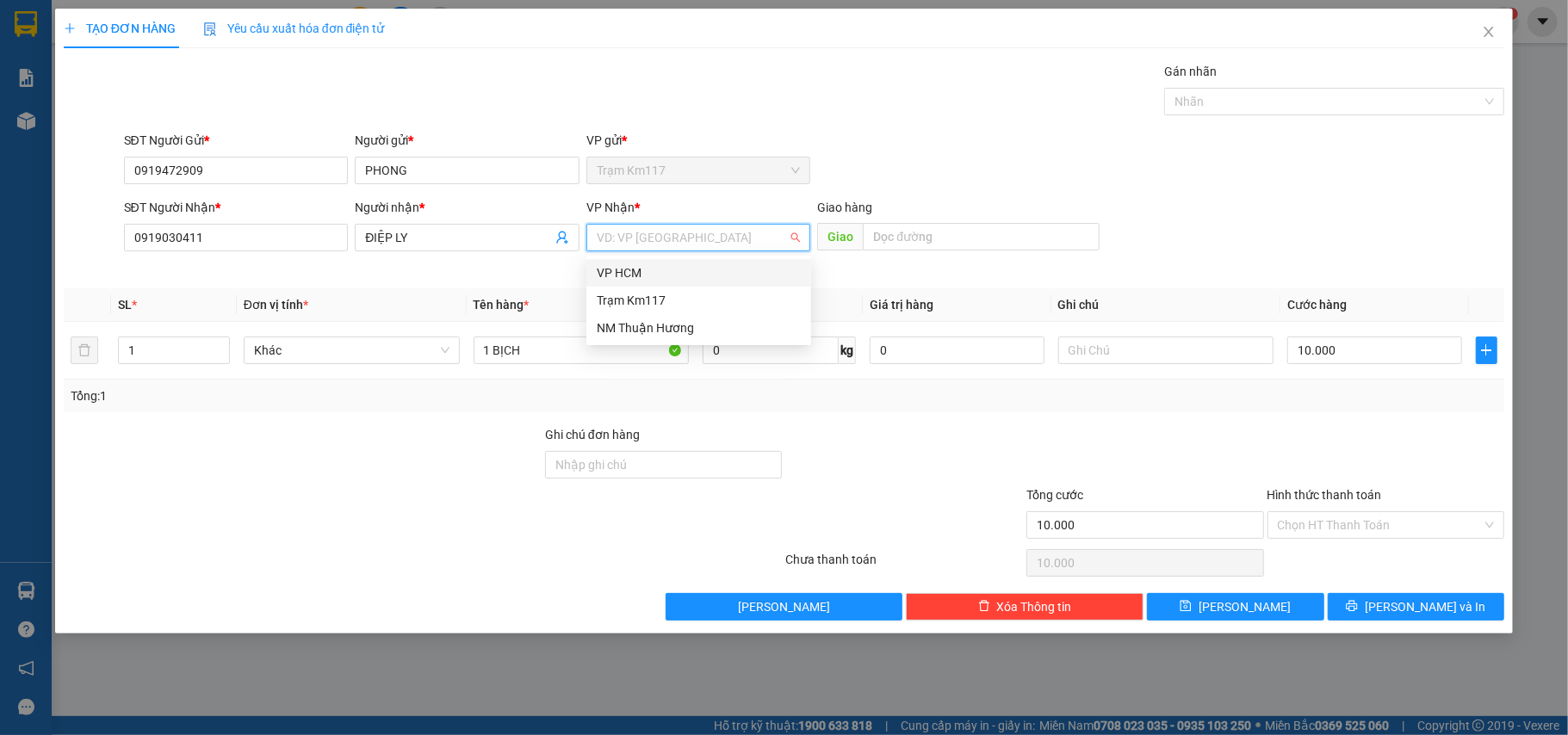
click at [628, 273] on div "VP HCM" at bounding box center [698, 273] width 204 height 19
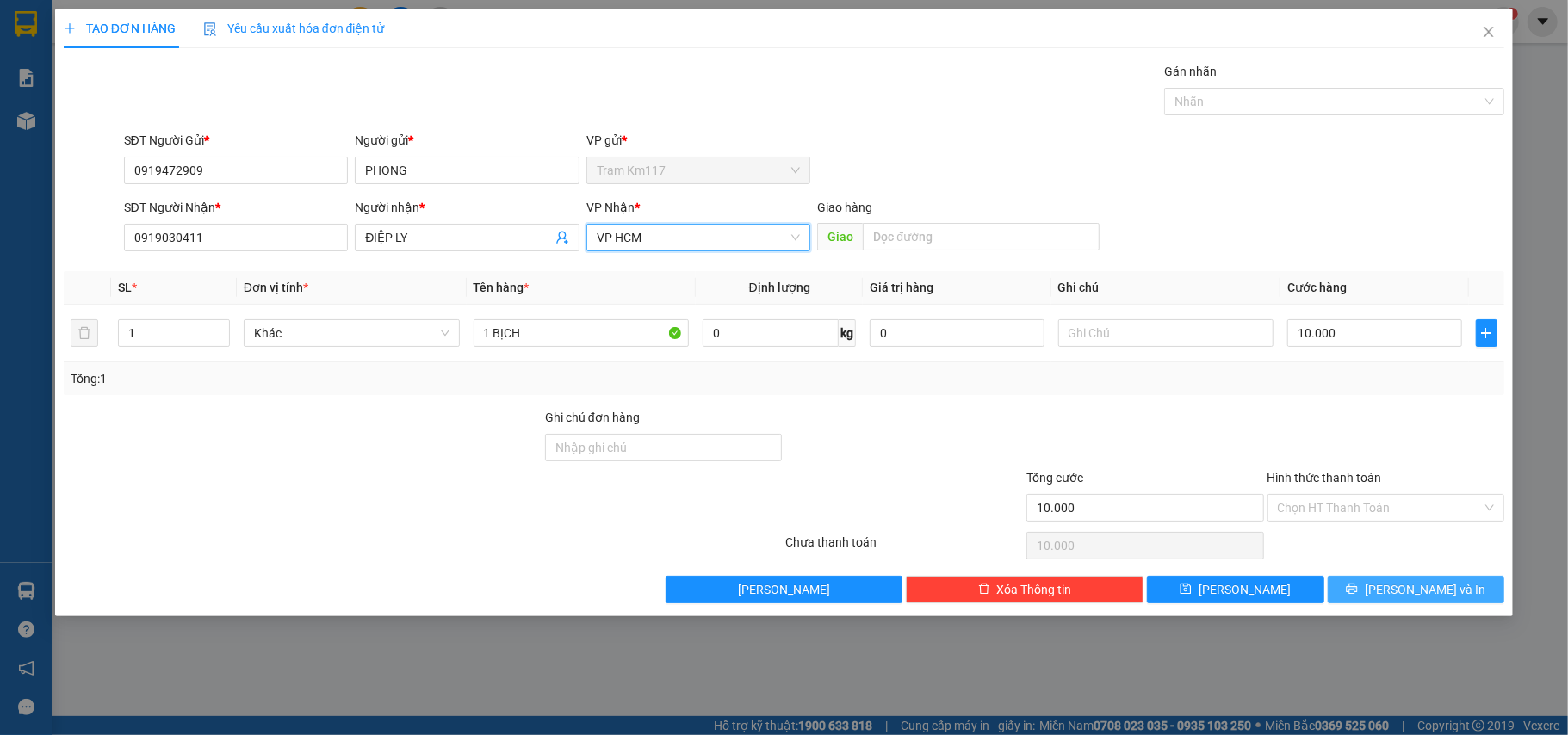
click at [1402, 594] on span "[PERSON_NAME] và In" at bounding box center [1425, 589] width 121 height 19
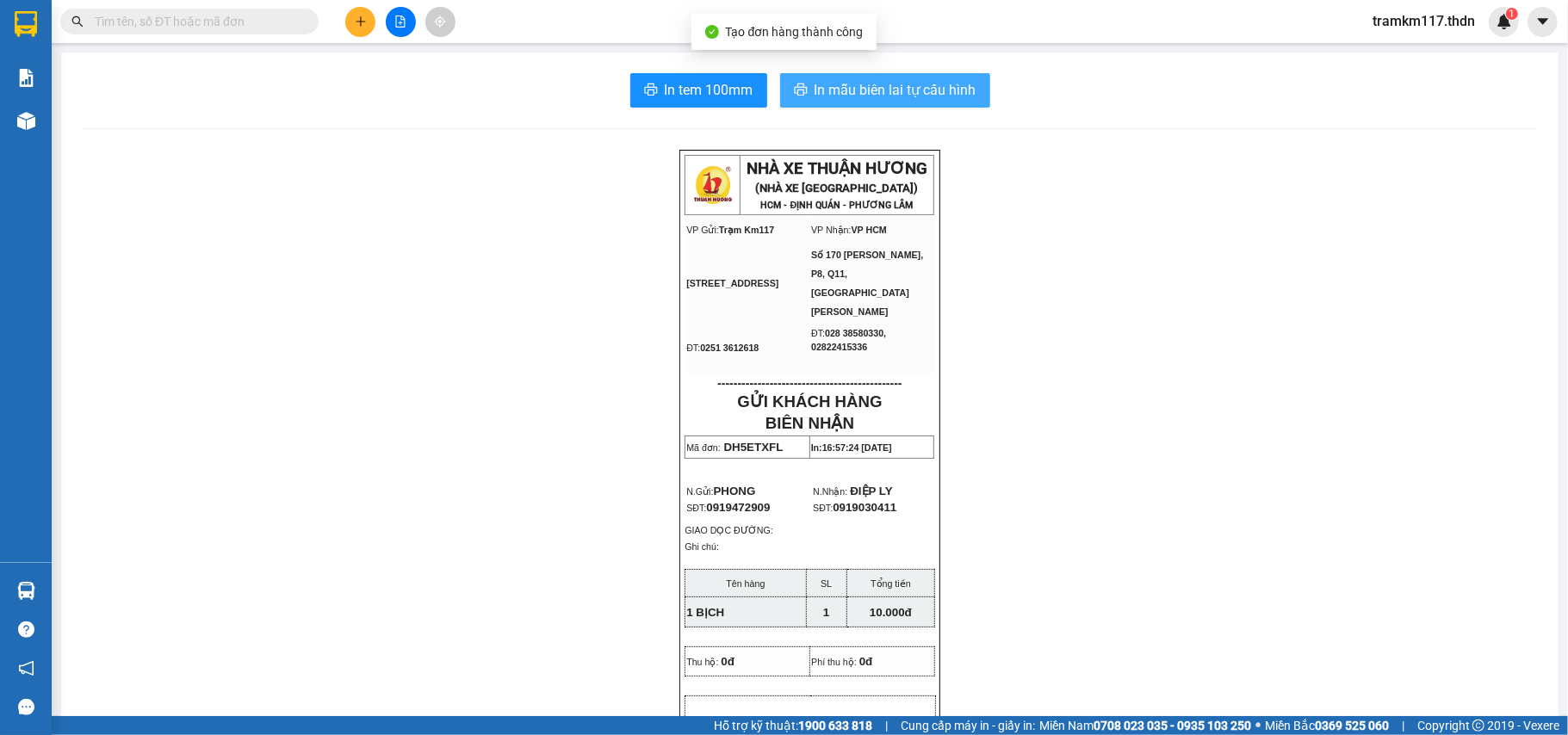
click at [821, 82] on span "In mẫu biên lai tự cấu hình" at bounding box center [895, 90] width 162 height 22
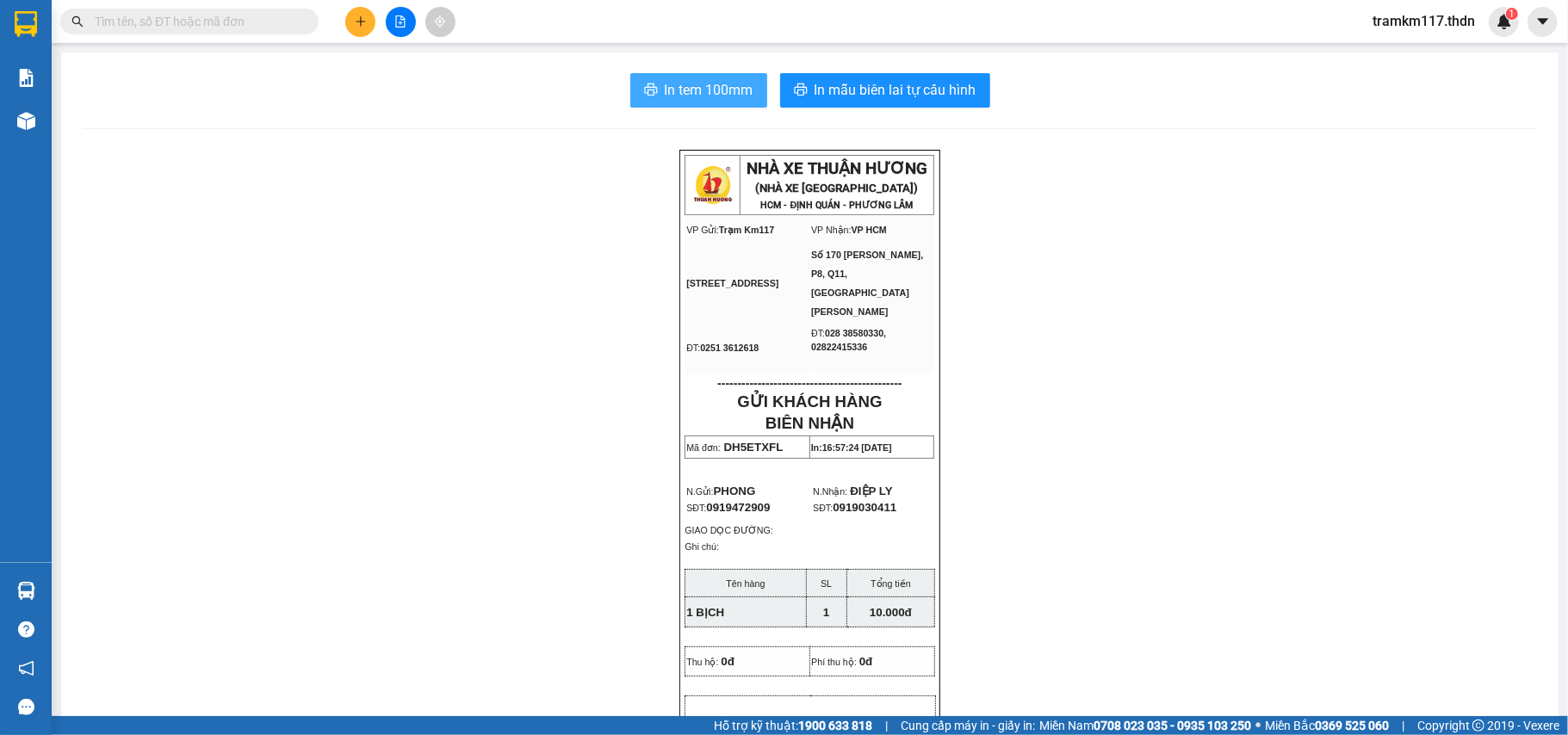
click at [703, 87] on span "In tem 100mm" at bounding box center [709, 90] width 89 height 22
click at [358, 25] on icon "plus" at bounding box center [360, 21] width 12 height 12
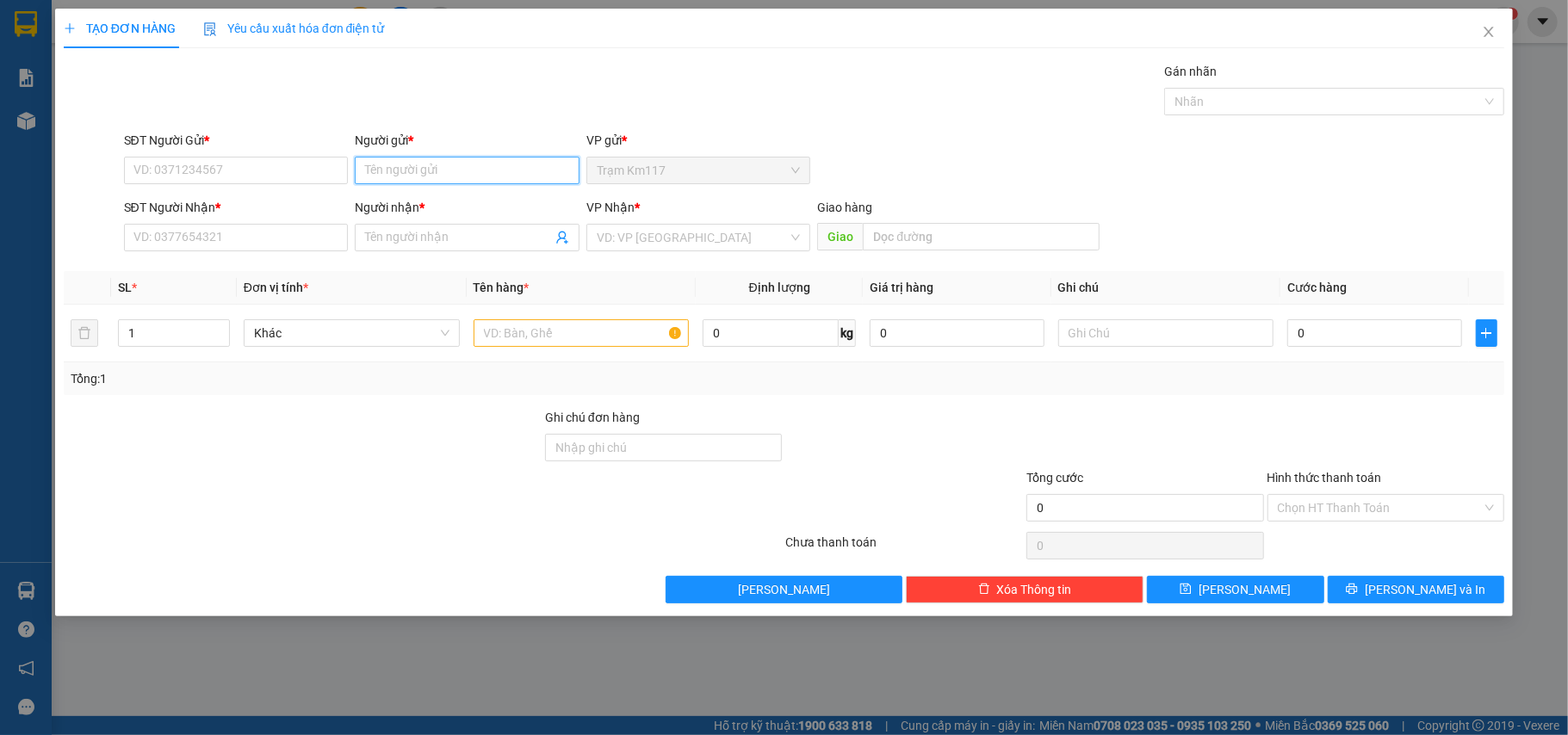
click at [408, 172] on input "Người gửi *" at bounding box center [467, 170] width 225 height 27
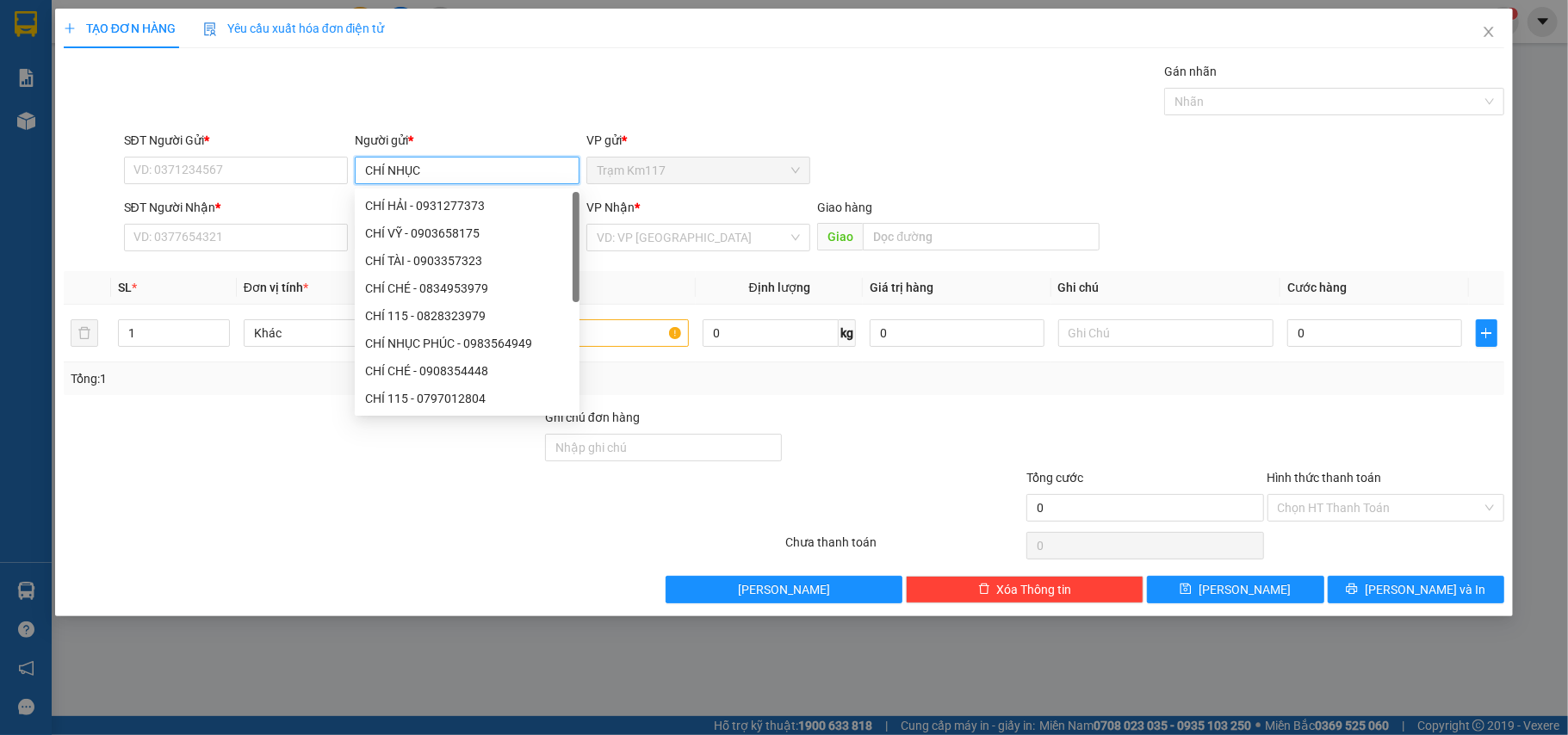
type input "CHÍ NHỤC"
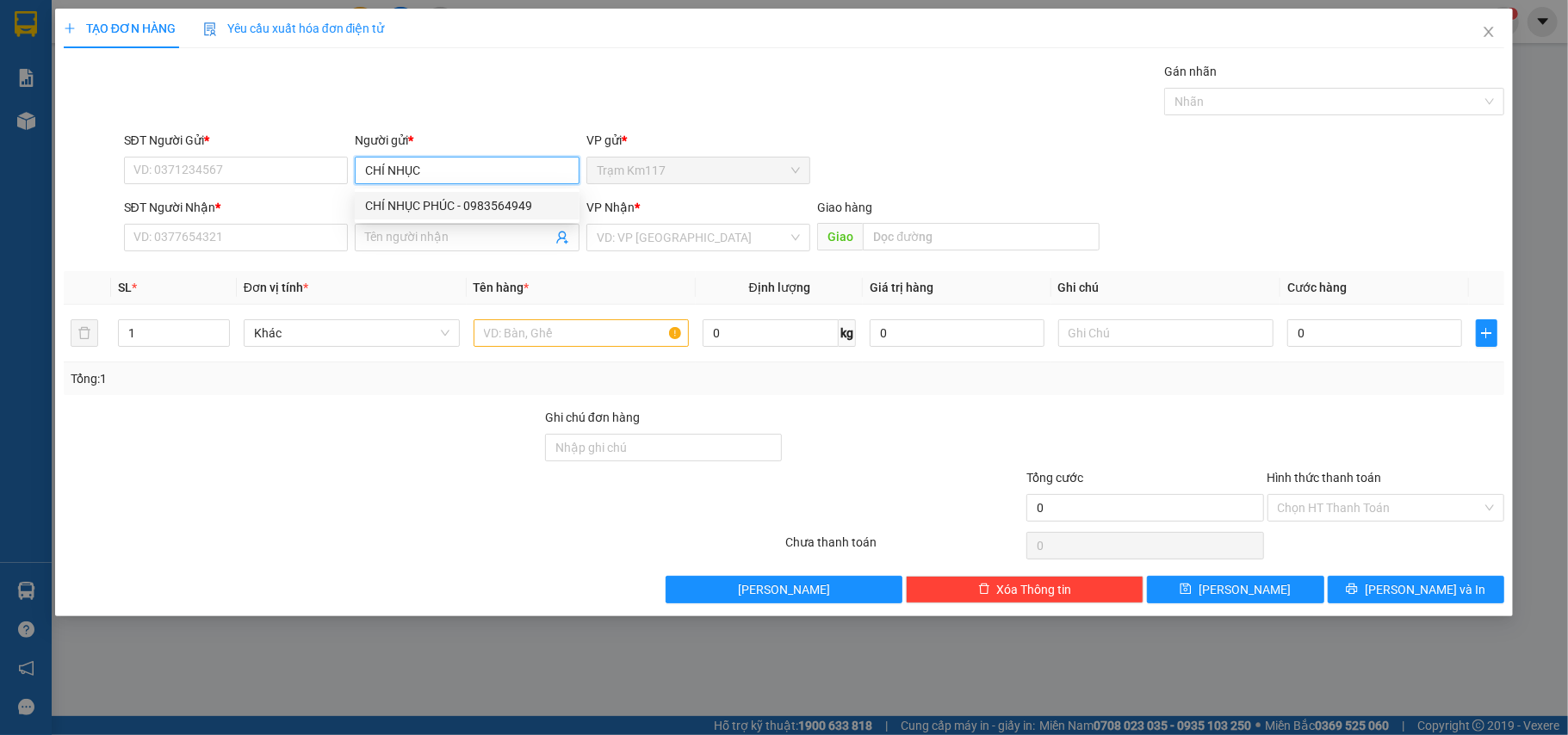
click at [421, 205] on div "CHÍ NHỤC PHÚC - 0983564949" at bounding box center [467, 206] width 204 height 19
type input "0983564949"
type input "CHÍ NHỤC PHÚC"
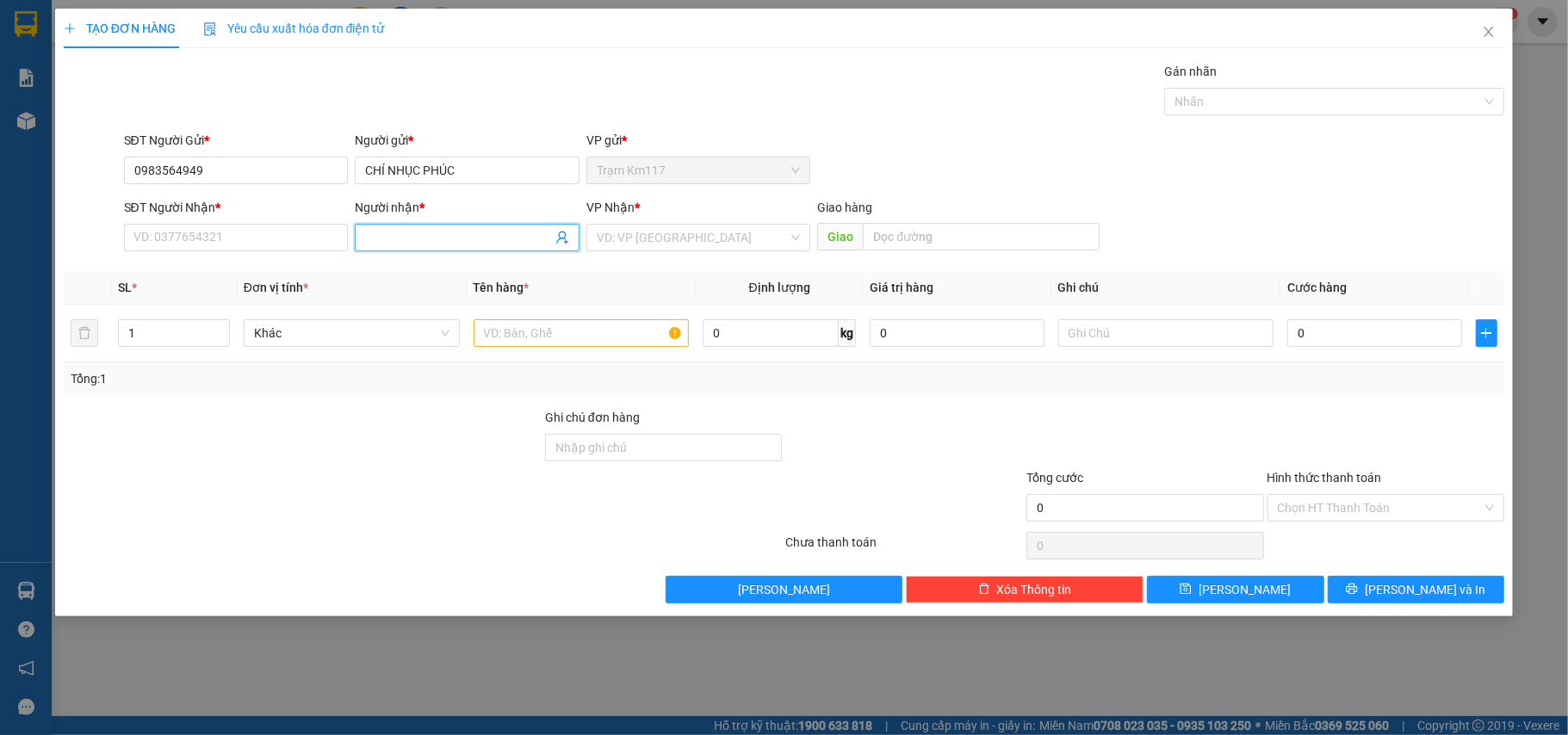
click at [559, 236] on icon "user-add" at bounding box center [562, 237] width 14 height 14
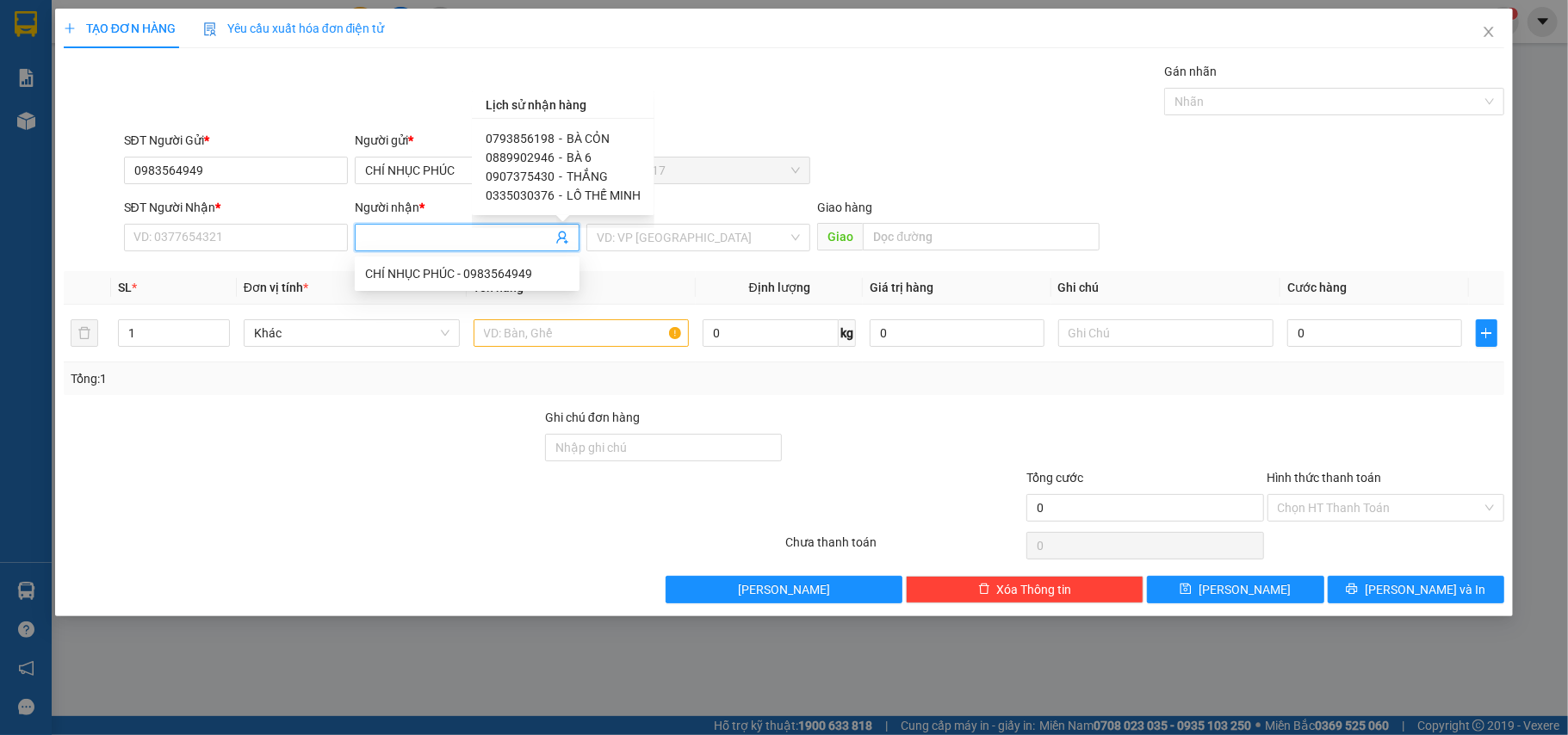
click at [538, 136] on span "0793856198" at bounding box center [520, 138] width 69 height 14
type input "0793856198"
type input "BÀ CỎN"
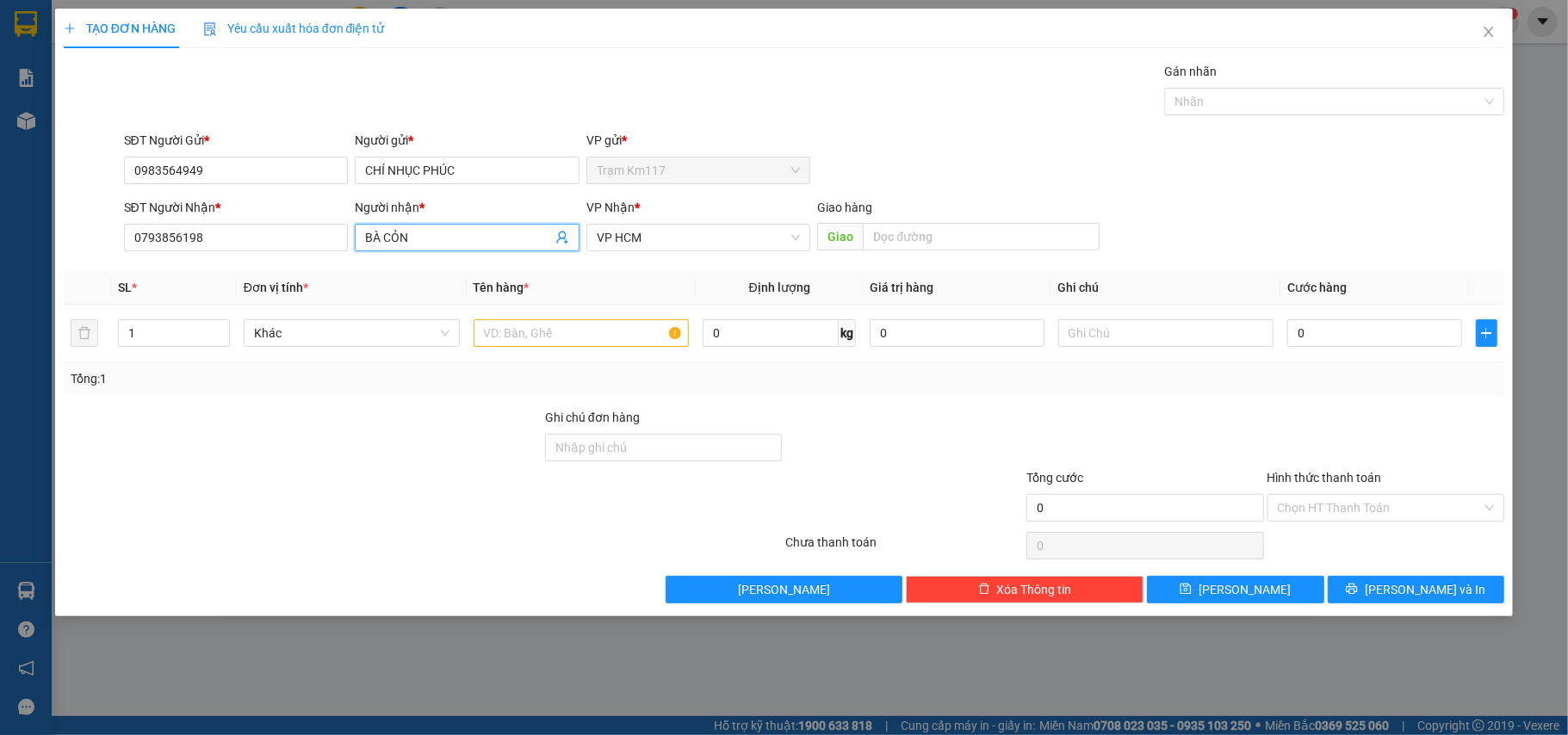
click at [427, 235] on input "BÀ CỎN" at bounding box center [459, 237] width 187 height 19
click at [561, 238] on icon "user-add" at bounding box center [562, 237] width 14 height 14
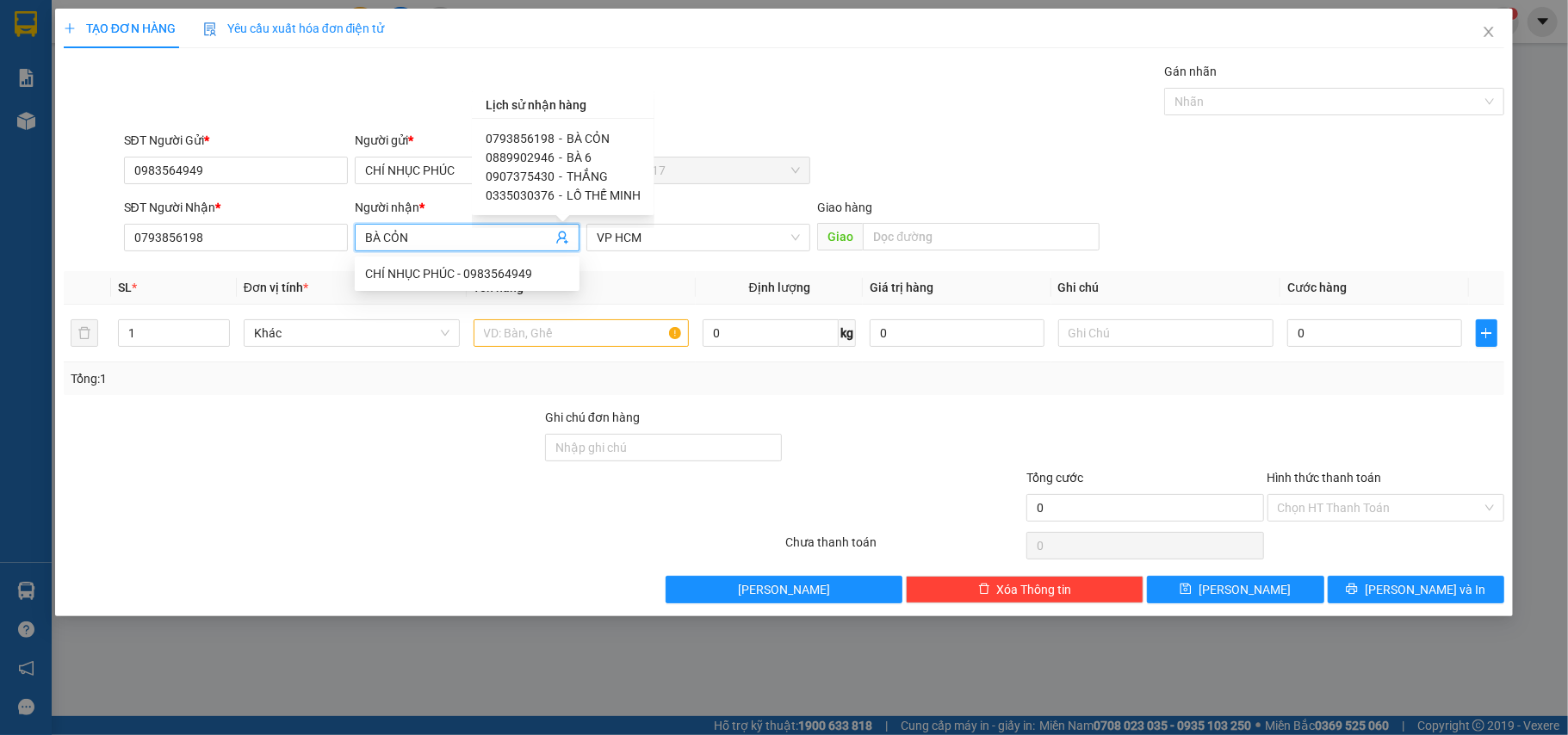
click at [559, 160] on span "-" at bounding box center [561, 157] width 4 height 14
type input "0889902946"
type input "BÀ 6"
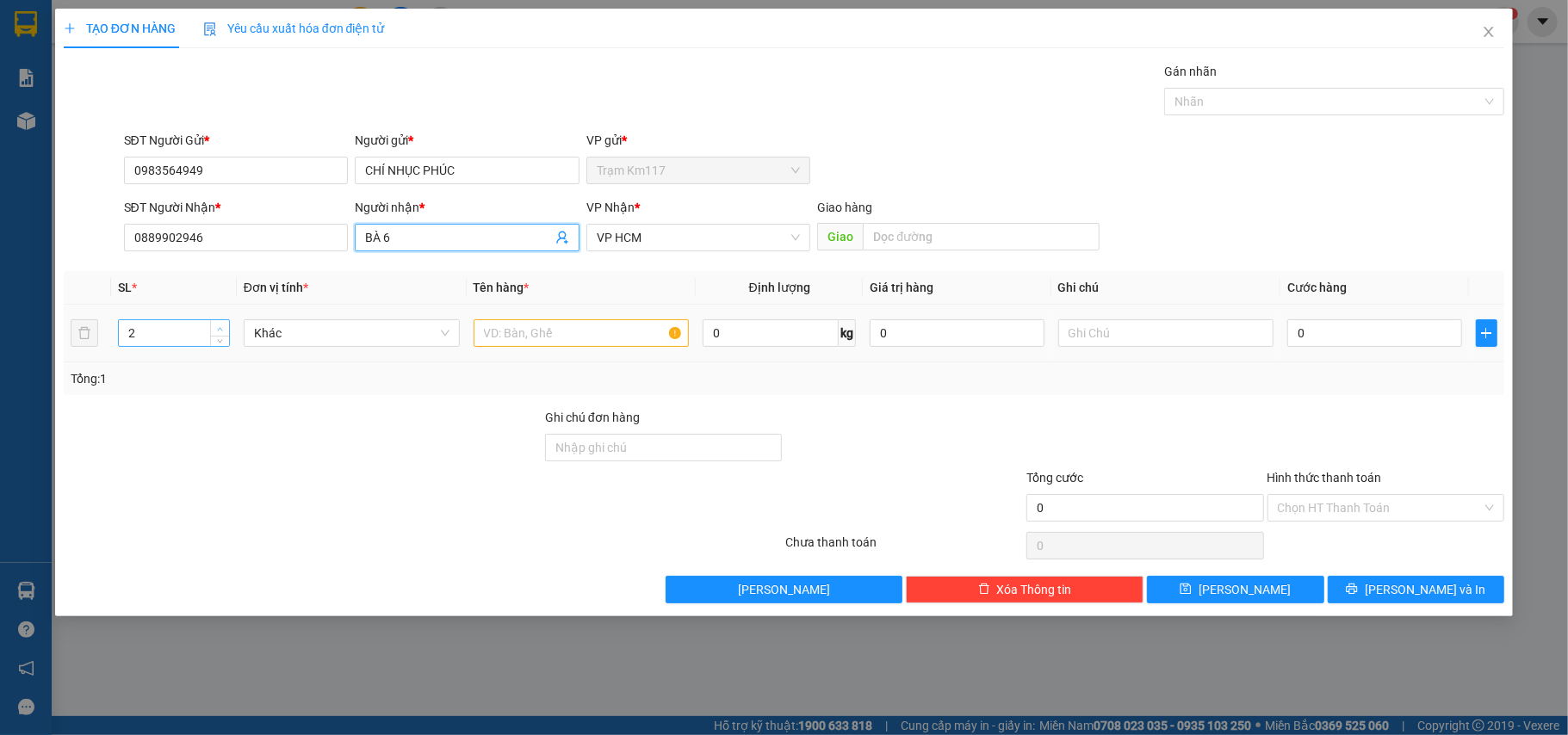
click at [218, 331] on icon "up" at bounding box center [219, 329] width 6 height 6
type input "3"
click at [218, 331] on icon "up" at bounding box center [219, 329] width 6 height 6
click at [552, 333] on input "text" at bounding box center [581, 333] width 216 height 27
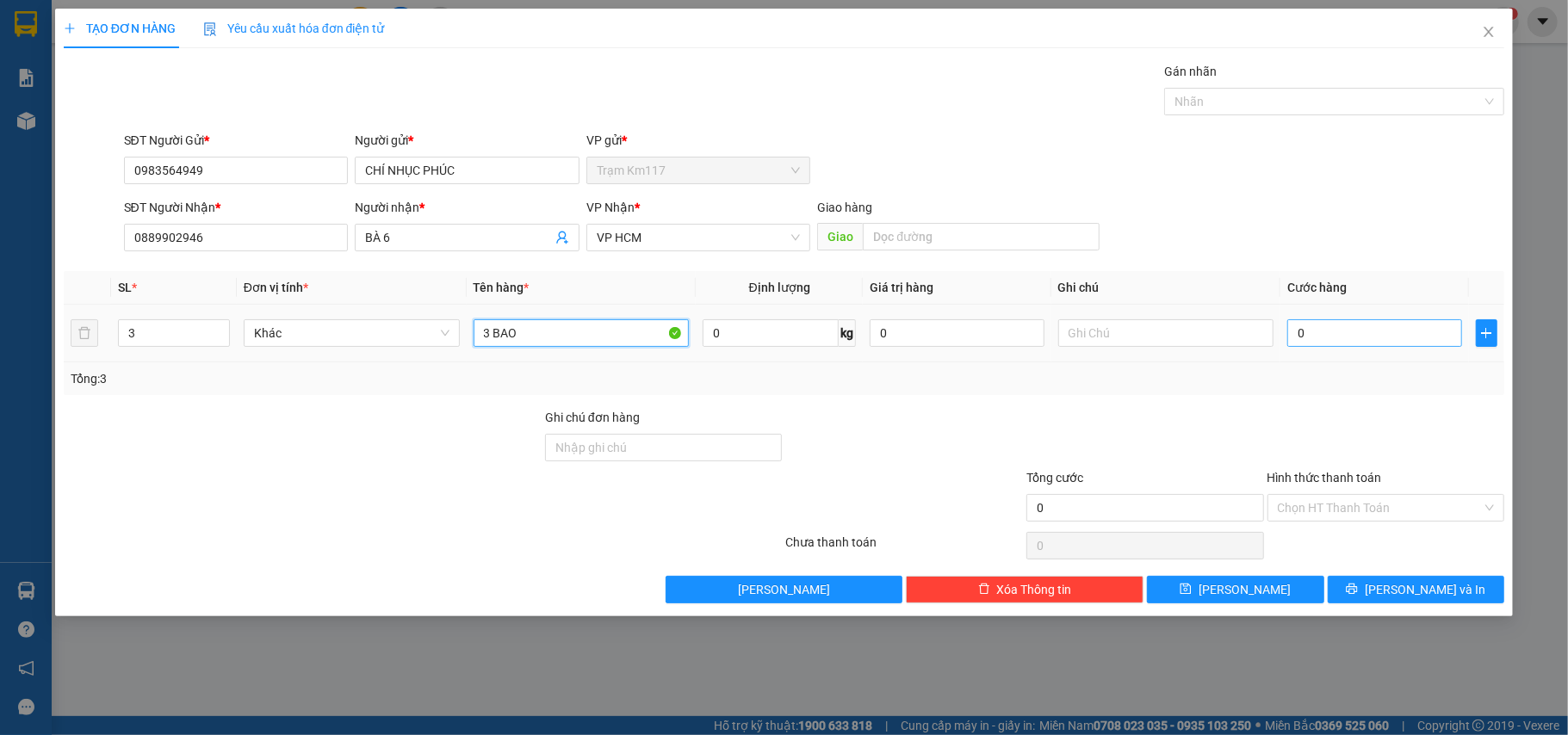
type input "3 BAO"
click at [1323, 334] on input "0" at bounding box center [1374, 333] width 174 height 27
type input "9"
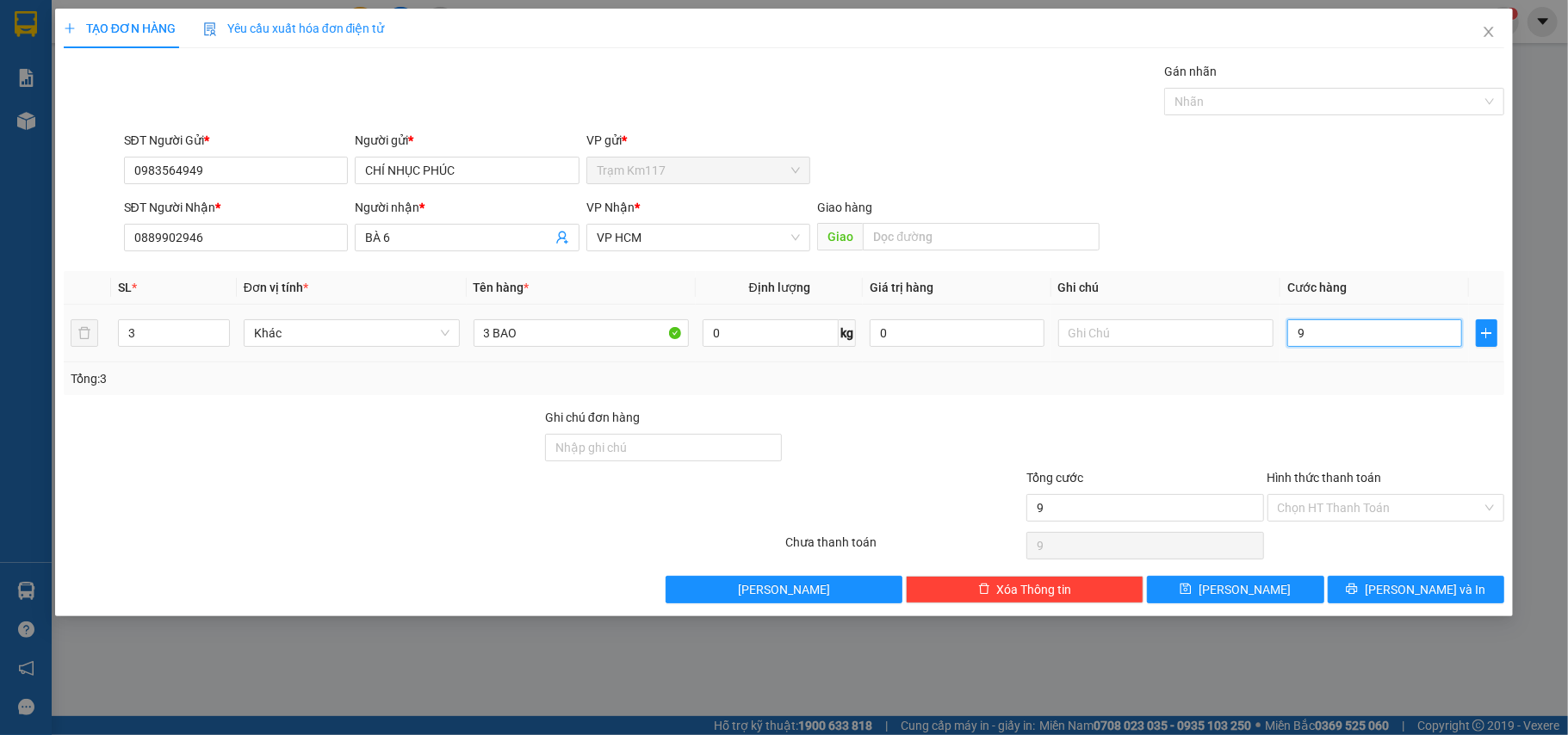
type input "90"
type input "900"
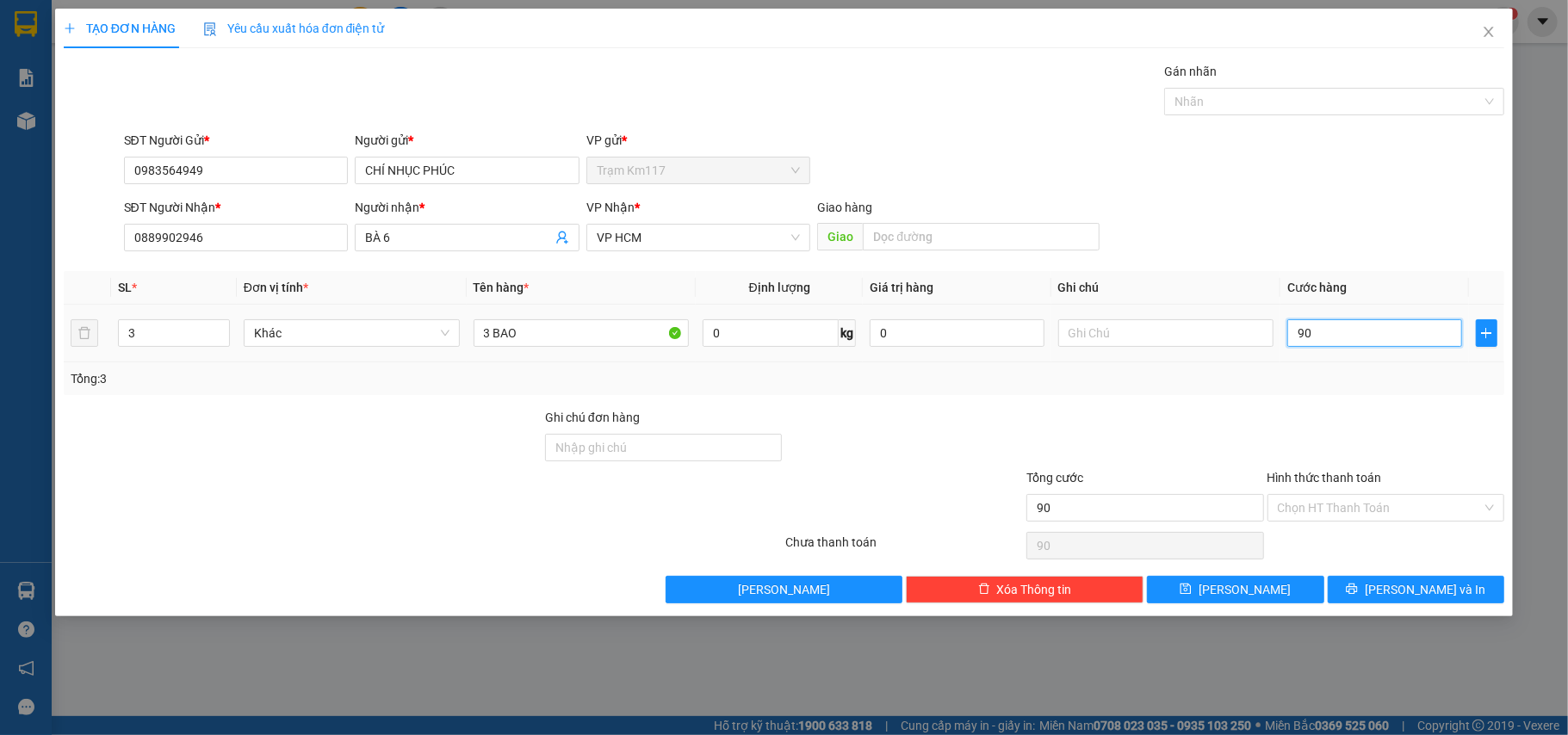
type input "900"
type input "9.000"
type input "90.000"
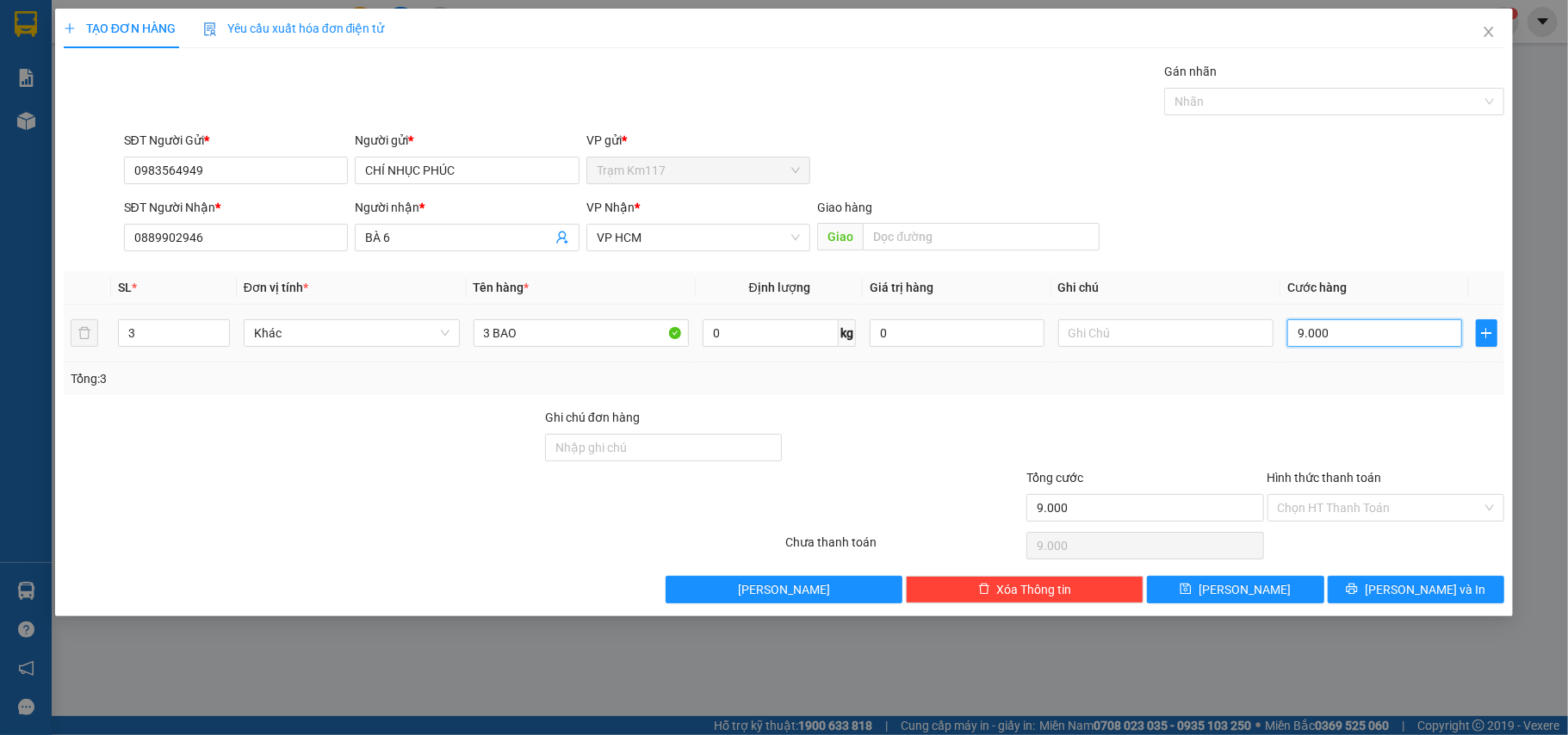
type input "90.000"
click at [1276, 593] on button "[PERSON_NAME]" at bounding box center [1235, 590] width 178 height 27
type input "1"
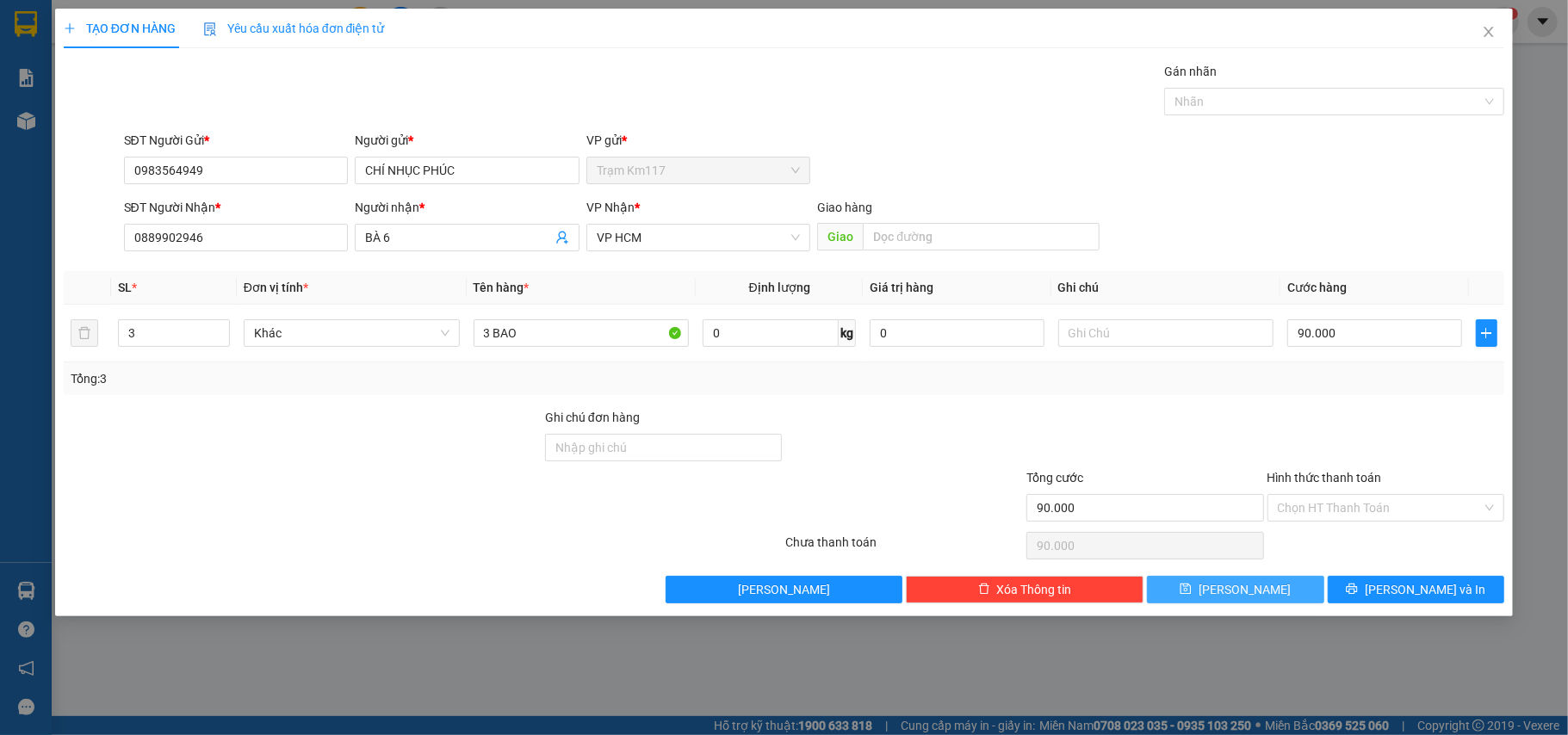
type input "0"
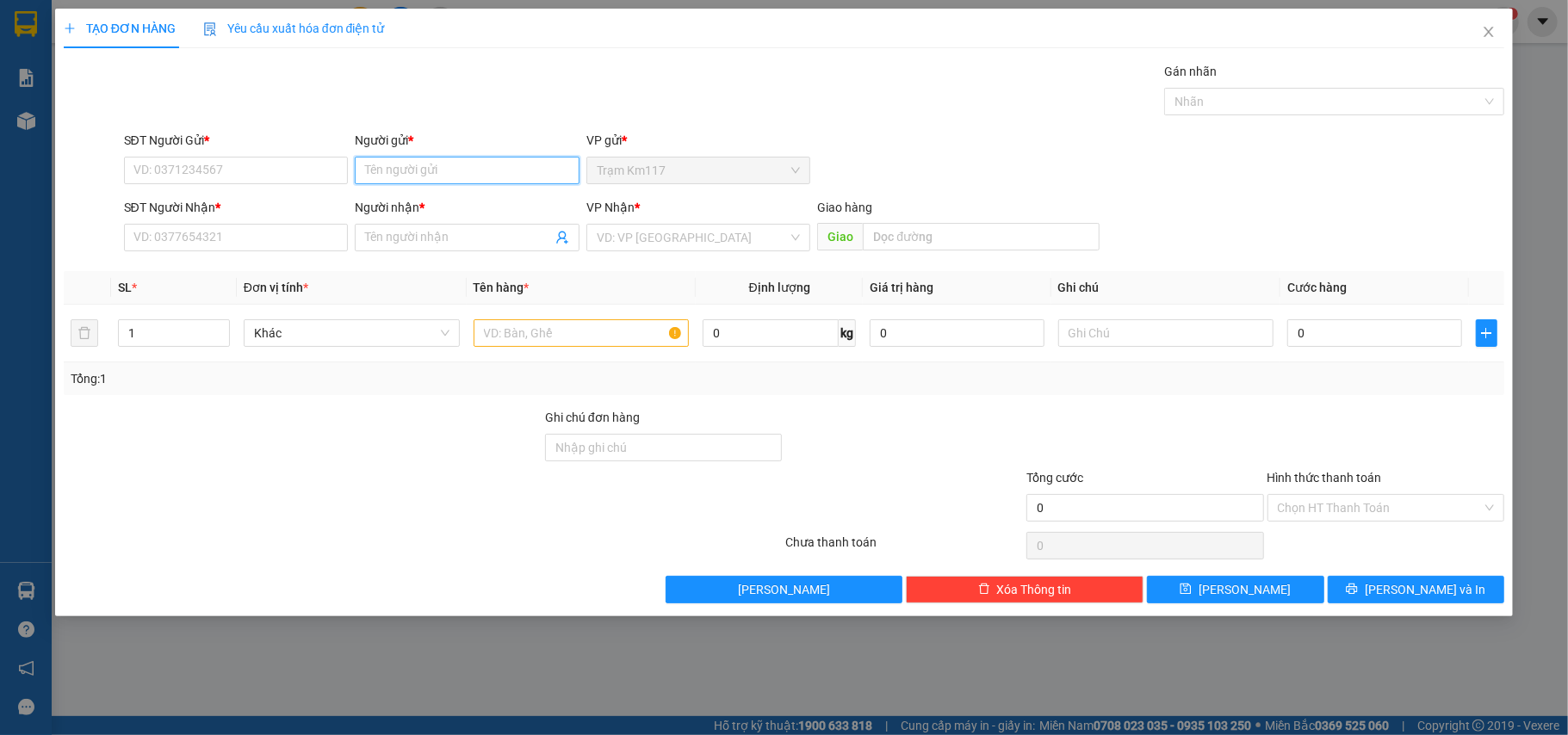
click at [414, 165] on input "Người gửi *" at bounding box center [467, 170] width 225 height 27
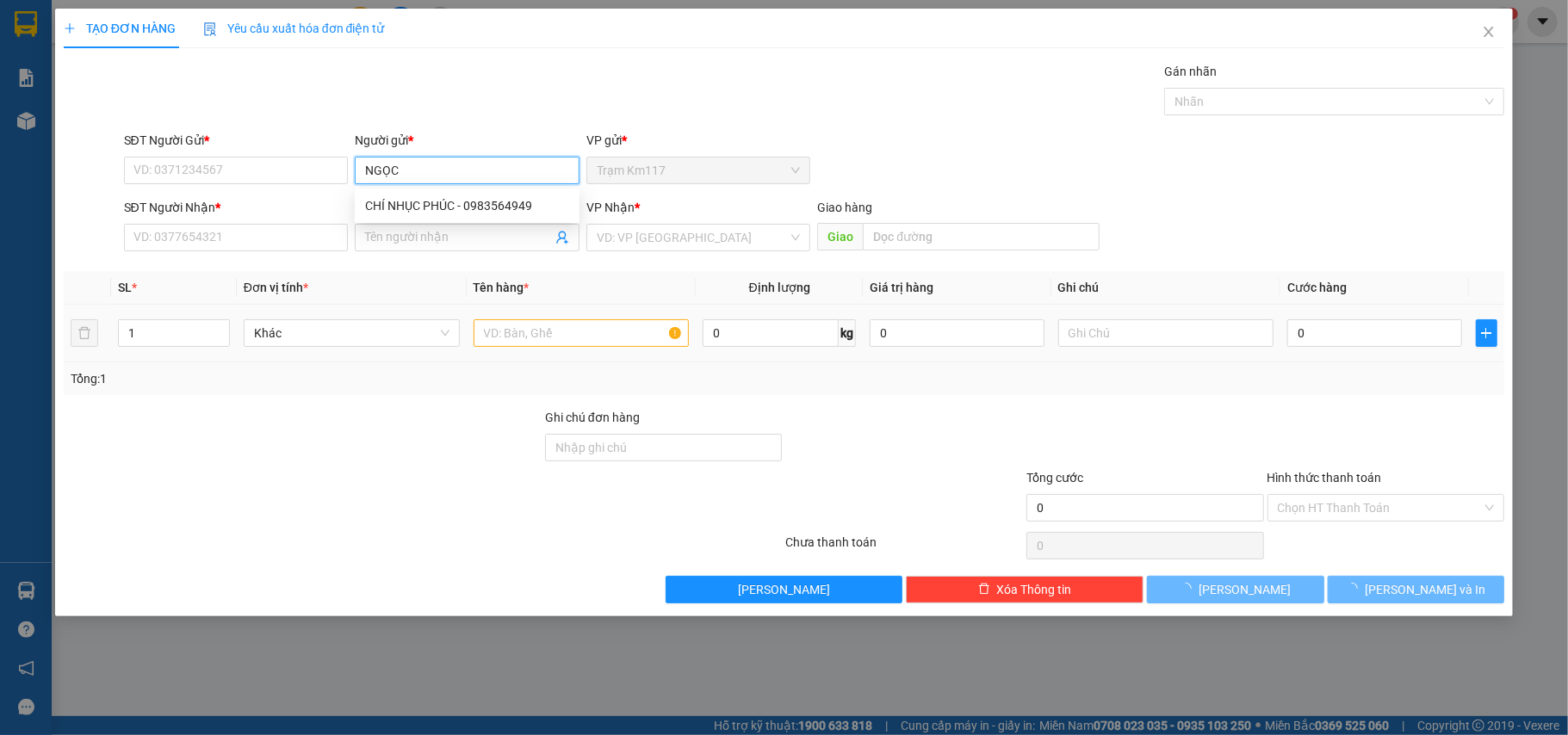
type input "NGỌC"
click at [586, 318] on div at bounding box center [581, 334] width 216 height 34
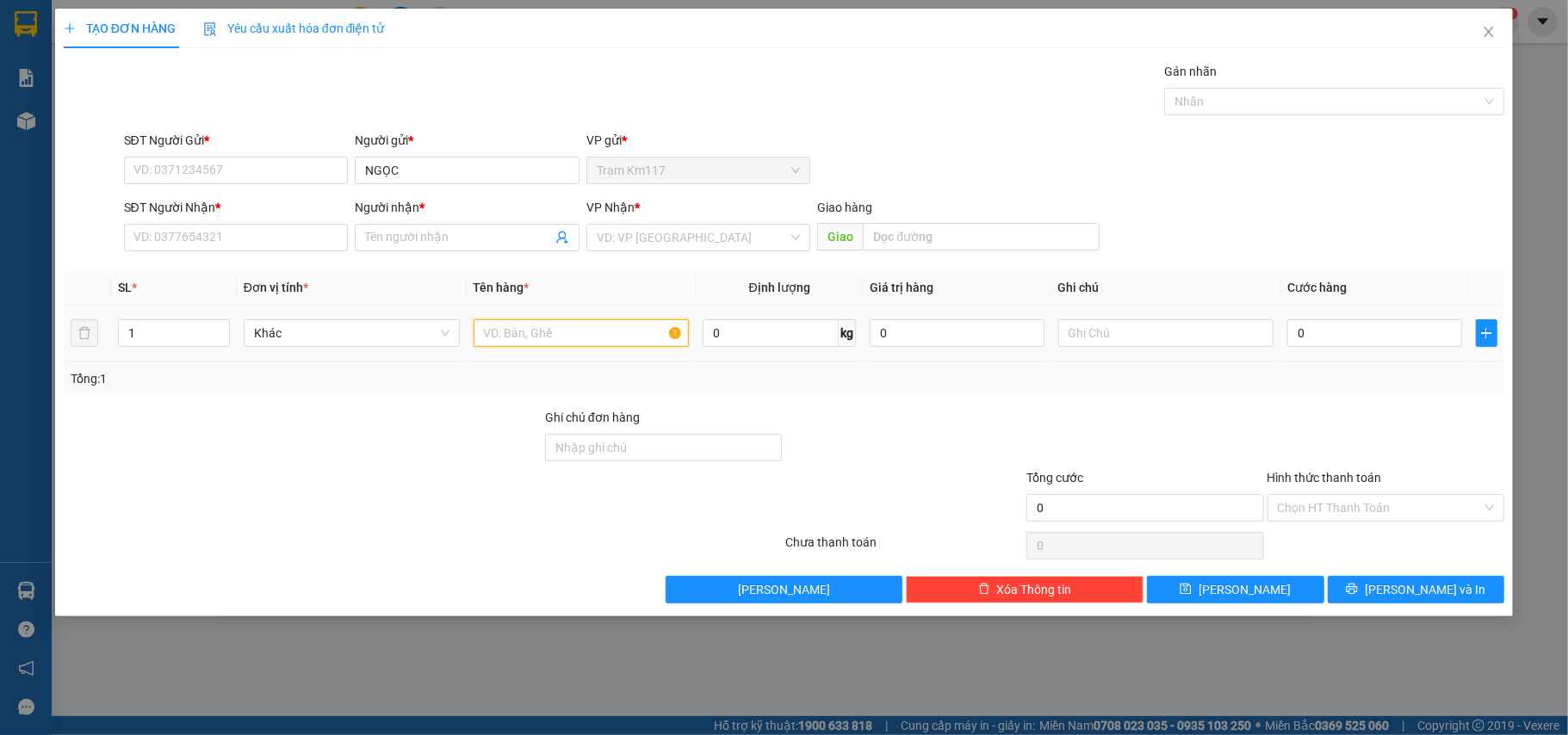
click at [617, 332] on input "text" at bounding box center [581, 333] width 216 height 27
type input "3 LỒNG 1 GIỎ 1T 20 MÁI 2 TRỐNG"
drag, startPoint x: 173, startPoint y: 348, endPoint x: 90, endPoint y: 358, distance: 83.6
click at [90, 358] on tr "1 Khác 3 LỒNG 1 GIỎ 1T 20 MÁI 2 TRỐNG 0 kg 0 0" at bounding box center [784, 334] width 1441 height 58
type input "5"
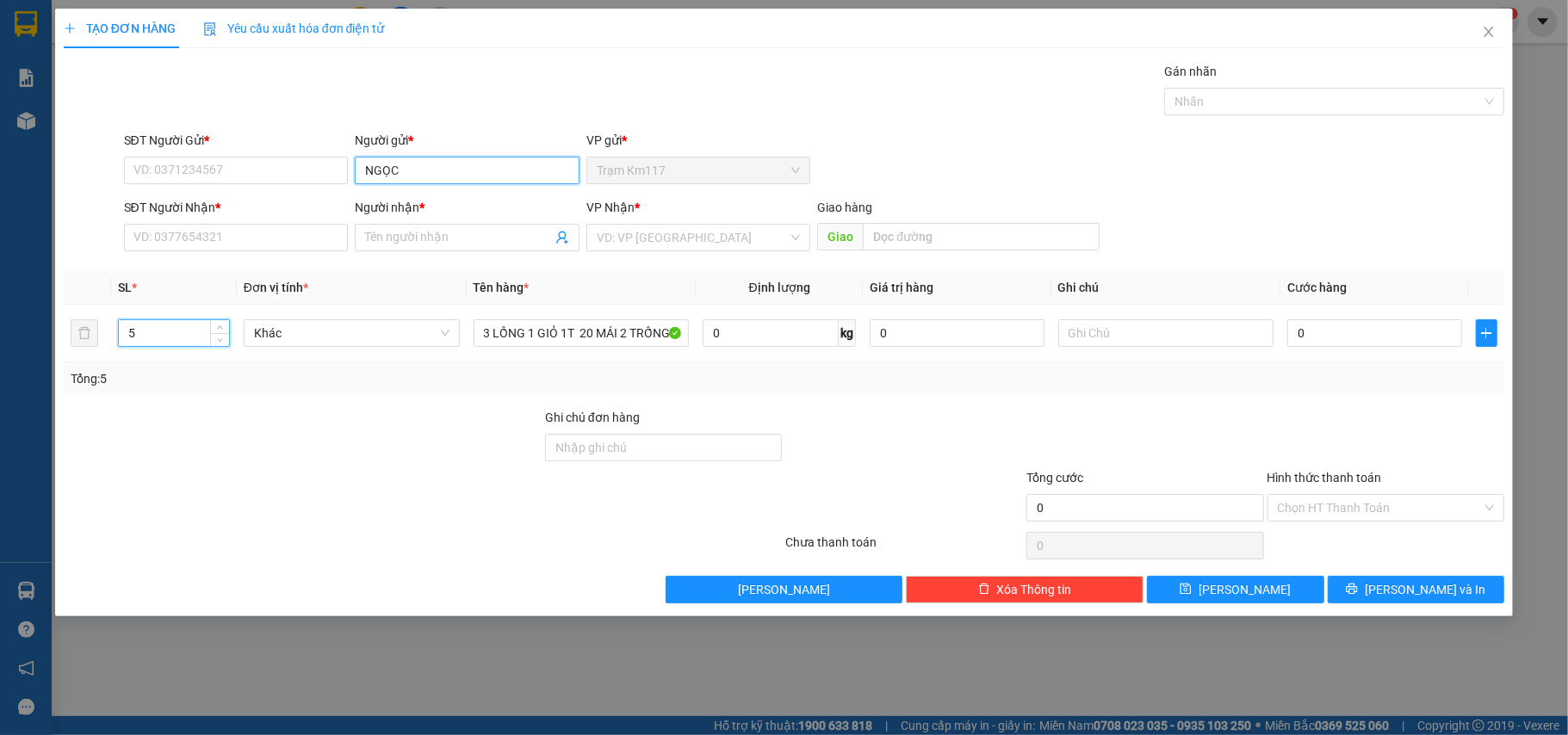
click at [479, 170] on input "NGỌC" at bounding box center [467, 170] width 225 height 27
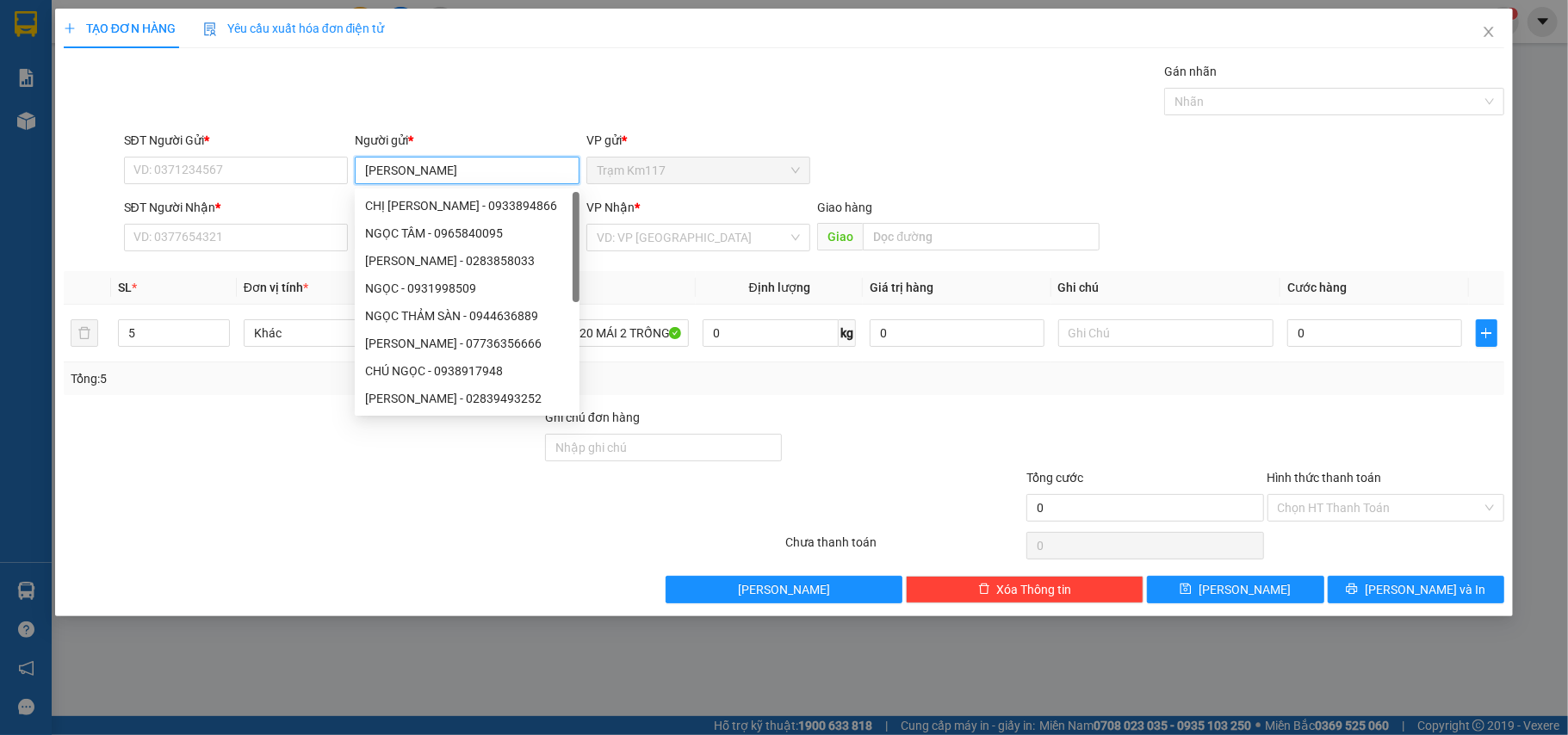
type input "[PERSON_NAME]"
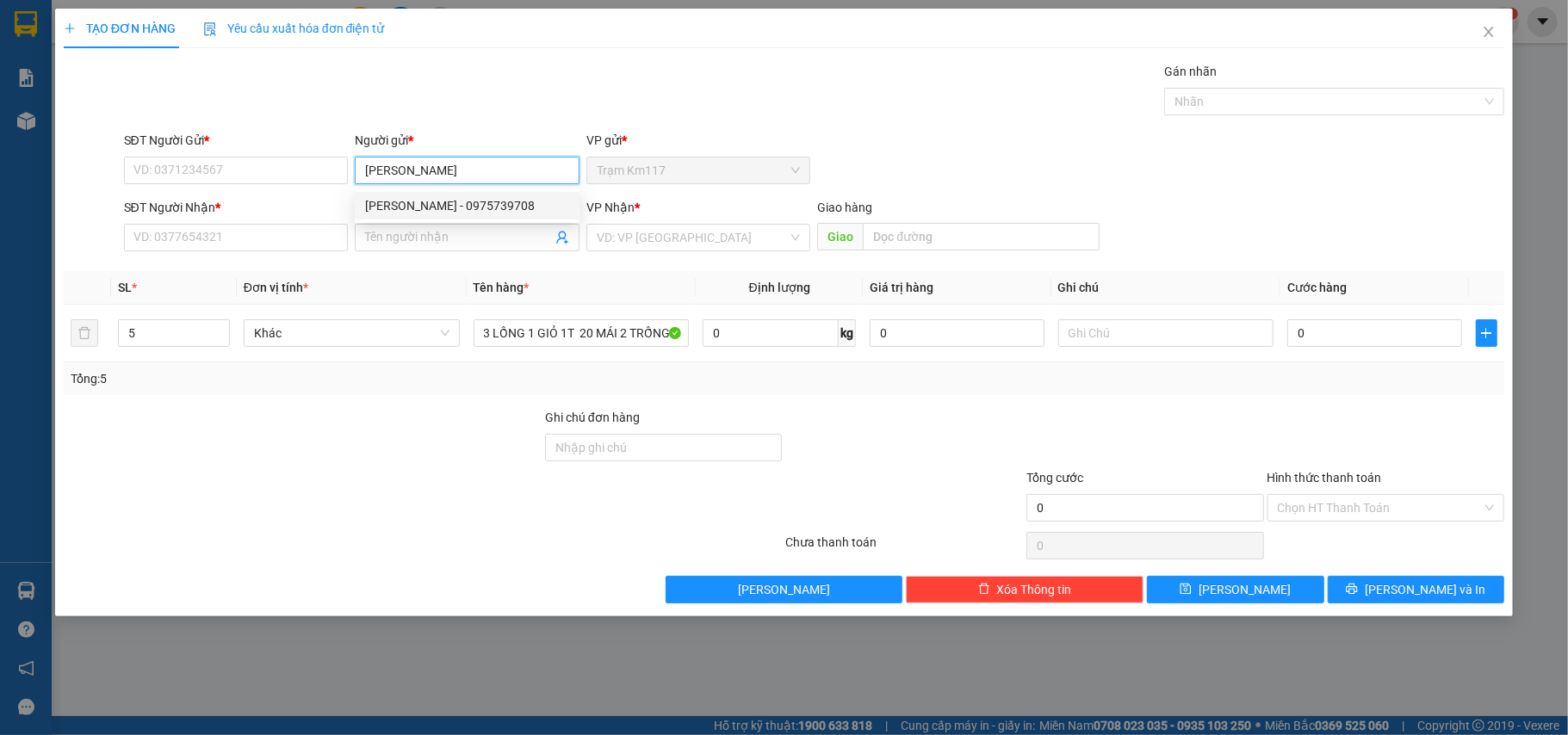
click at [489, 201] on div "[PERSON_NAME] - 0975739708" at bounding box center [467, 206] width 204 height 19
type input "0975739708"
type input "[PERSON_NAME]"
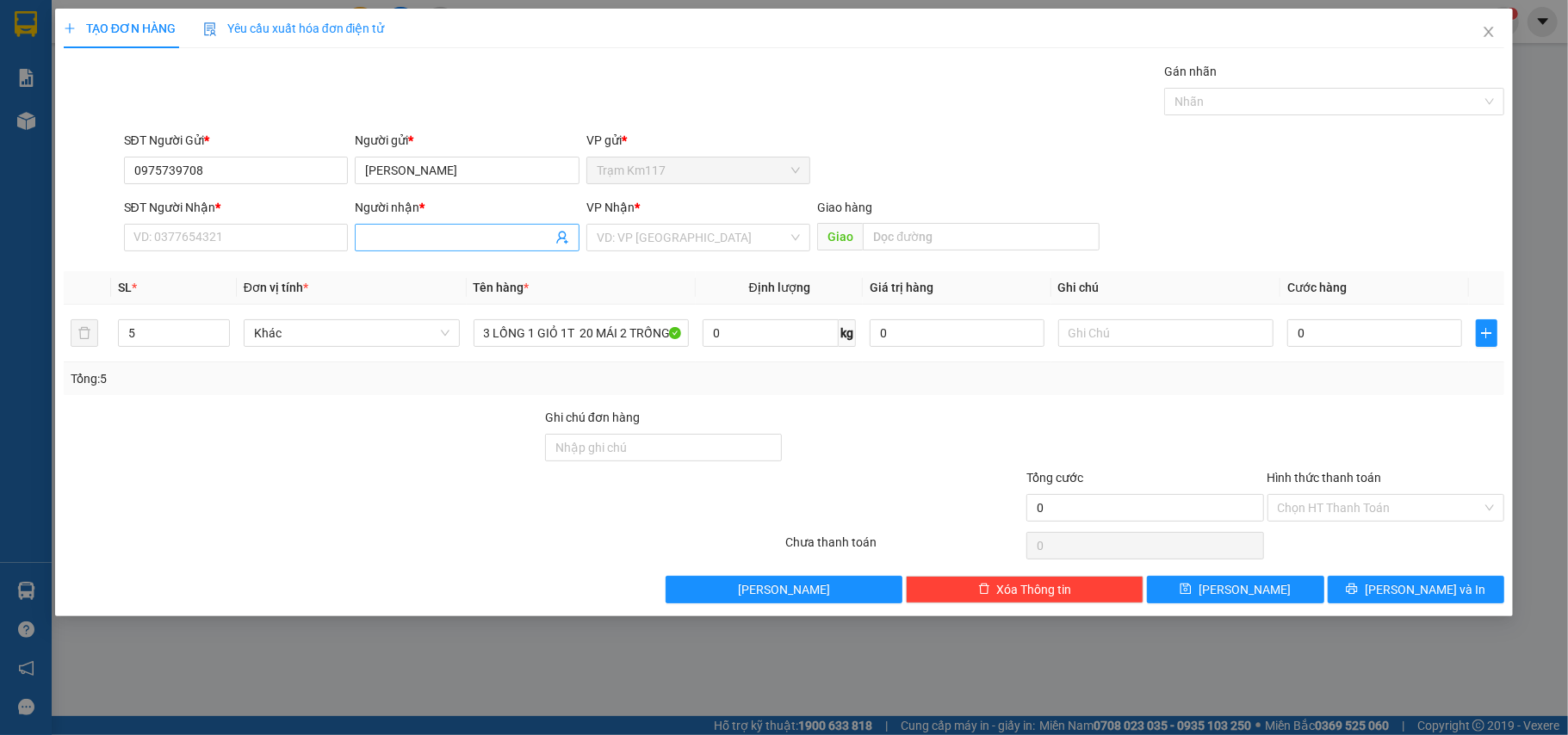
click at [562, 239] on icon "user-add" at bounding box center [562, 238] width 11 height 13
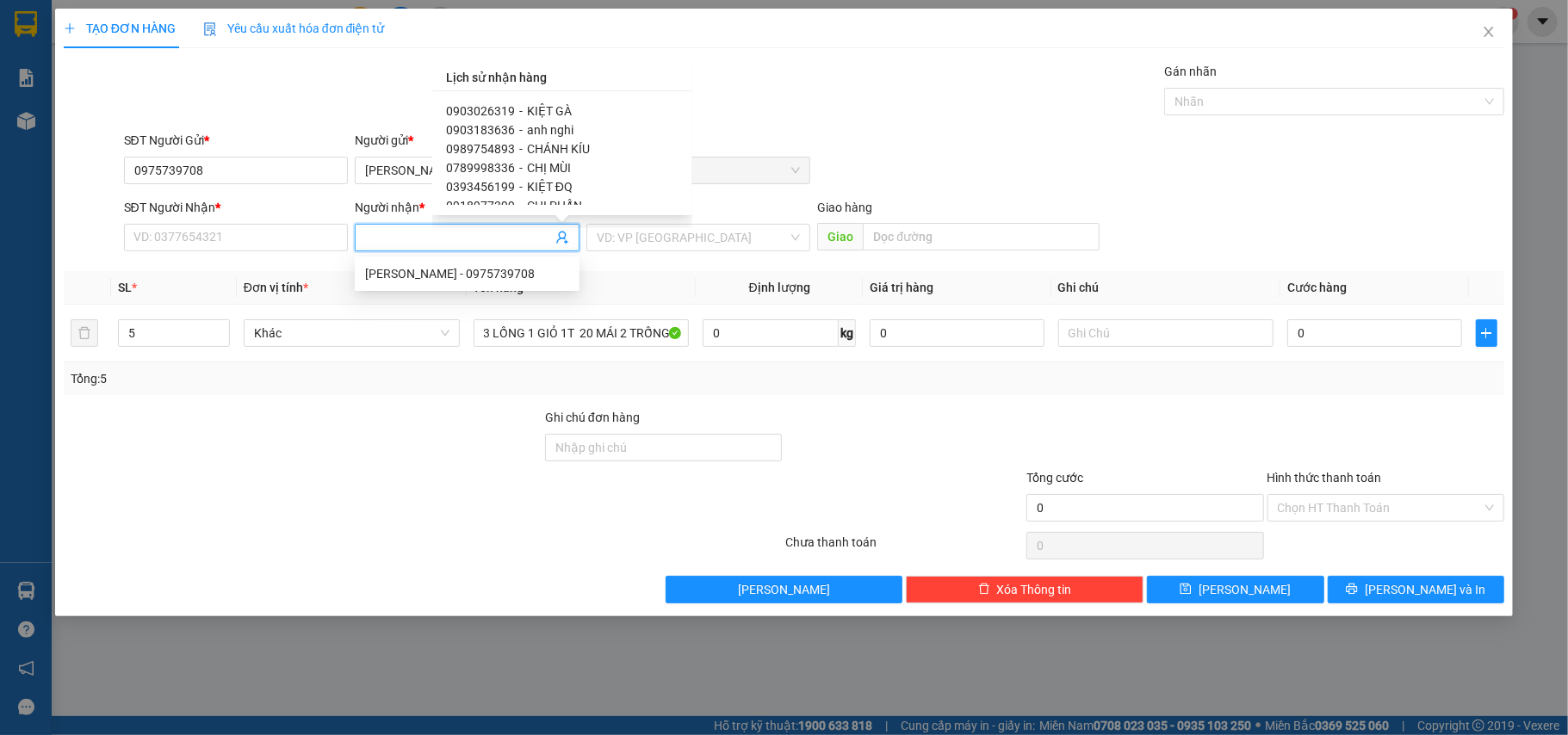
click at [552, 109] on span "KIỆT GÀ" at bounding box center [548, 111] width 44 height 14
type input "0903026319"
type input "KIỆT GÀ"
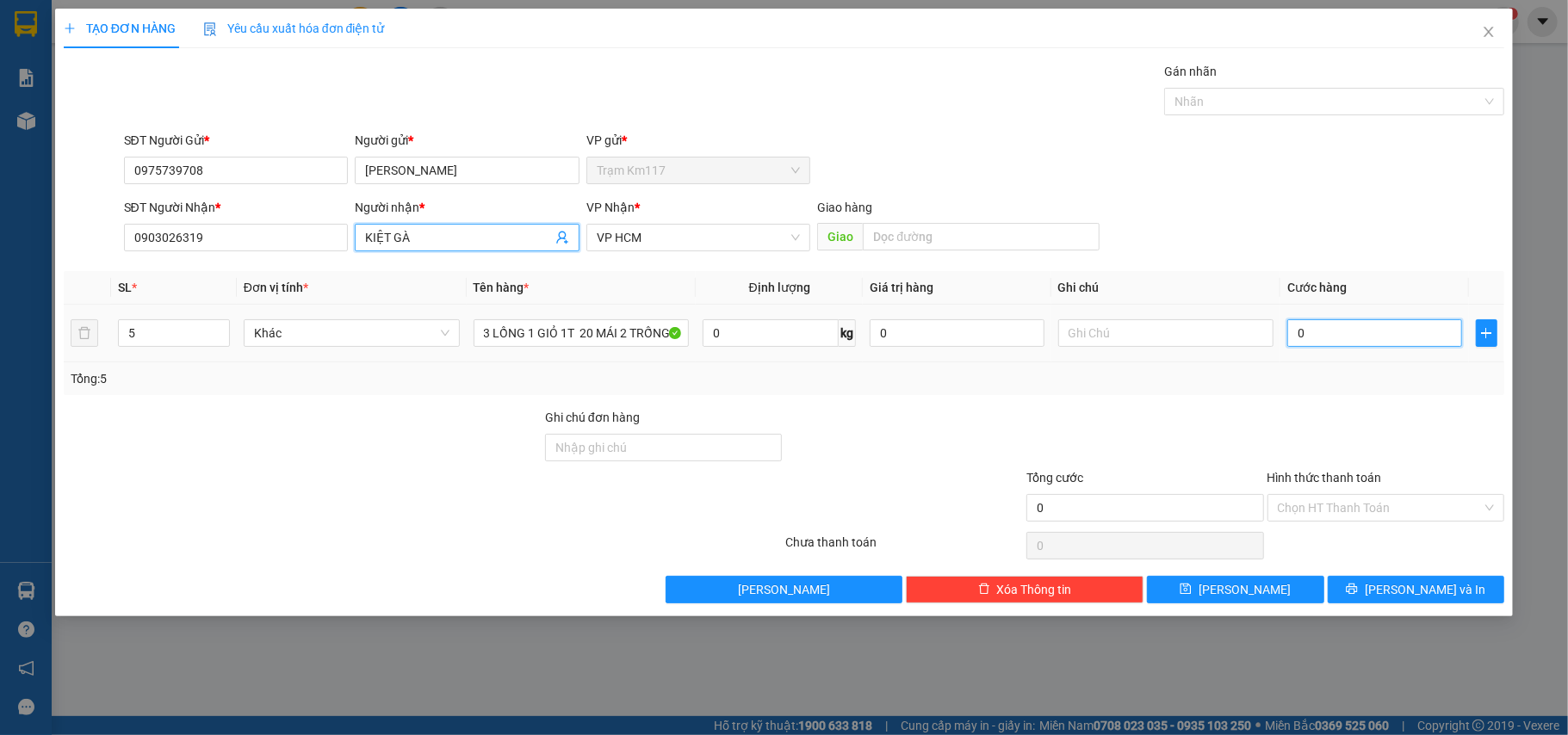
click at [1360, 335] on input "0" at bounding box center [1374, 333] width 174 height 27
type input "3"
type input "36"
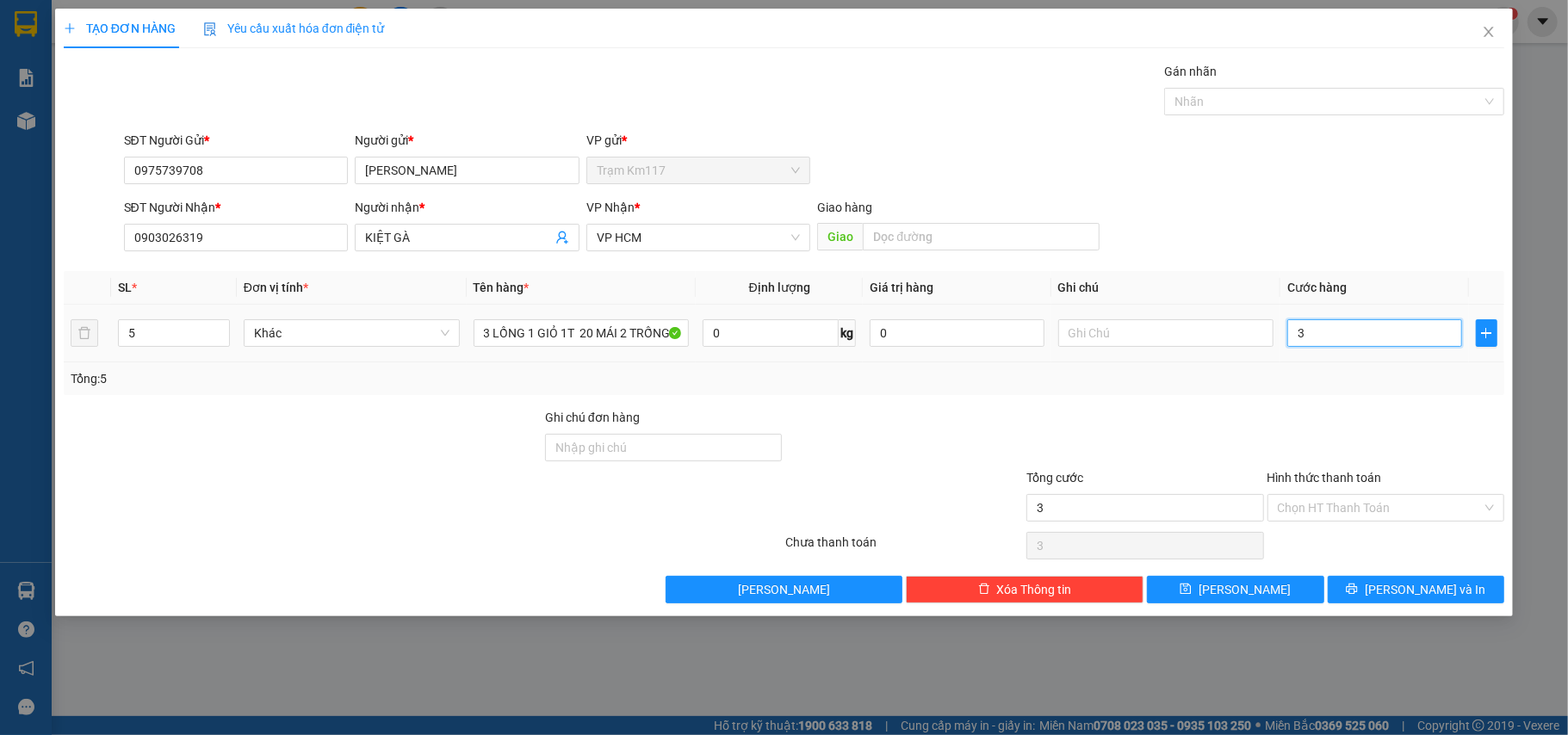
type input "36"
type input "360"
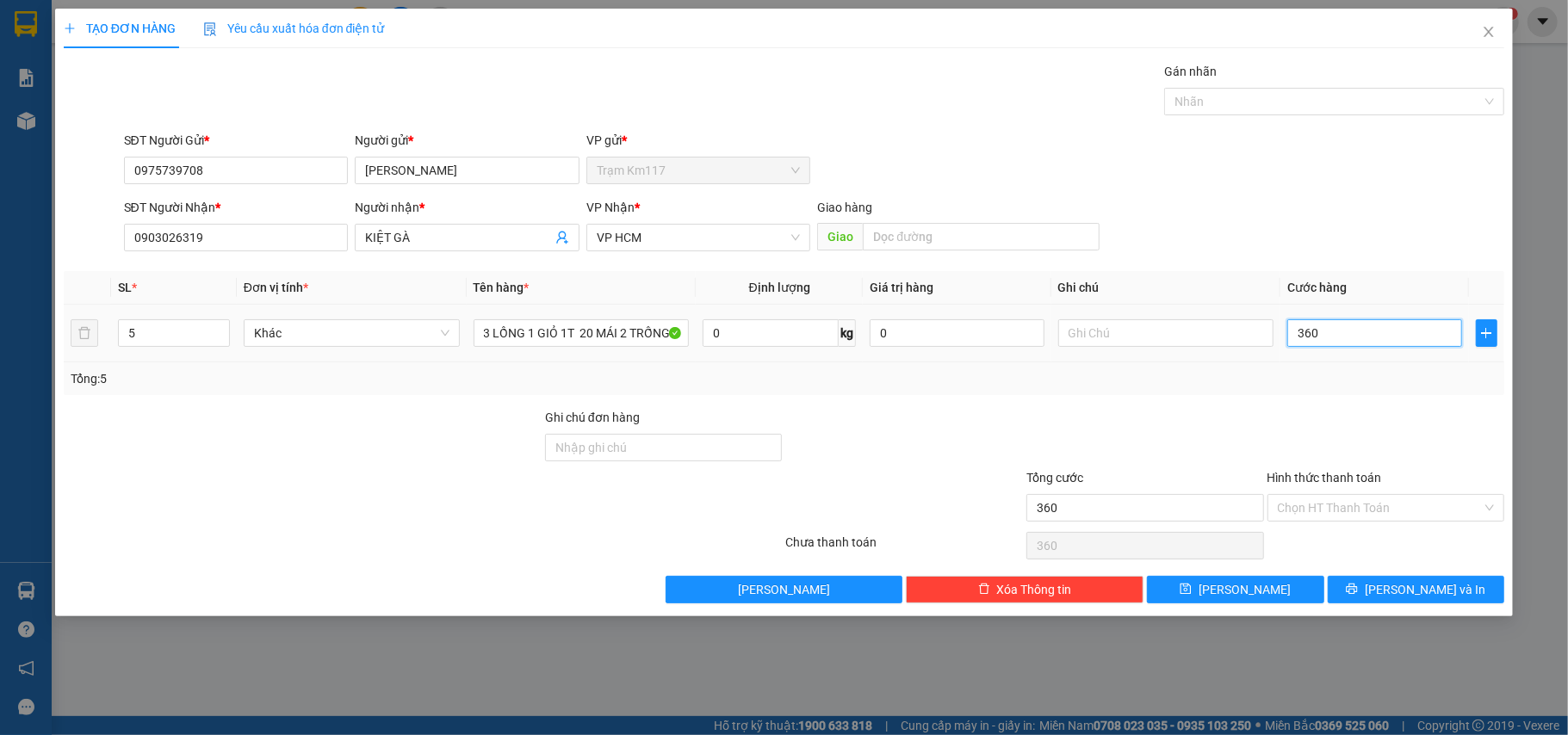
type input "3.600"
type input "36.000"
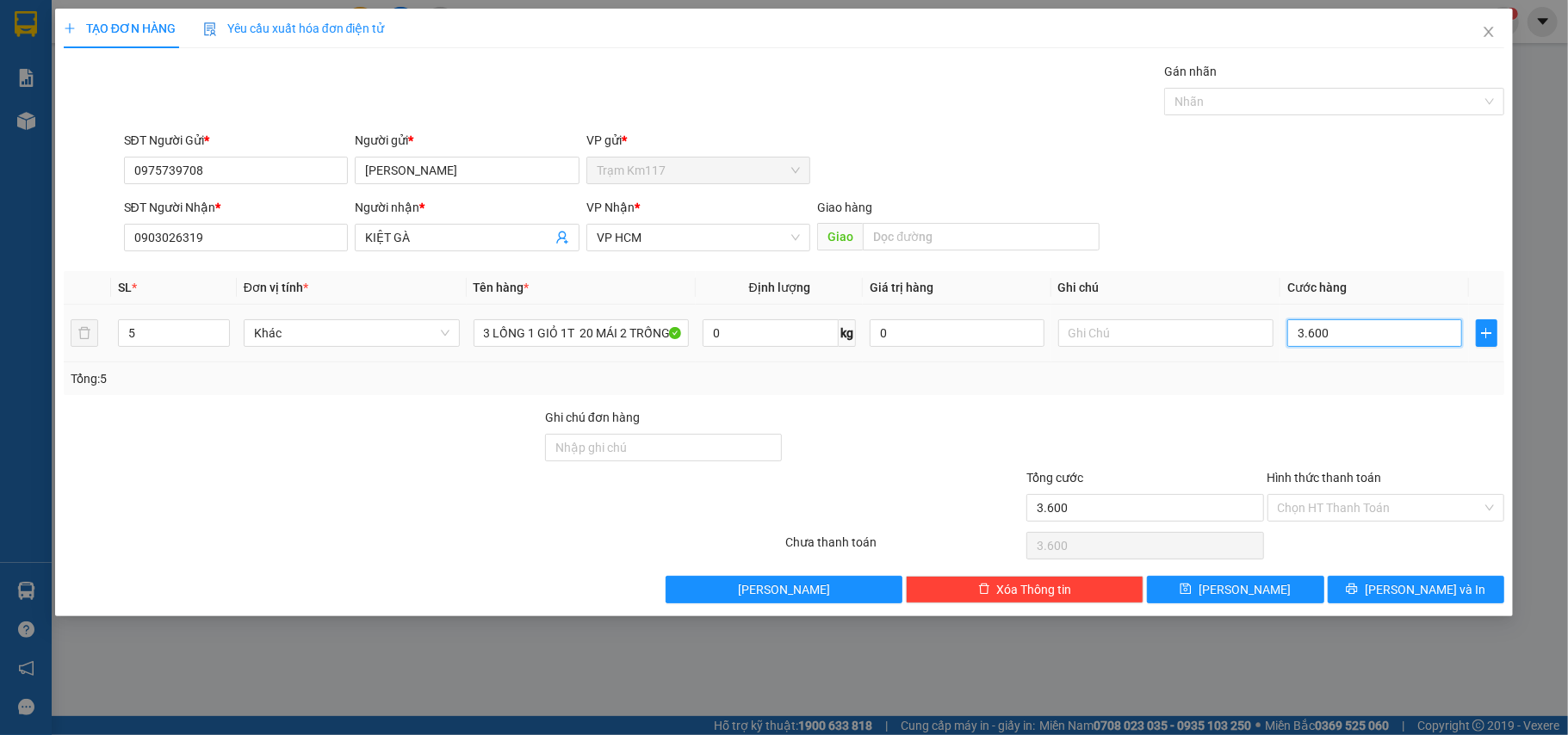
type input "36.000"
type input "360.000"
click at [1372, 594] on button "[PERSON_NAME] và In" at bounding box center [1417, 590] width 178 height 27
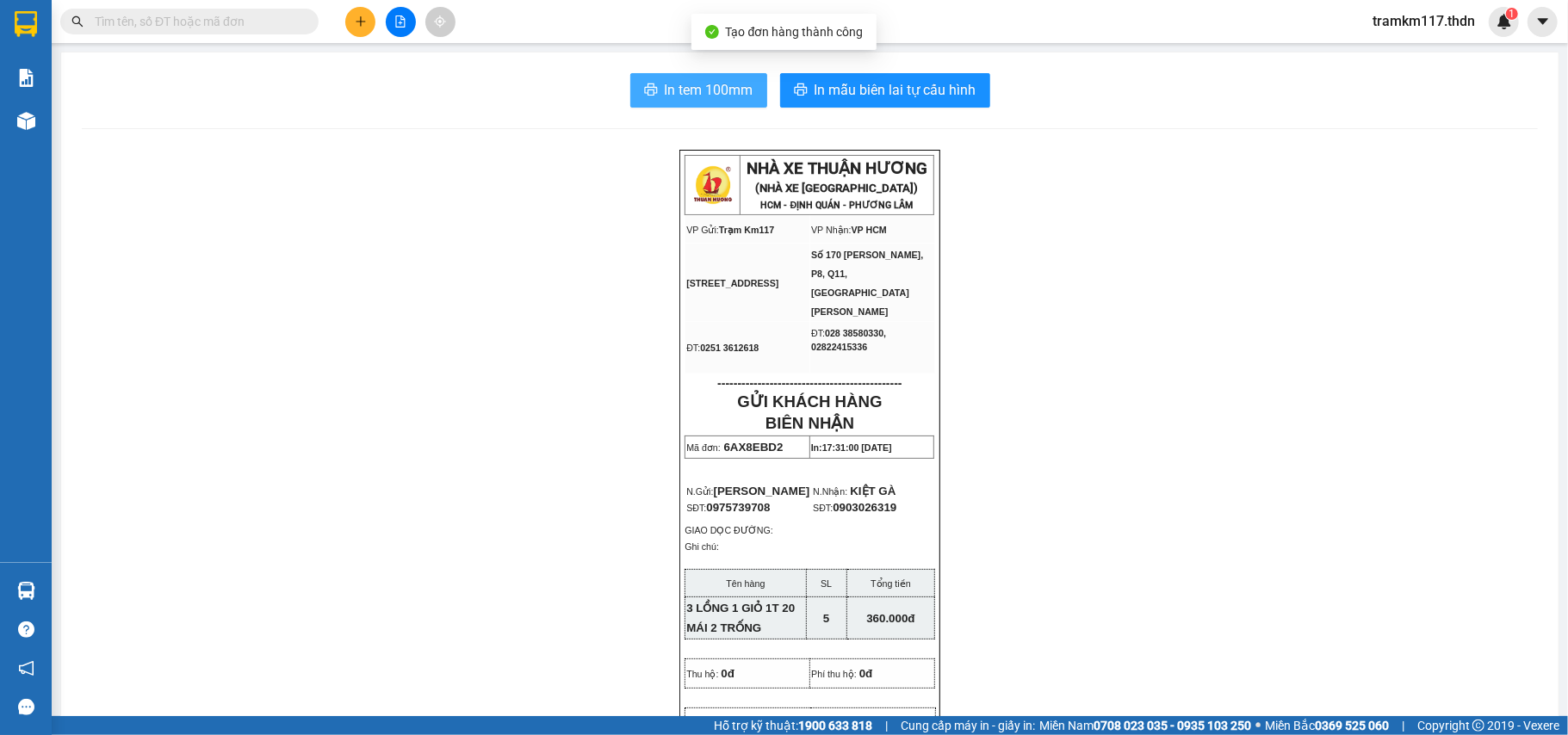
click at [679, 82] on span "In tem 100mm" at bounding box center [709, 90] width 89 height 22
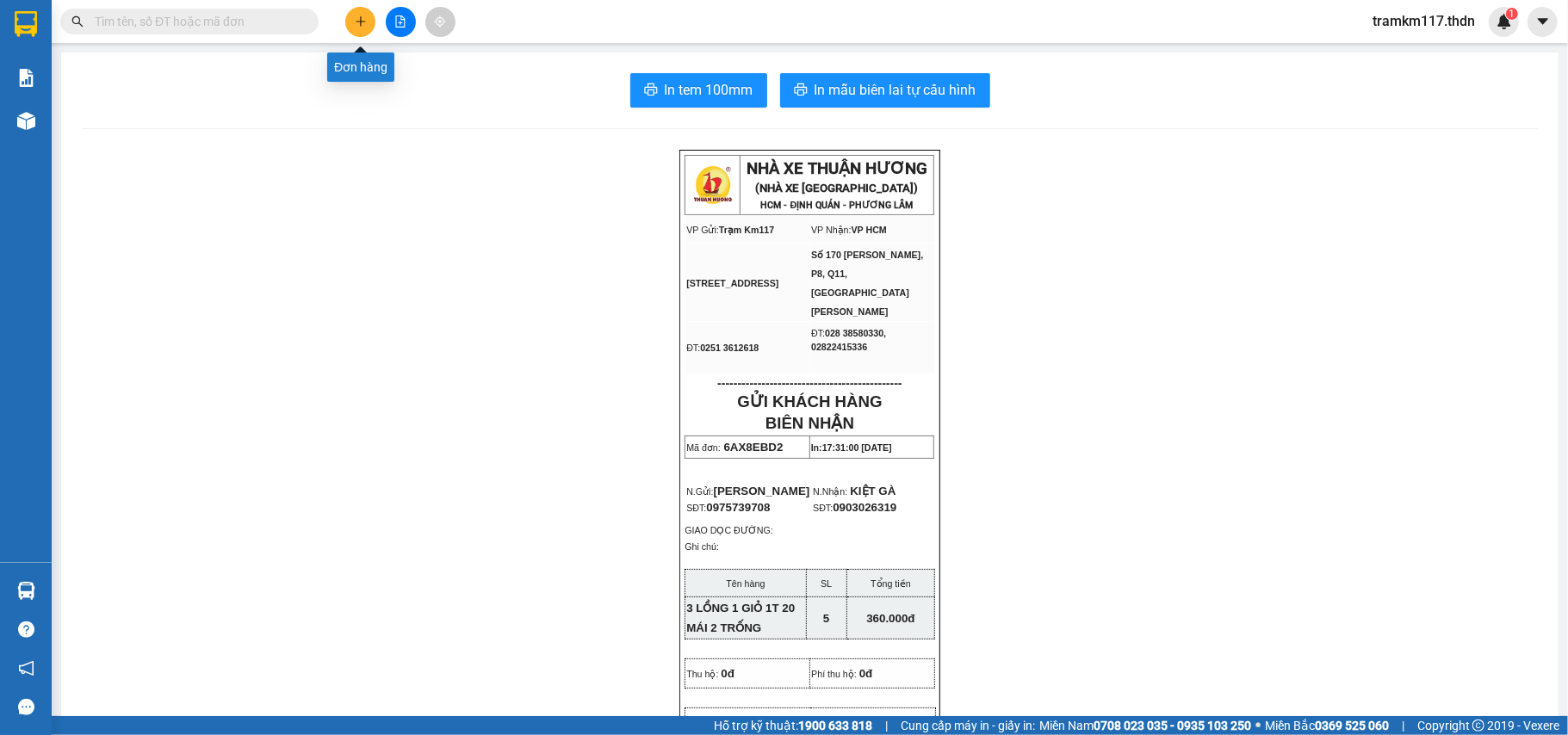
click at [359, 24] on icon "plus" at bounding box center [360, 21] width 12 height 12
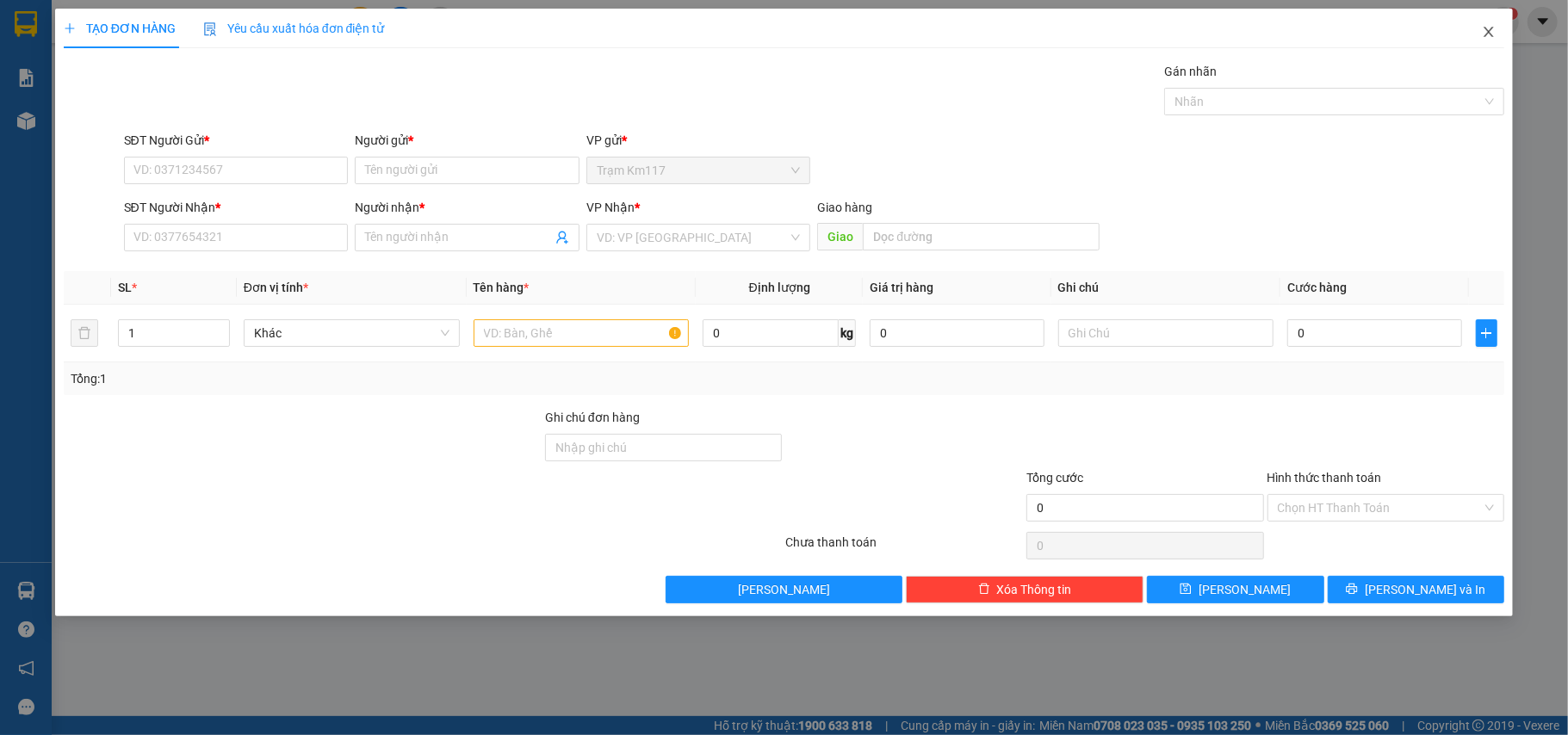
click at [1491, 38] on icon "close" at bounding box center [1488, 32] width 14 height 14
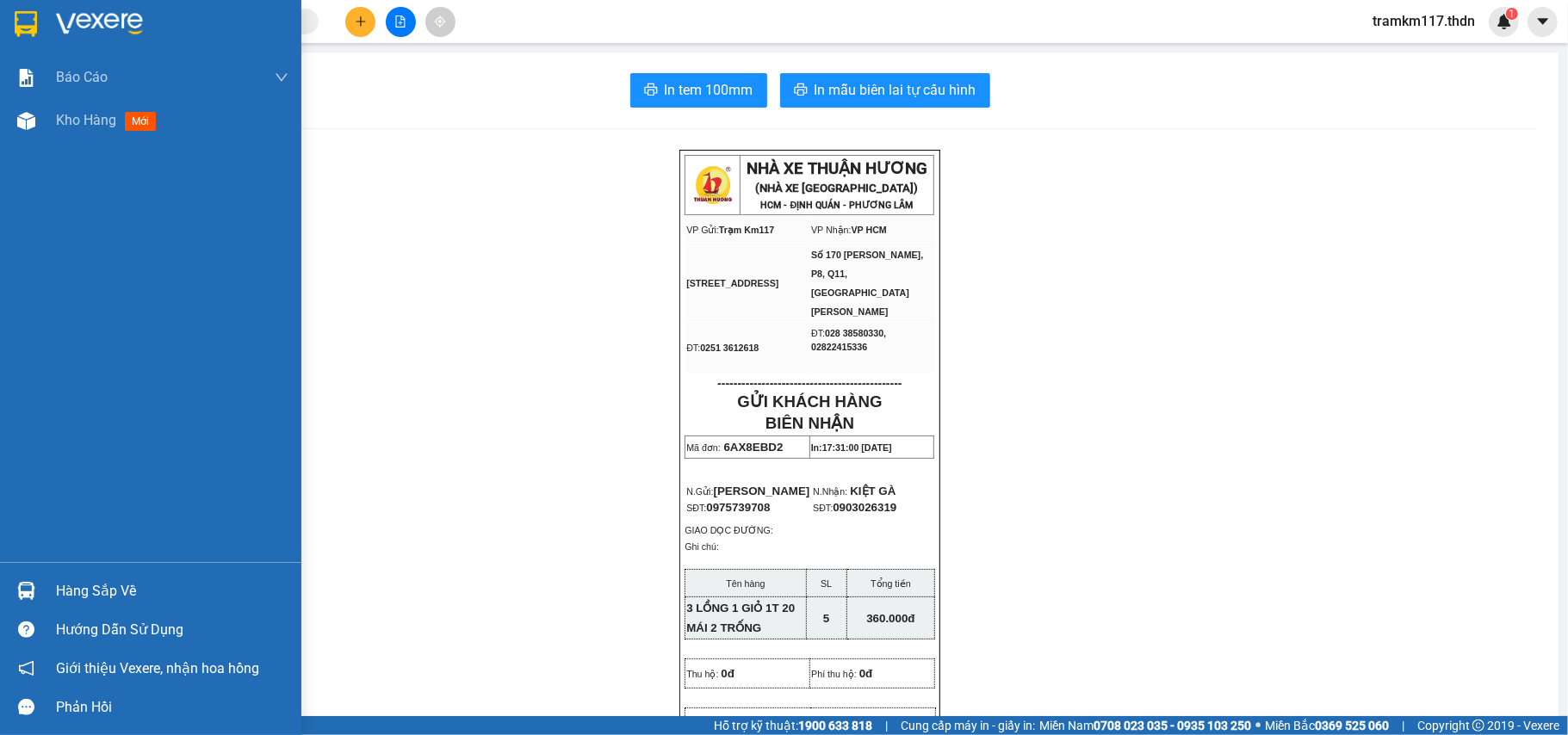
click at [27, 23] on img at bounding box center [25, 24] width 23 height 25
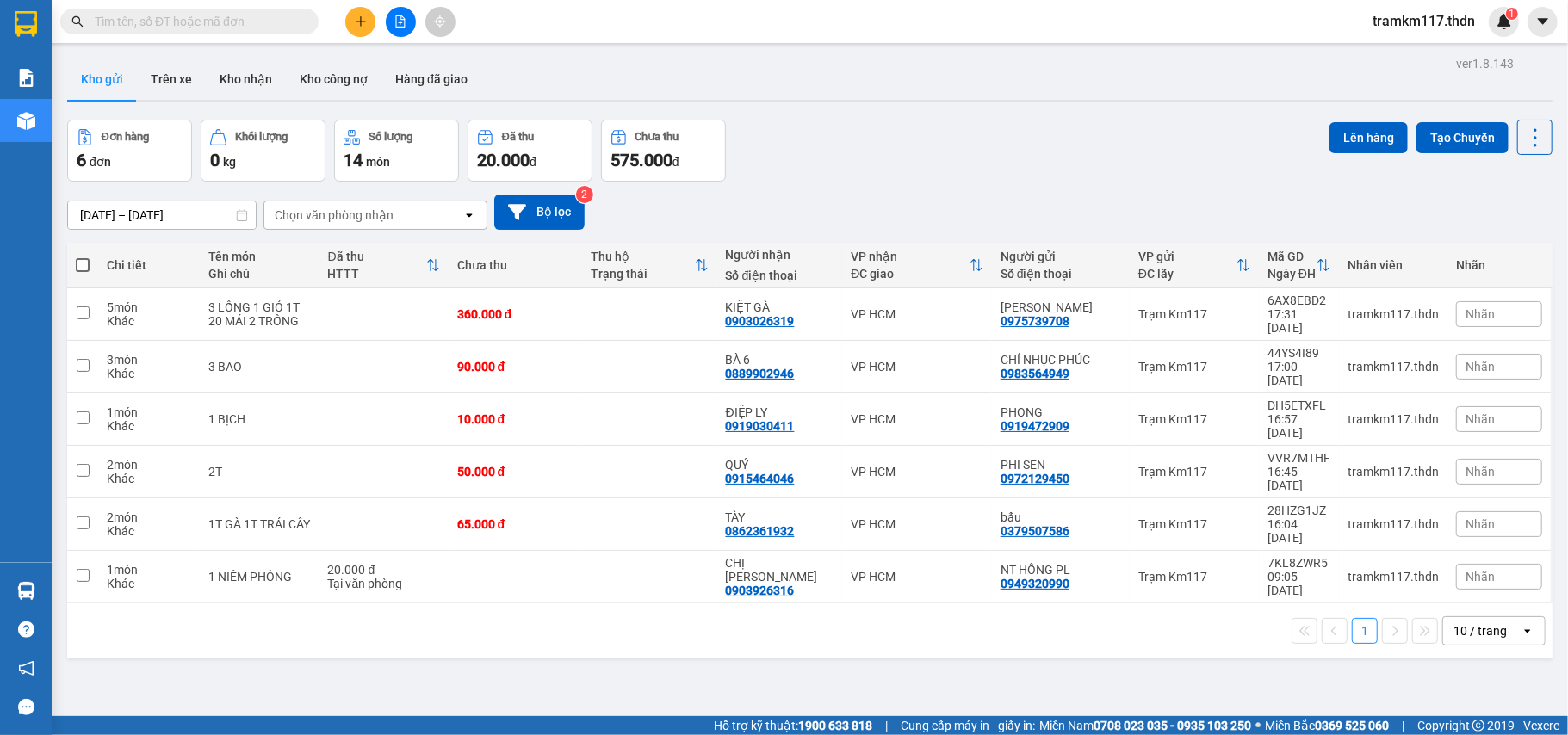
click at [1471, 623] on div "10 / trang" at bounding box center [1480, 631] width 53 height 17
click at [1472, 509] on span "100 / trang" at bounding box center [1469, 514] width 62 height 17
click at [360, 25] on icon "plus" at bounding box center [360, 21] width 12 height 12
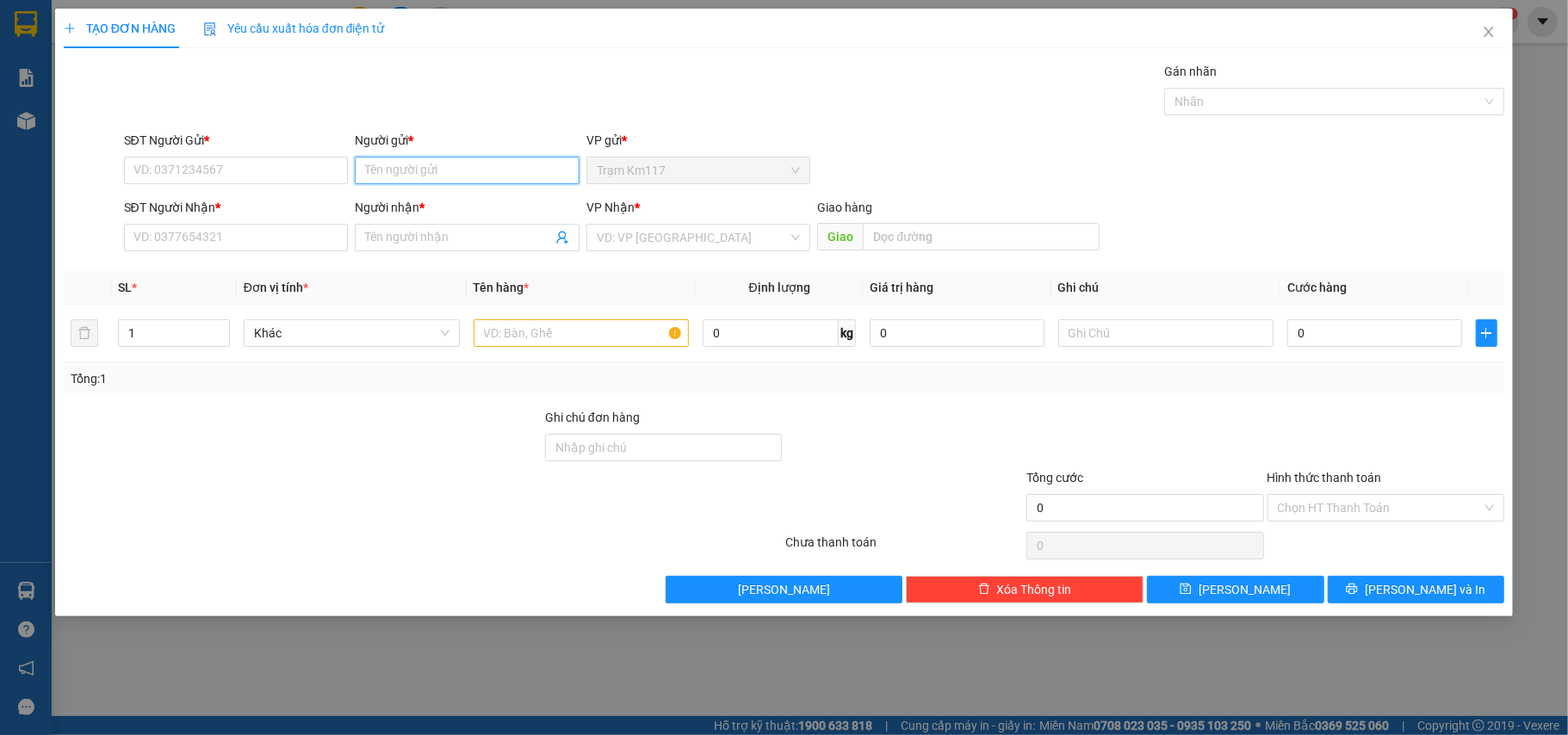
click at [441, 173] on input "Người gửi *" at bounding box center [467, 170] width 225 height 27
click at [431, 176] on input "Người gửi *" at bounding box center [467, 170] width 225 height 27
type input "DỨNG"
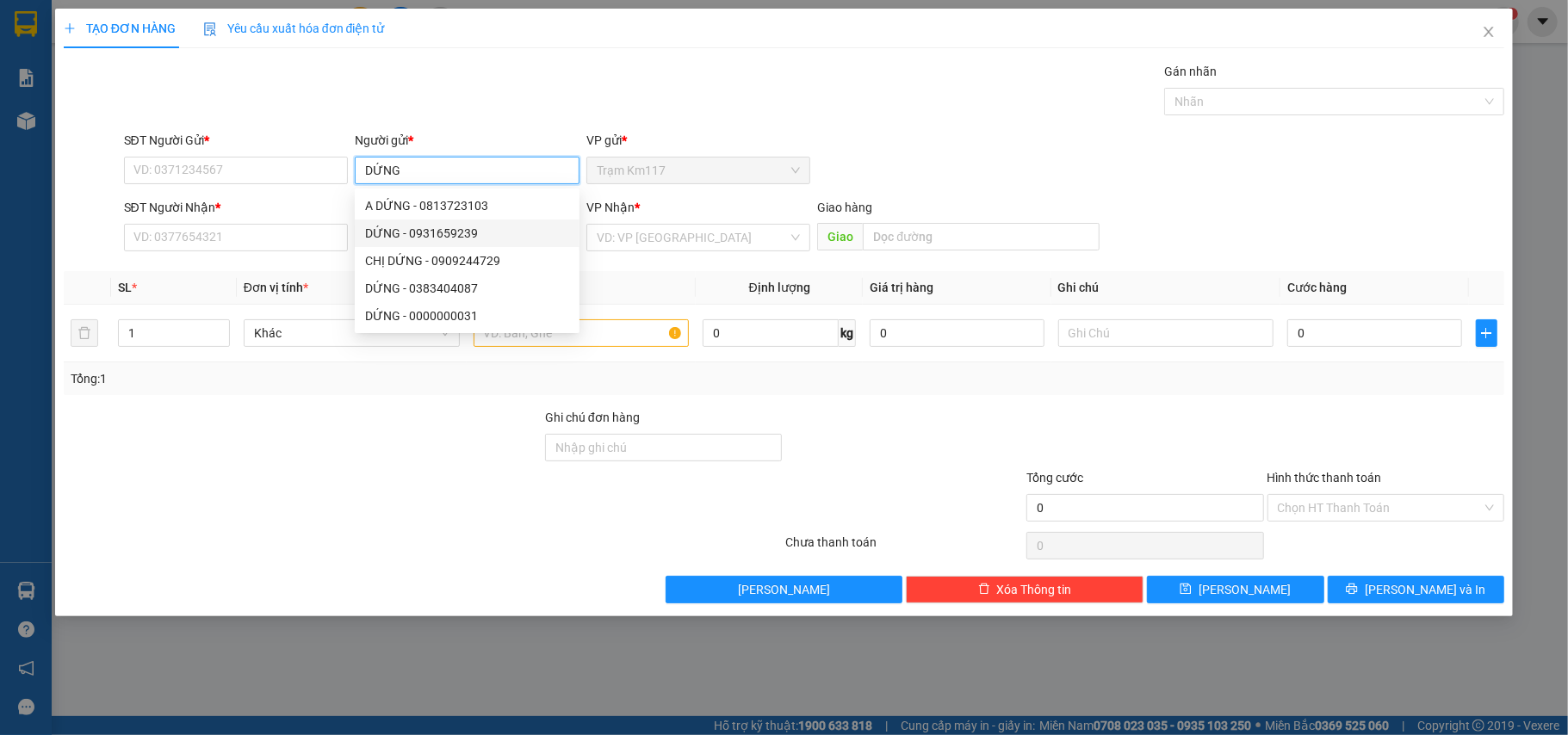
click at [414, 227] on div "DỨNG - 0931659239" at bounding box center [467, 233] width 204 height 19
type input "0931659239"
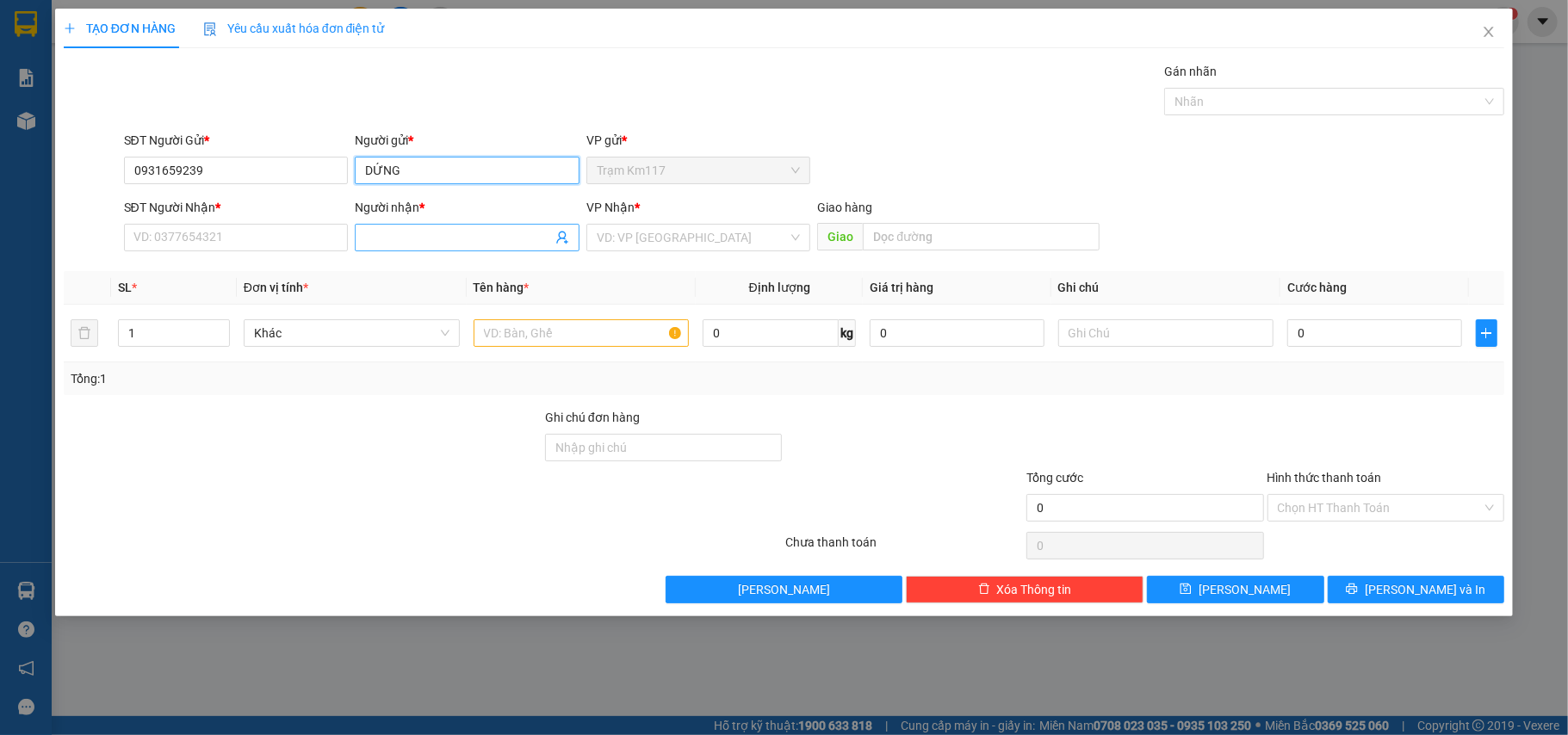
type input "DỨNG"
click at [562, 237] on icon "user-add" at bounding box center [562, 237] width 14 height 14
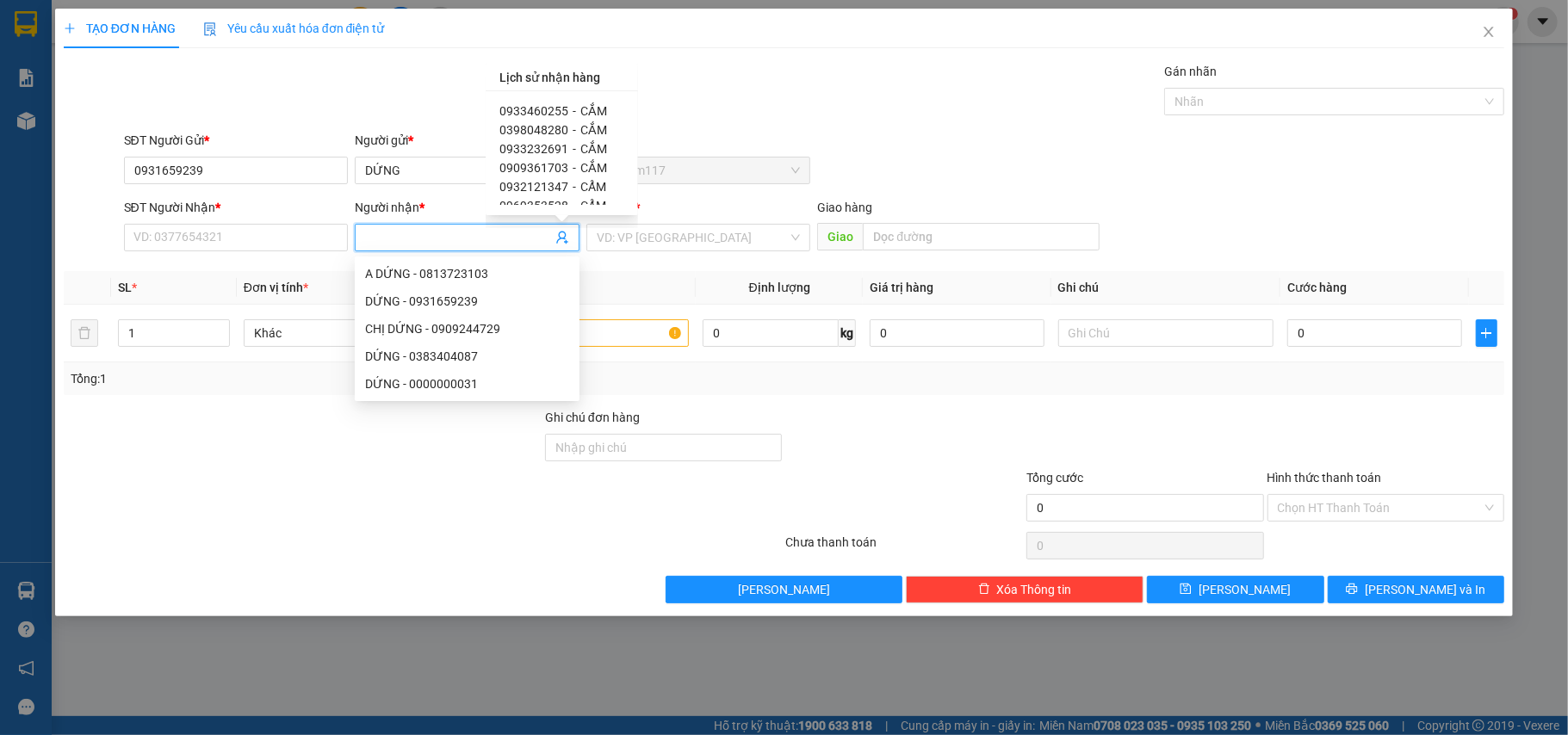
click at [573, 113] on span "-" at bounding box center [575, 111] width 4 height 14
type input "0933460255"
type input "CẮM"
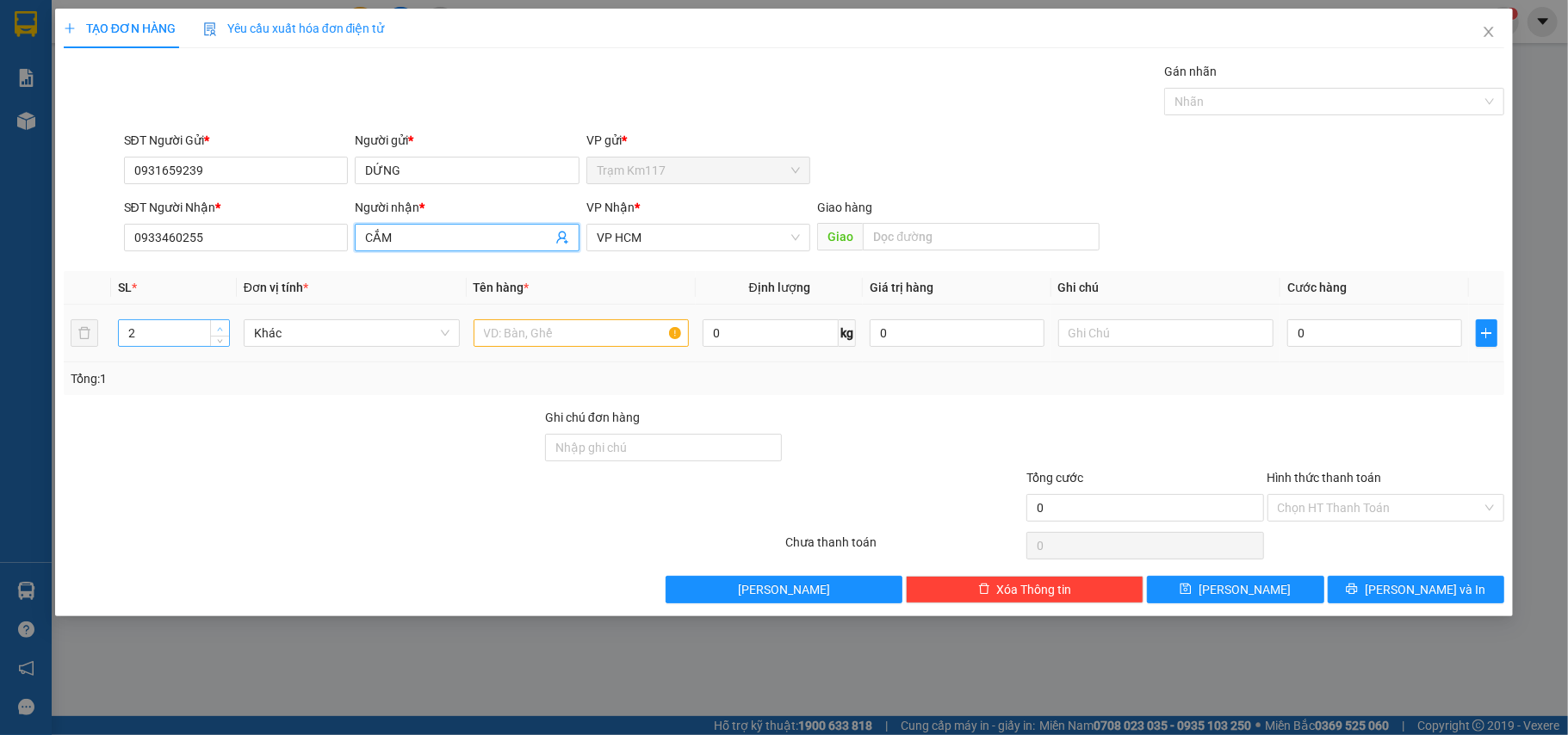
click at [215, 329] on span "up" at bounding box center [219, 328] width 10 height 10
type input "3"
click at [217, 329] on icon "up" at bounding box center [219, 329] width 6 height 6
click at [535, 334] on input "text" at bounding box center [581, 333] width 216 height 27
type input "1"
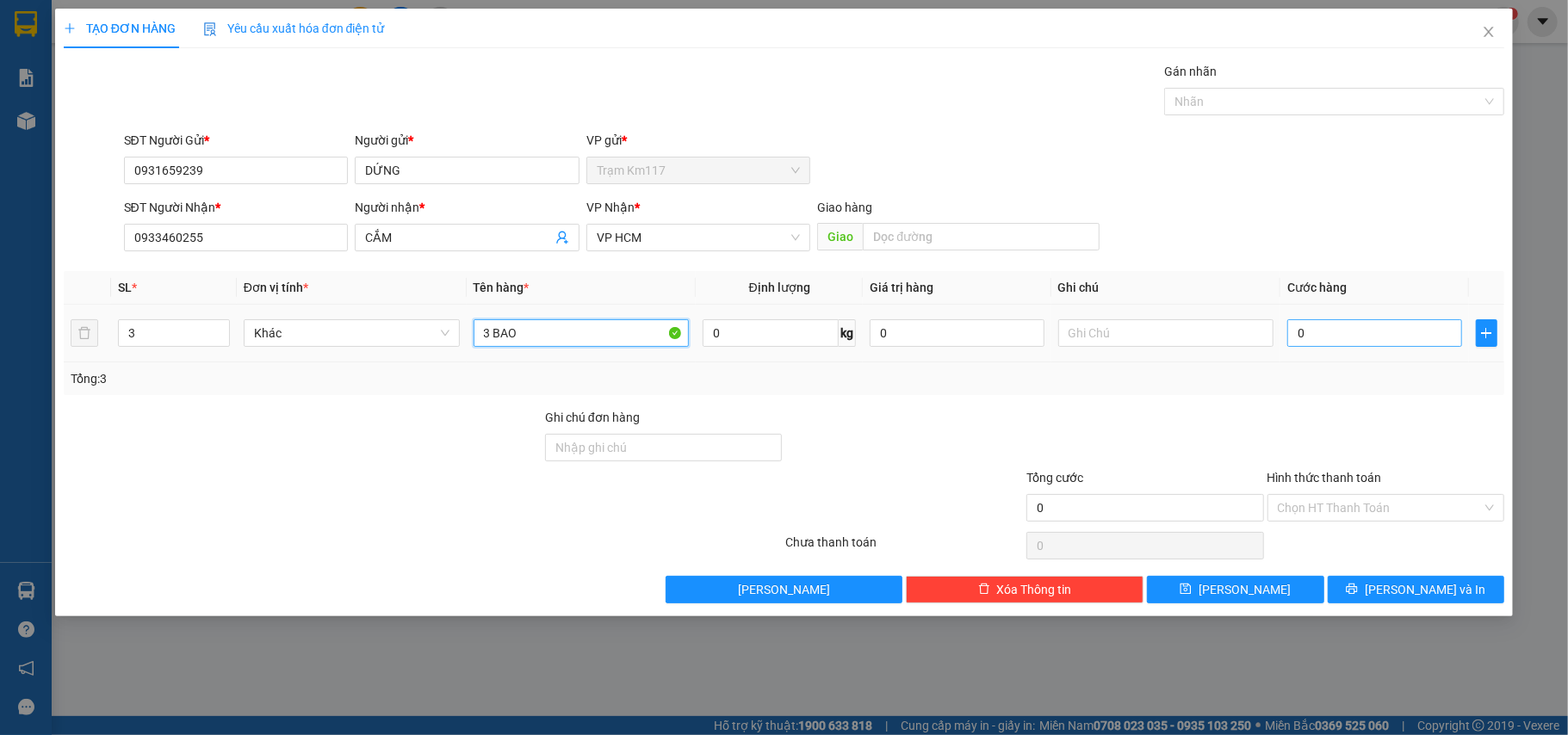
type input "3 BAO"
click at [1343, 333] on input "0" at bounding box center [1374, 333] width 174 height 27
type input "1"
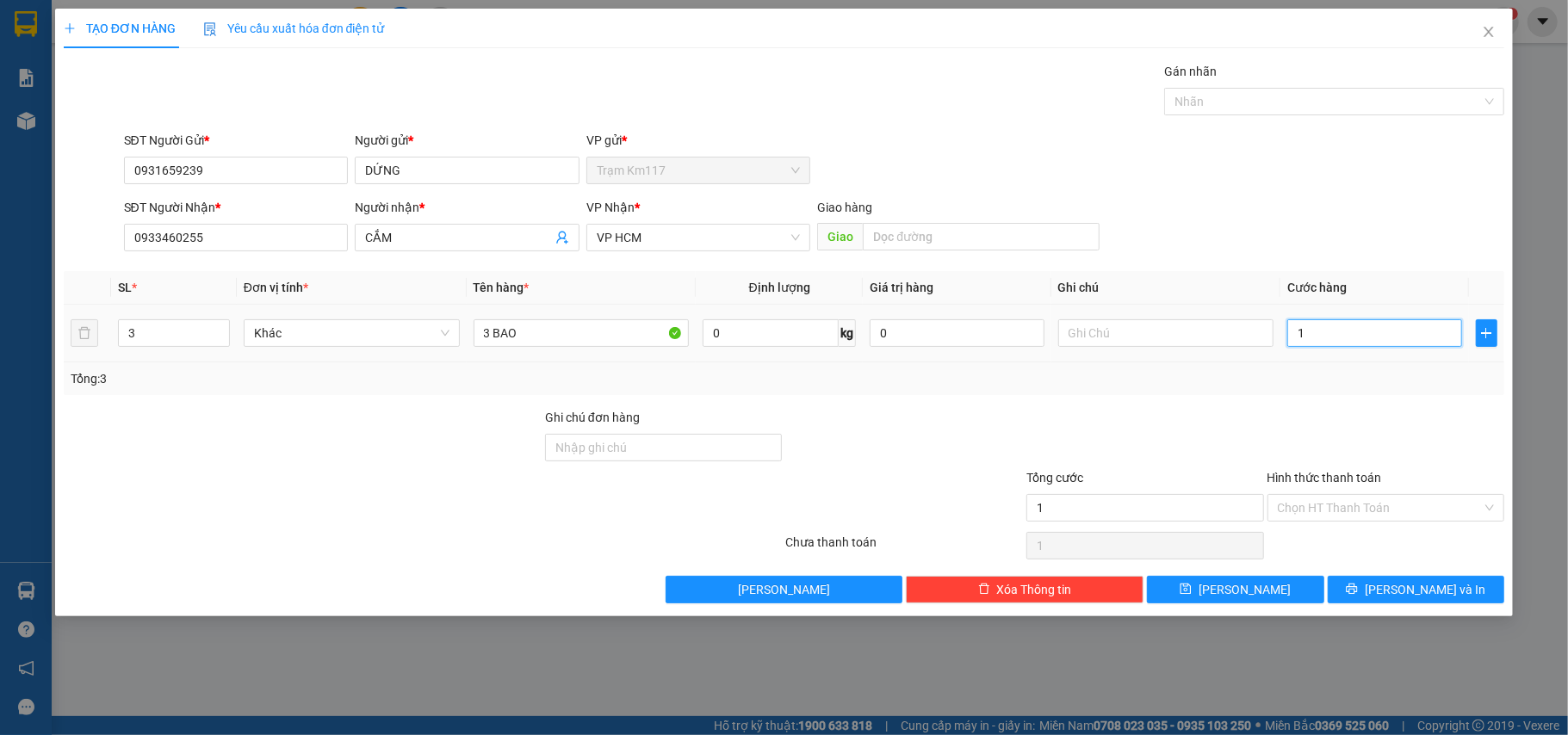
type input "19"
type input "190"
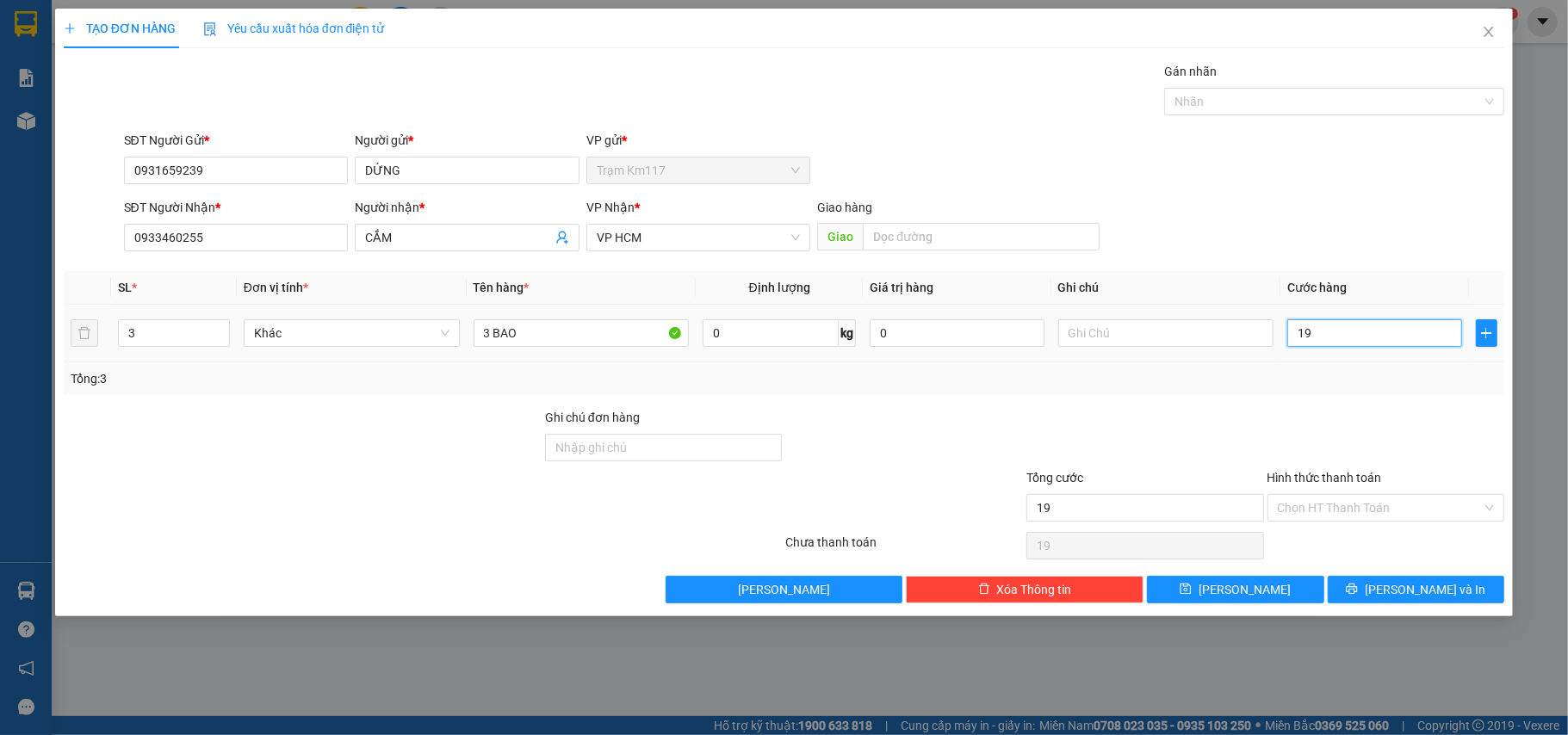
type input "190"
type input "1.900"
type input "19.000"
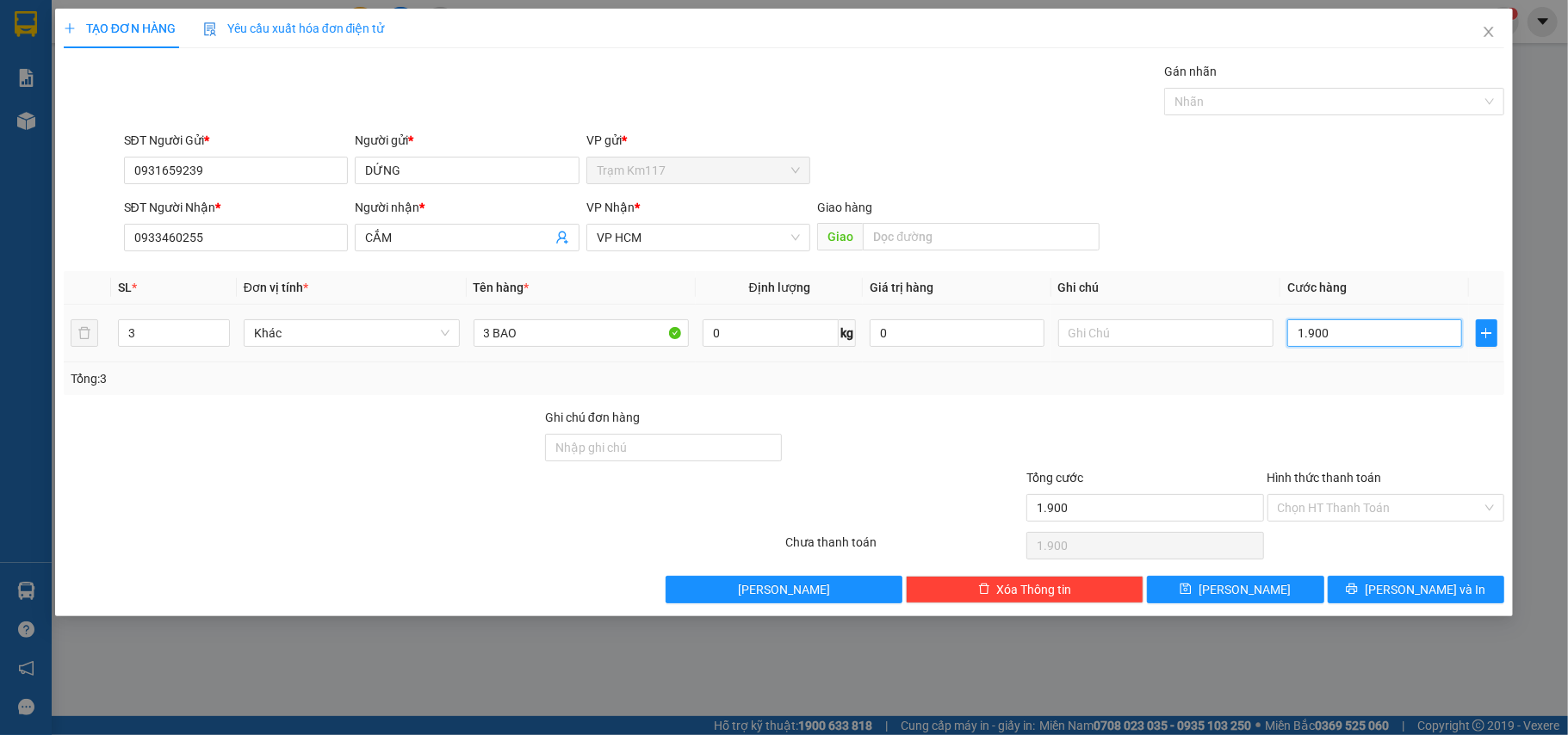
type input "19.000"
type input "190.000"
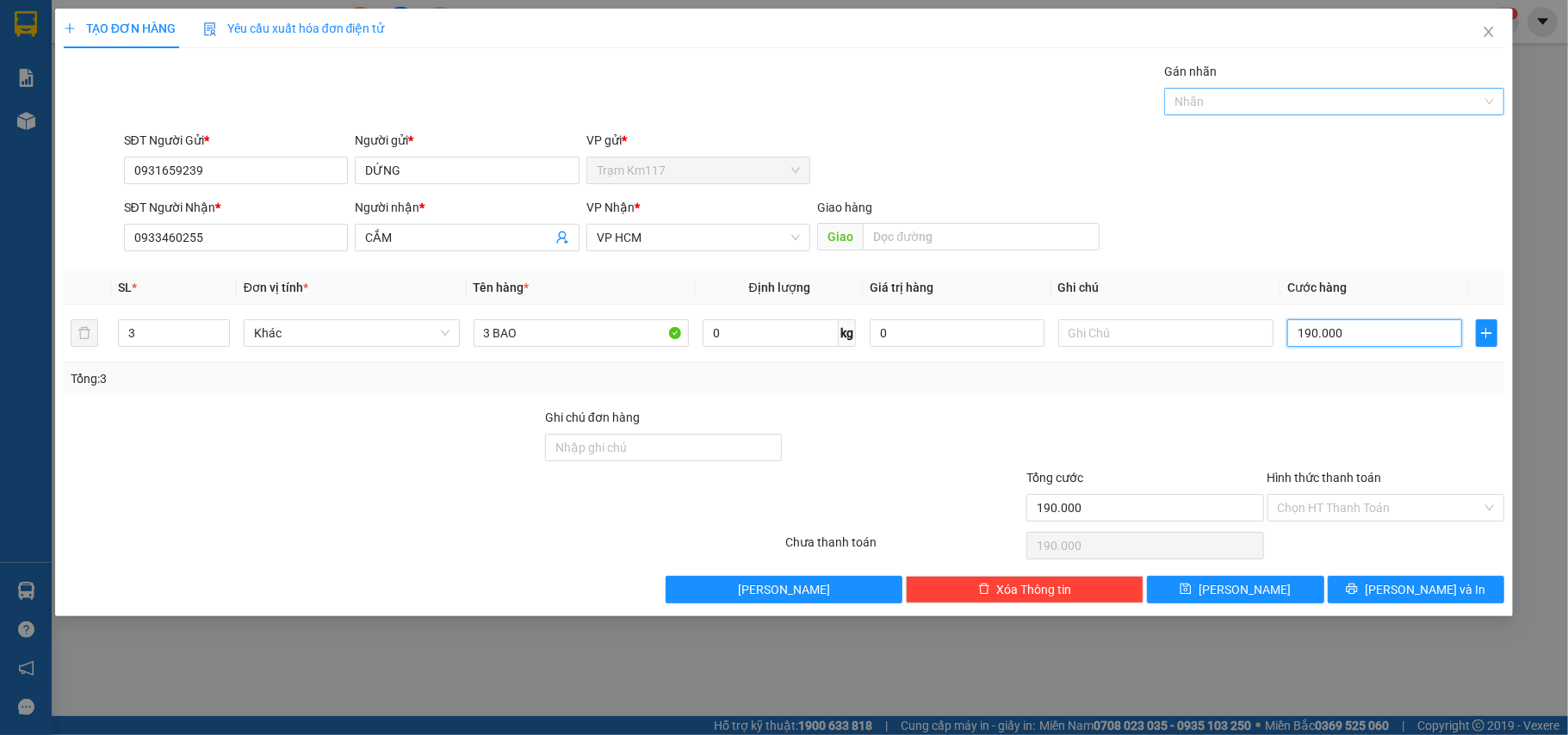
click at [1242, 105] on div at bounding box center [1325, 102] width 315 height 21
type input "190.000"
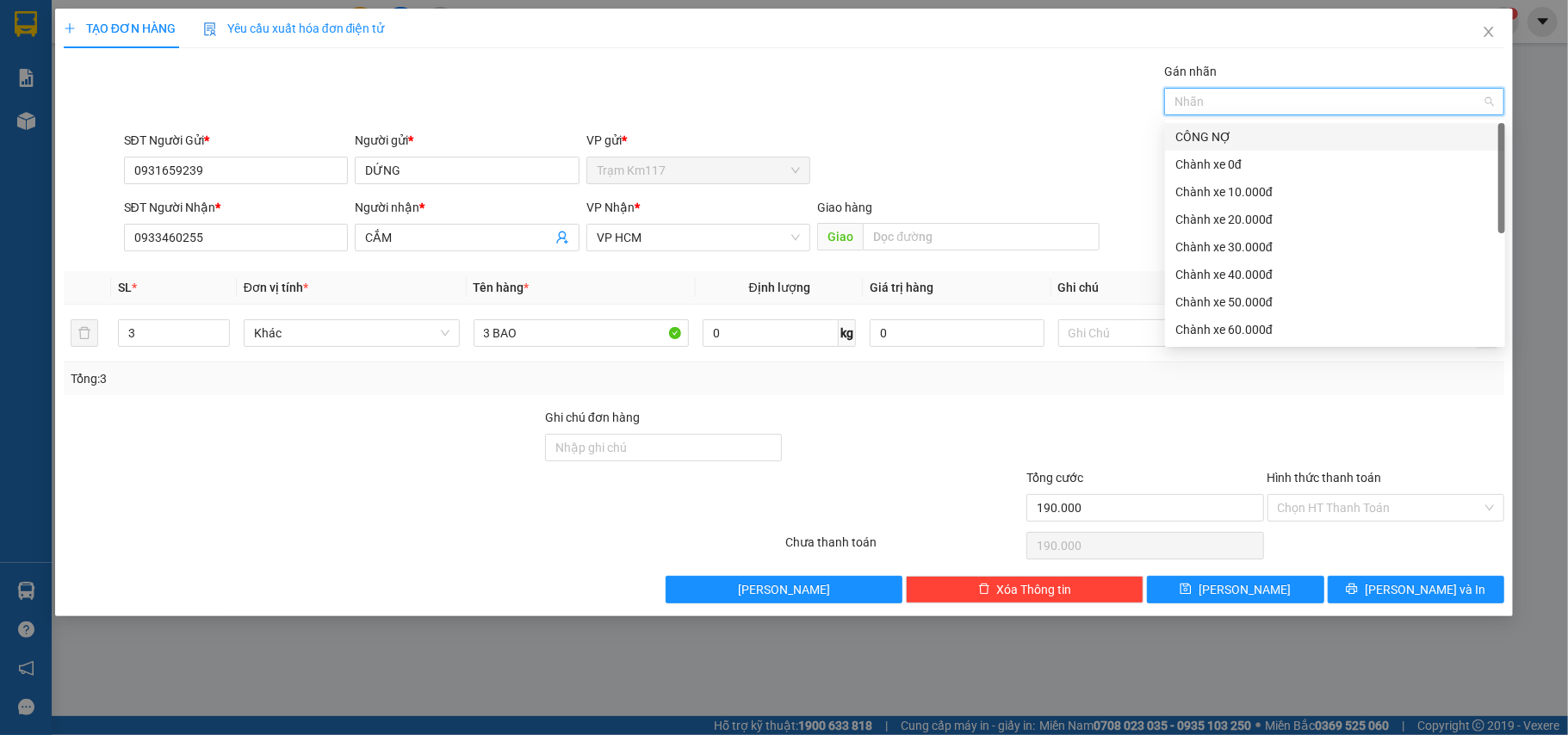
click at [1206, 141] on div "CÔNG NỢ" at bounding box center [1335, 137] width 319 height 19
click at [1200, 400] on div "Transit Pickup Surcharge Ids Transit Deliver Surcharge Ids Transit Deliver Surc…" at bounding box center [784, 333] width 1441 height 542
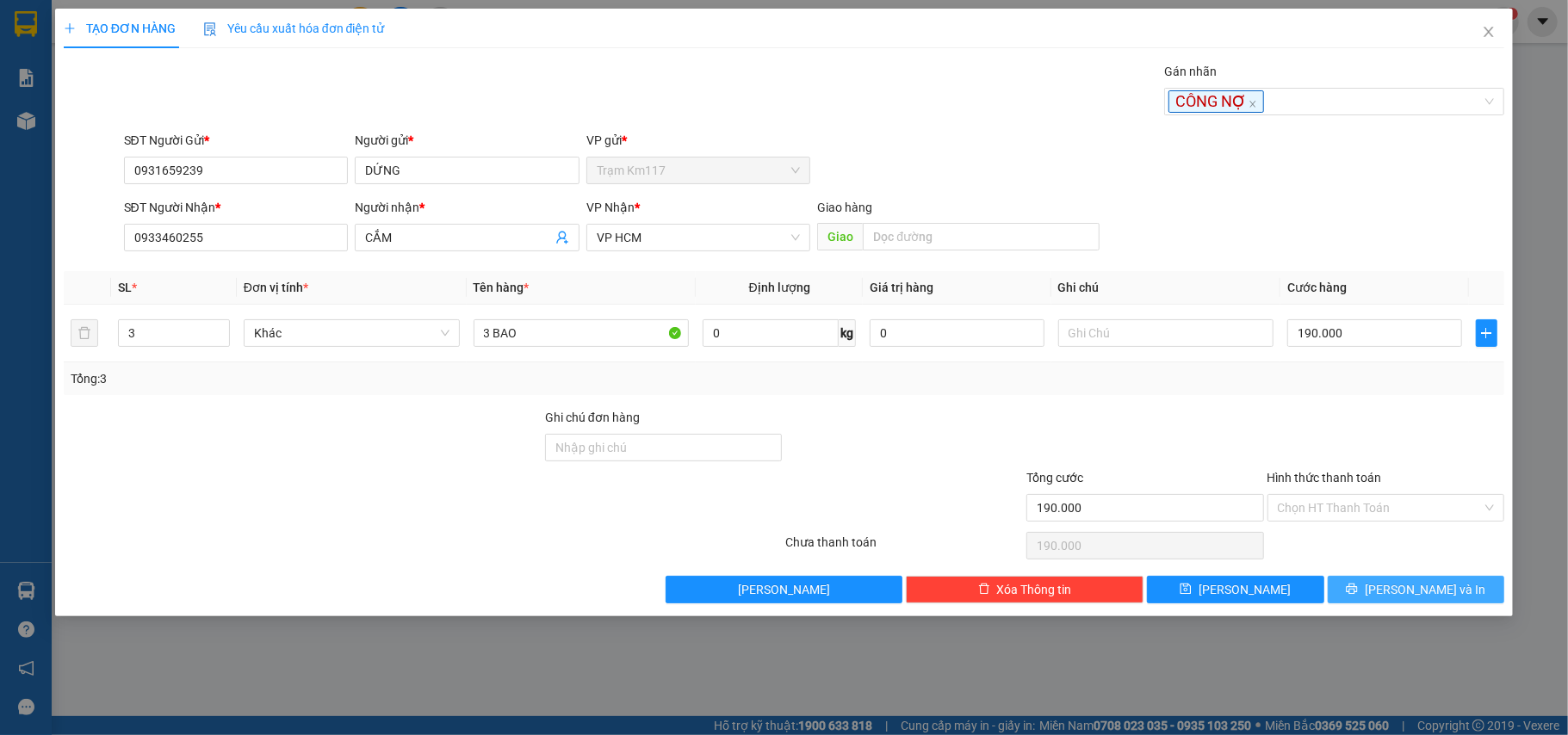
click at [1413, 590] on span "[PERSON_NAME] và In" at bounding box center [1425, 589] width 121 height 19
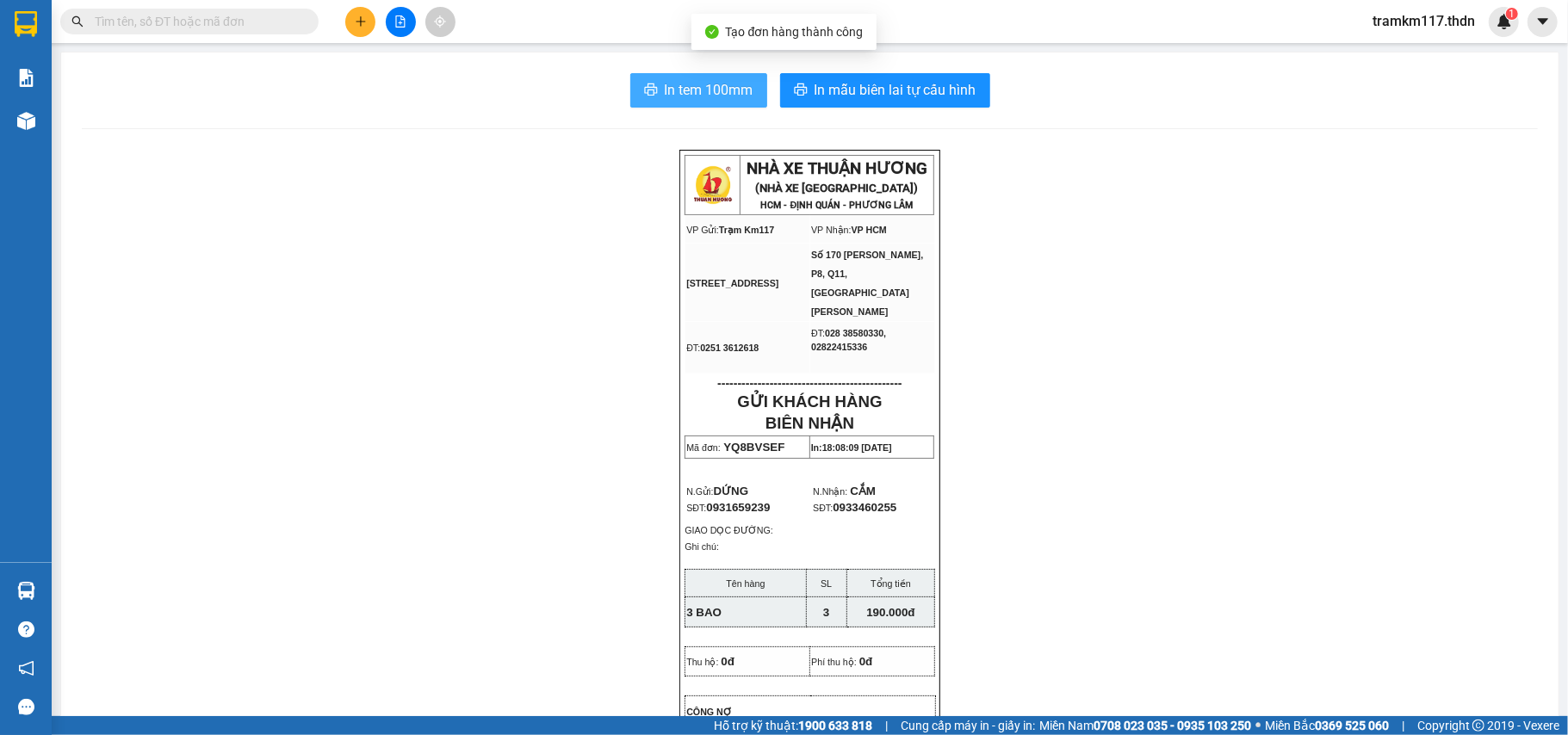
click at [689, 92] on span "In tem 100mm" at bounding box center [709, 90] width 89 height 22
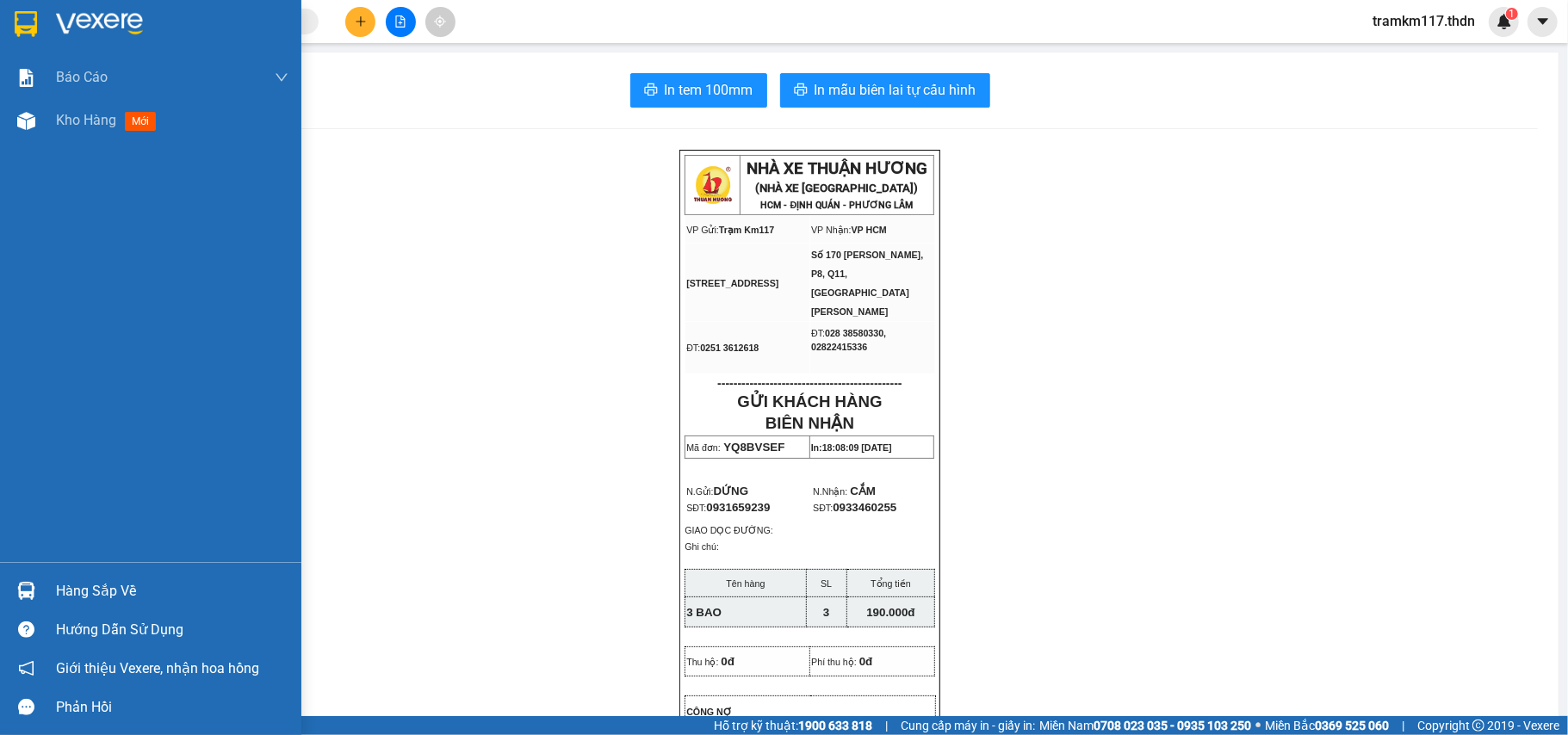
click at [24, 27] on img at bounding box center [25, 24] width 23 height 25
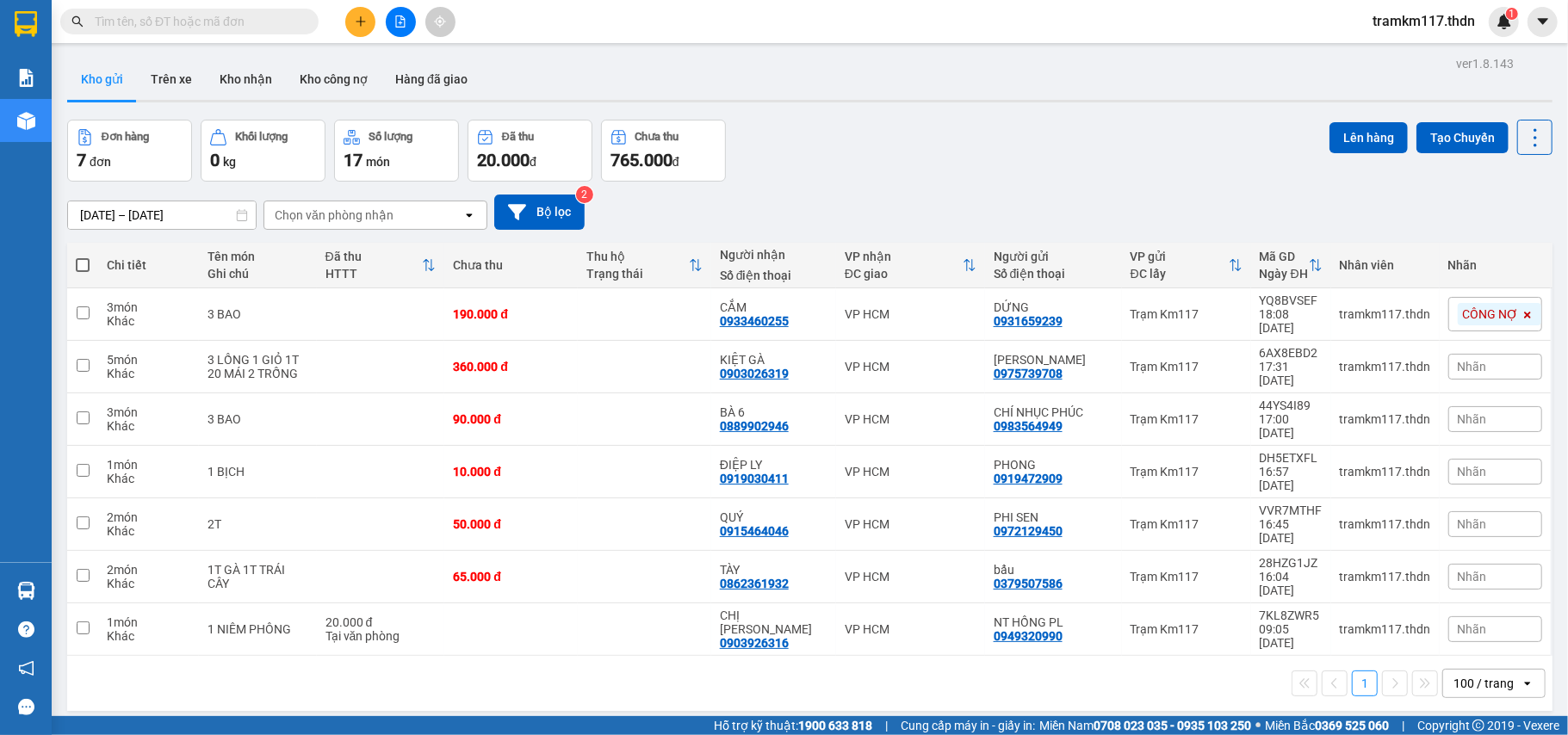
click at [82, 266] on span at bounding box center [82, 265] width 14 height 14
click at [82, 256] on input "checkbox" at bounding box center [82, 256] width 0 height 0
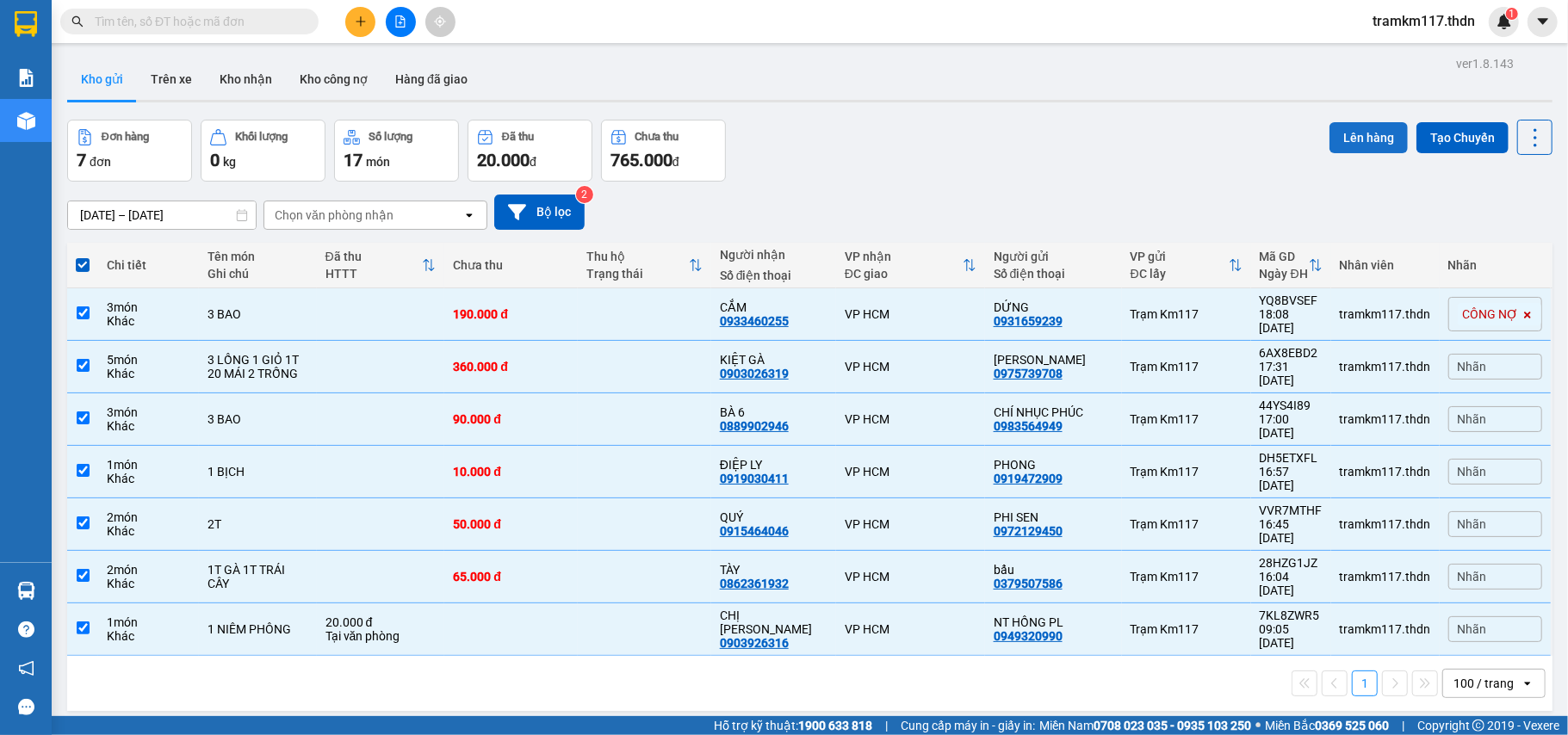
click at [1337, 136] on button "Lên hàng" at bounding box center [1369, 138] width 78 height 31
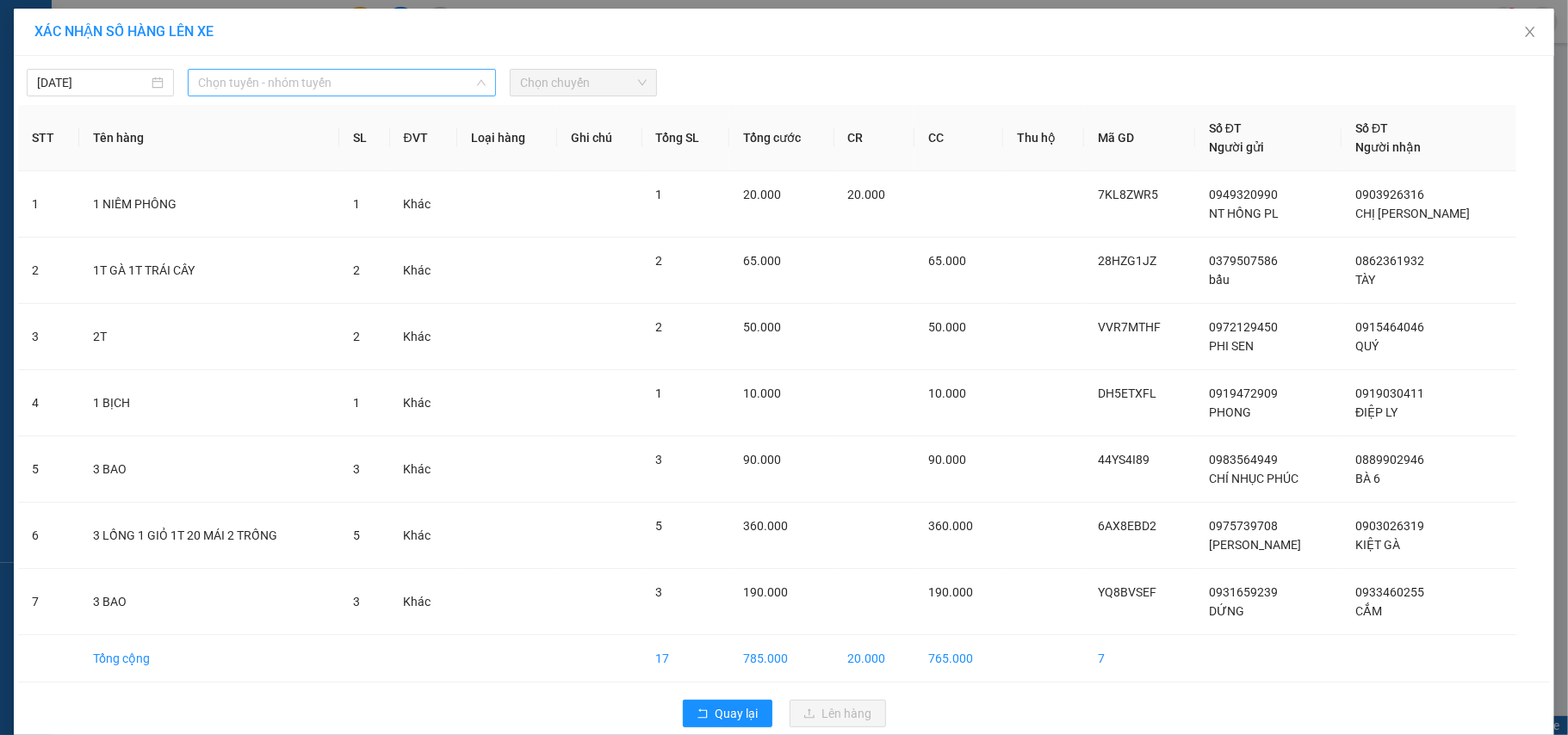
click at [242, 84] on span "Chọn tuyến - nhóm tuyến" at bounding box center [341, 82] width 287 height 25
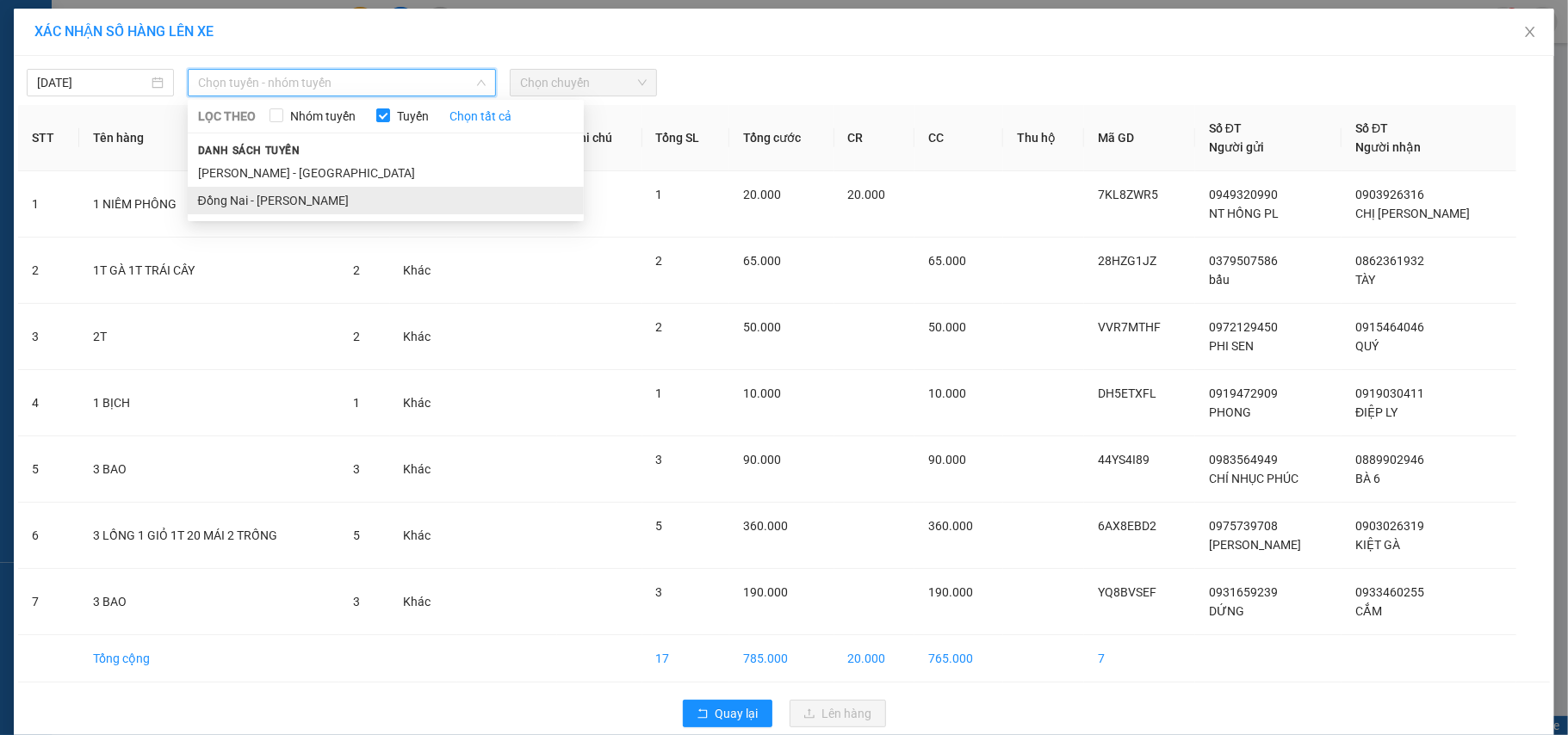
click at [256, 197] on li "Đồng Nai - [PERSON_NAME]" at bounding box center [385, 200] width 396 height 27
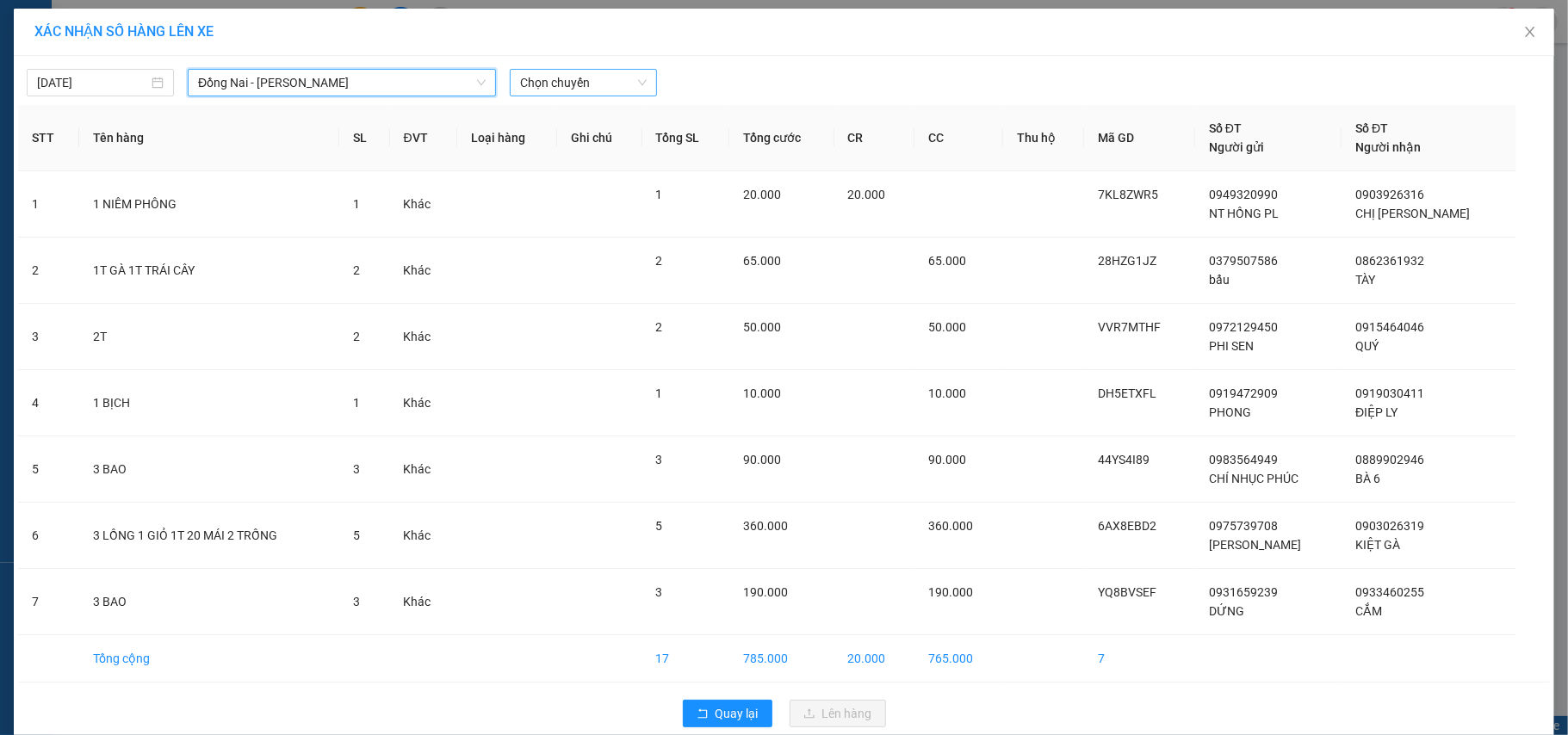
click at [525, 82] on span "Chọn chuyến" at bounding box center [584, 82] width 127 height 25
click at [530, 146] on div "18:30 (TC) - 60H-151.24" at bounding box center [579, 144] width 134 height 19
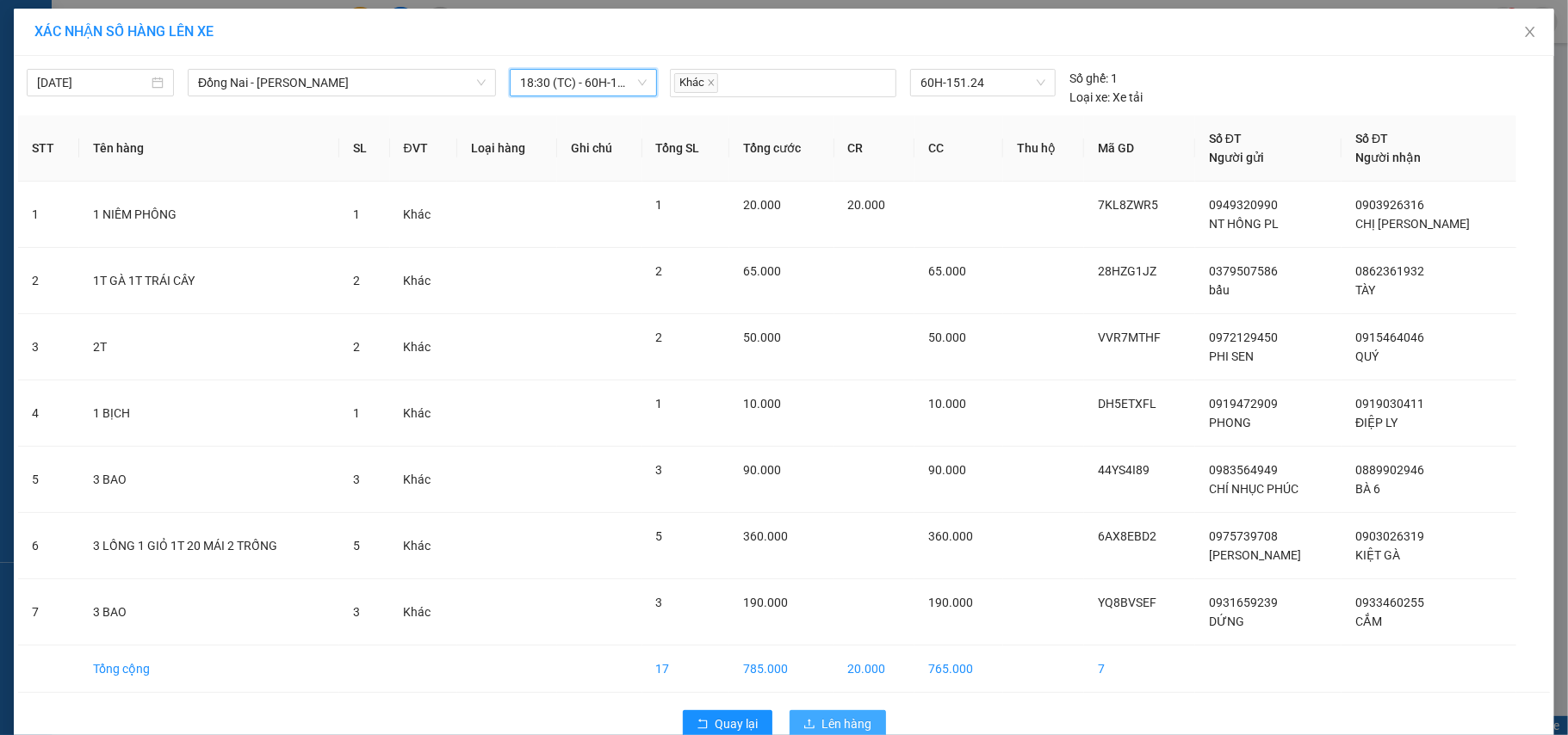
click at [827, 714] on span "Lên hàng" at bounding box center [847, 723] width 50 height 19
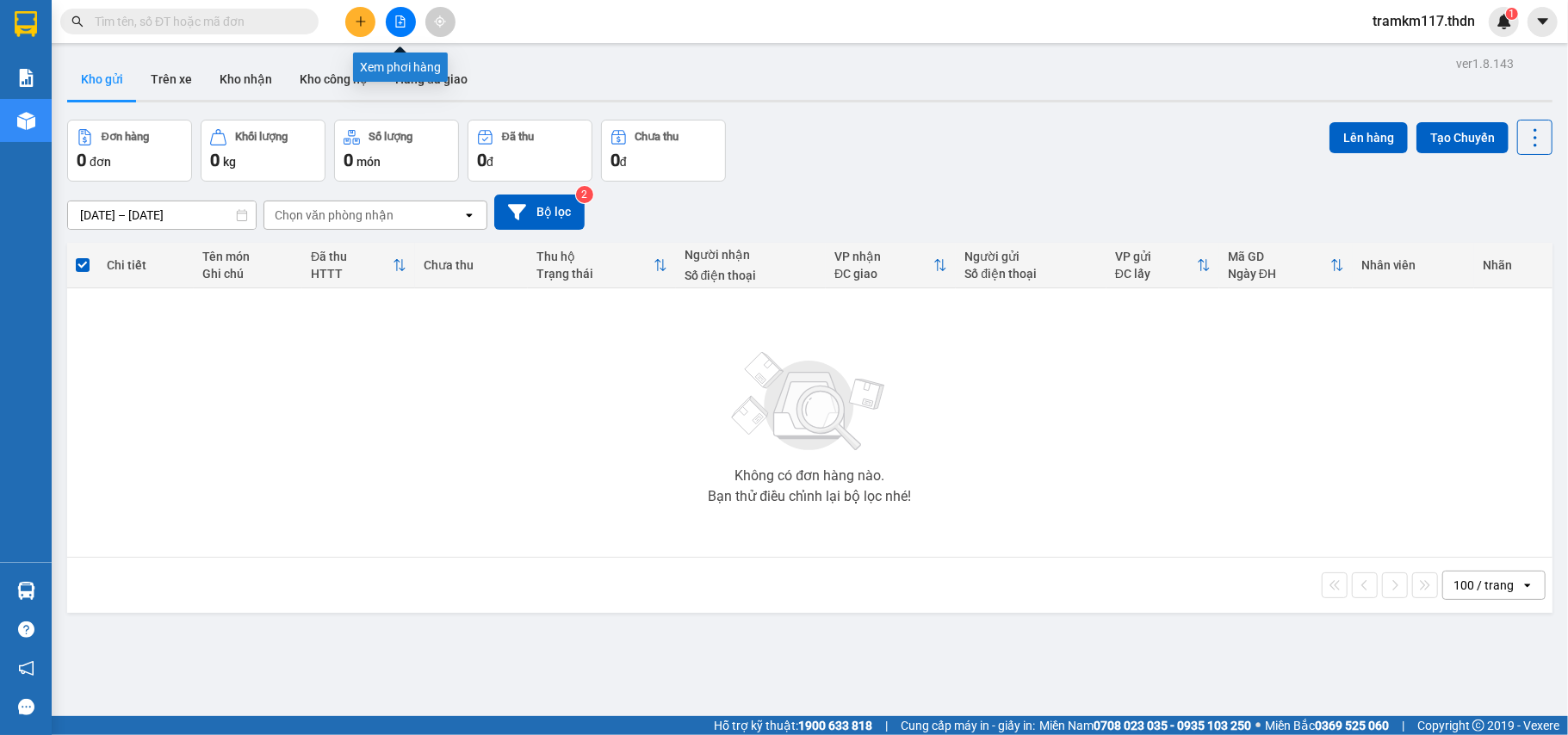
click at [391, 18] on button at bounding box center [401, 22] width 30 height 30
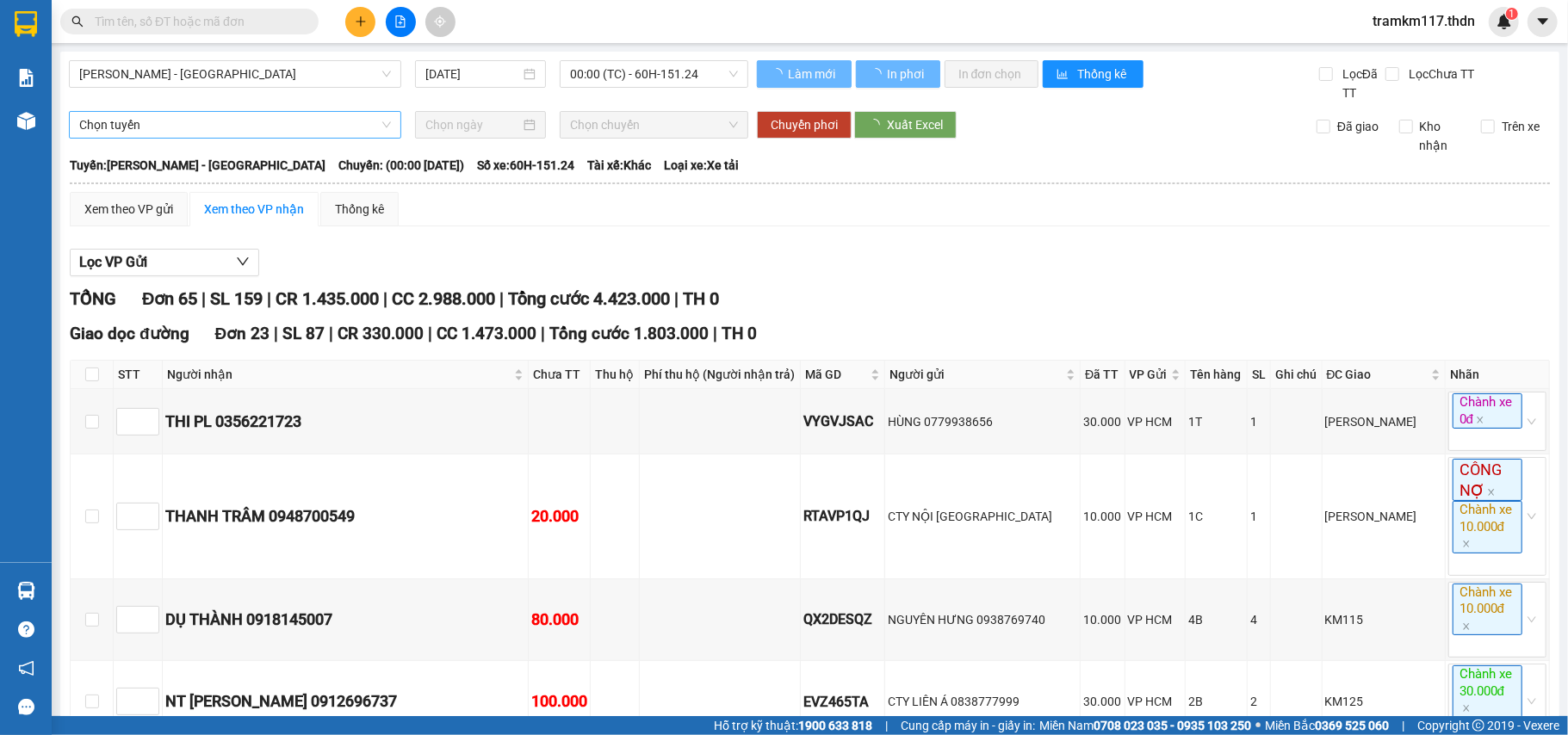
click at [277, 70] on span "[PERSON_NAME] - [GEOGRAPHIC_DATA]" at bounding box center [235, 73] width 312 height 25
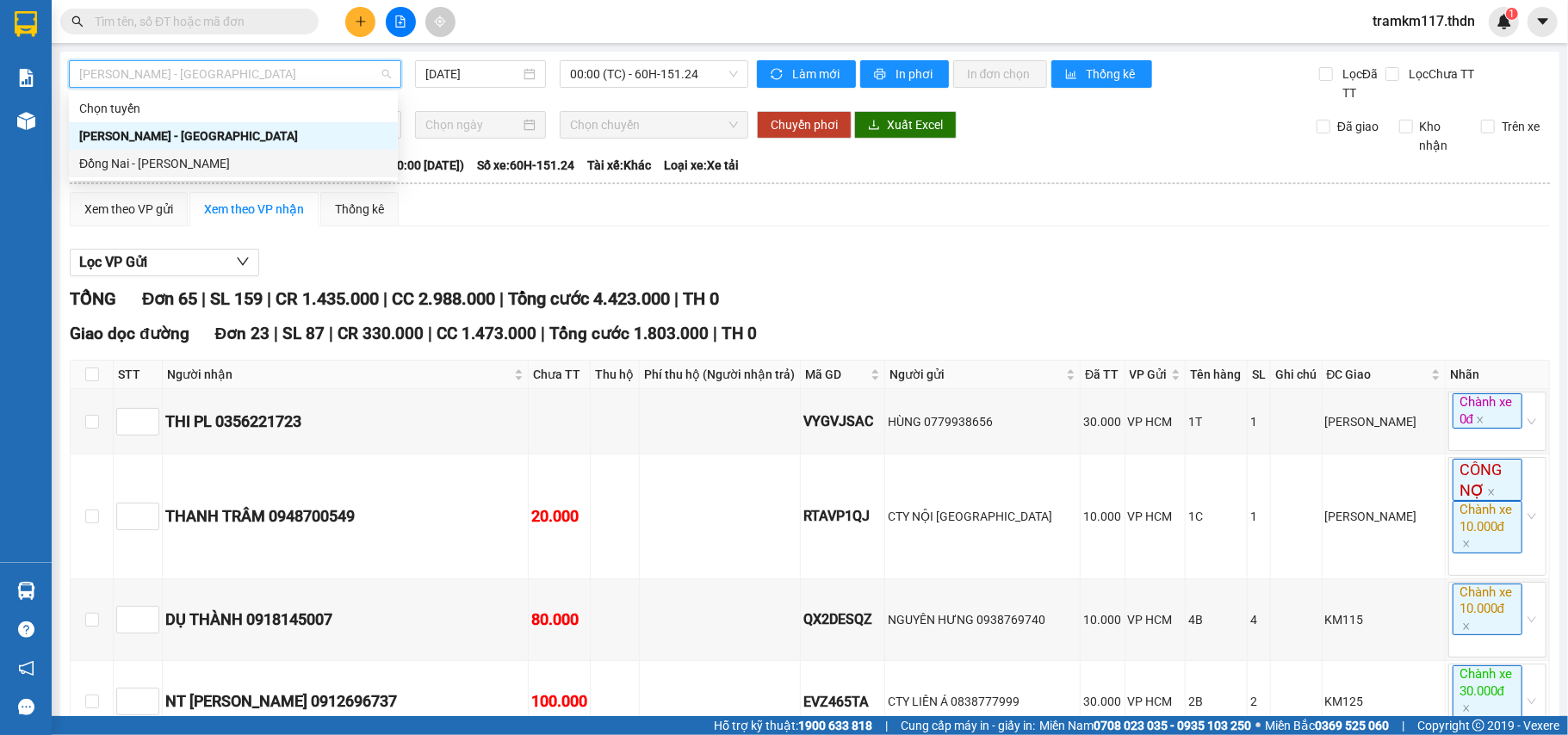
click at [177, 157] on div "Đồng Nai - [PERSON_NAME]" at bounding box center [233, 163] width 308 height 19
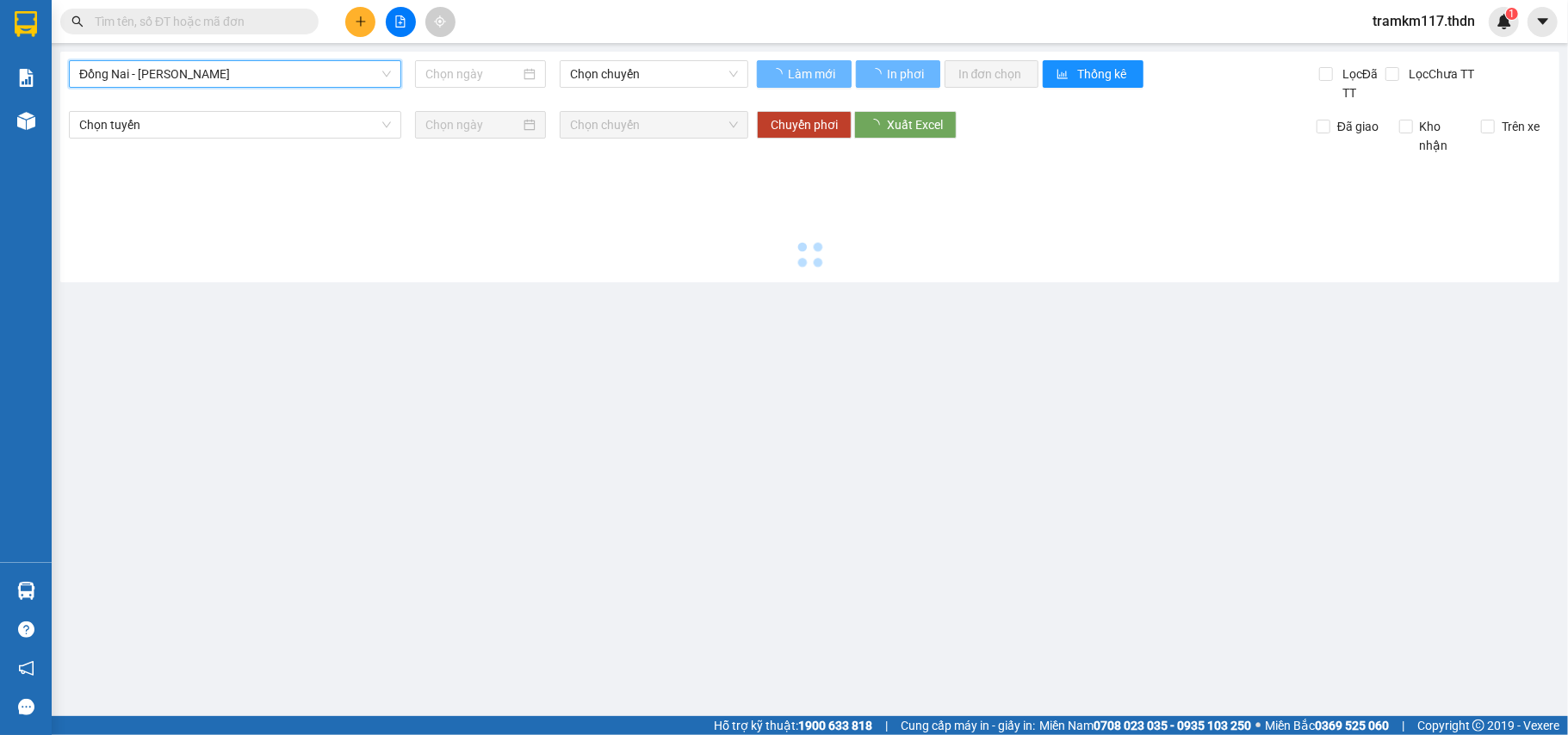
type input "[DATE]"
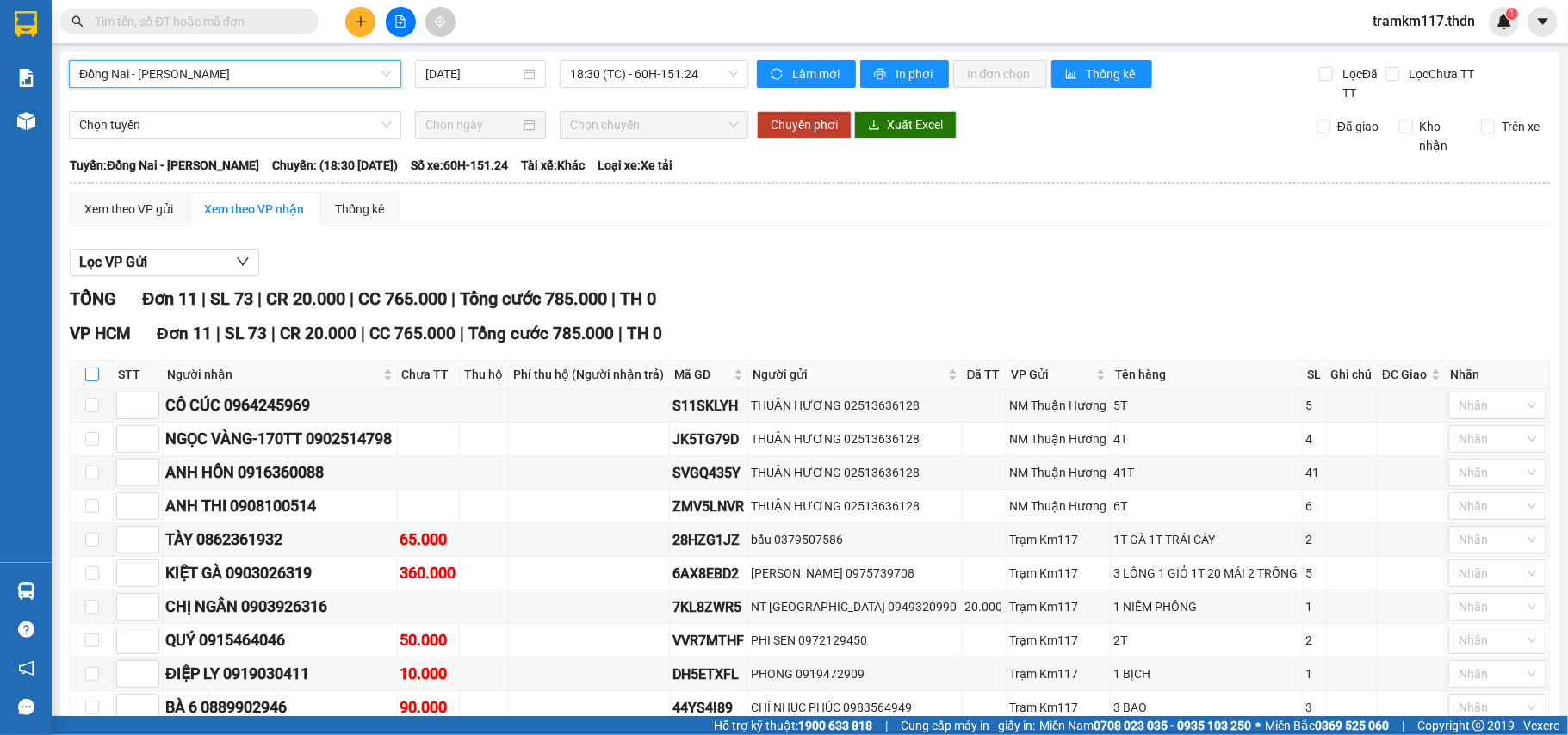
click at [93, 375] on input "checkbox" at bounding box center [92, 374] width 14 height 14
checkbox input "true"
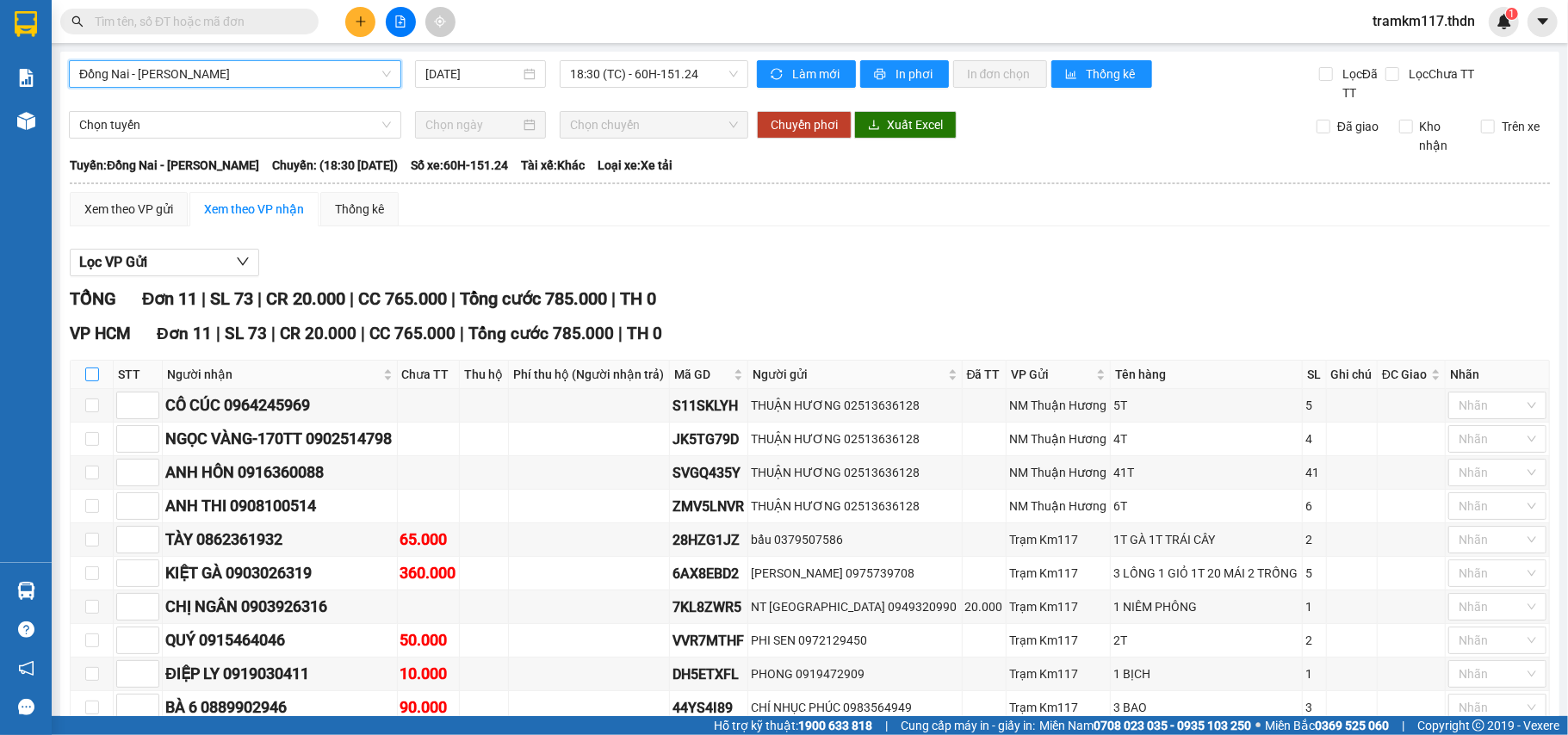
checkbox input "true"
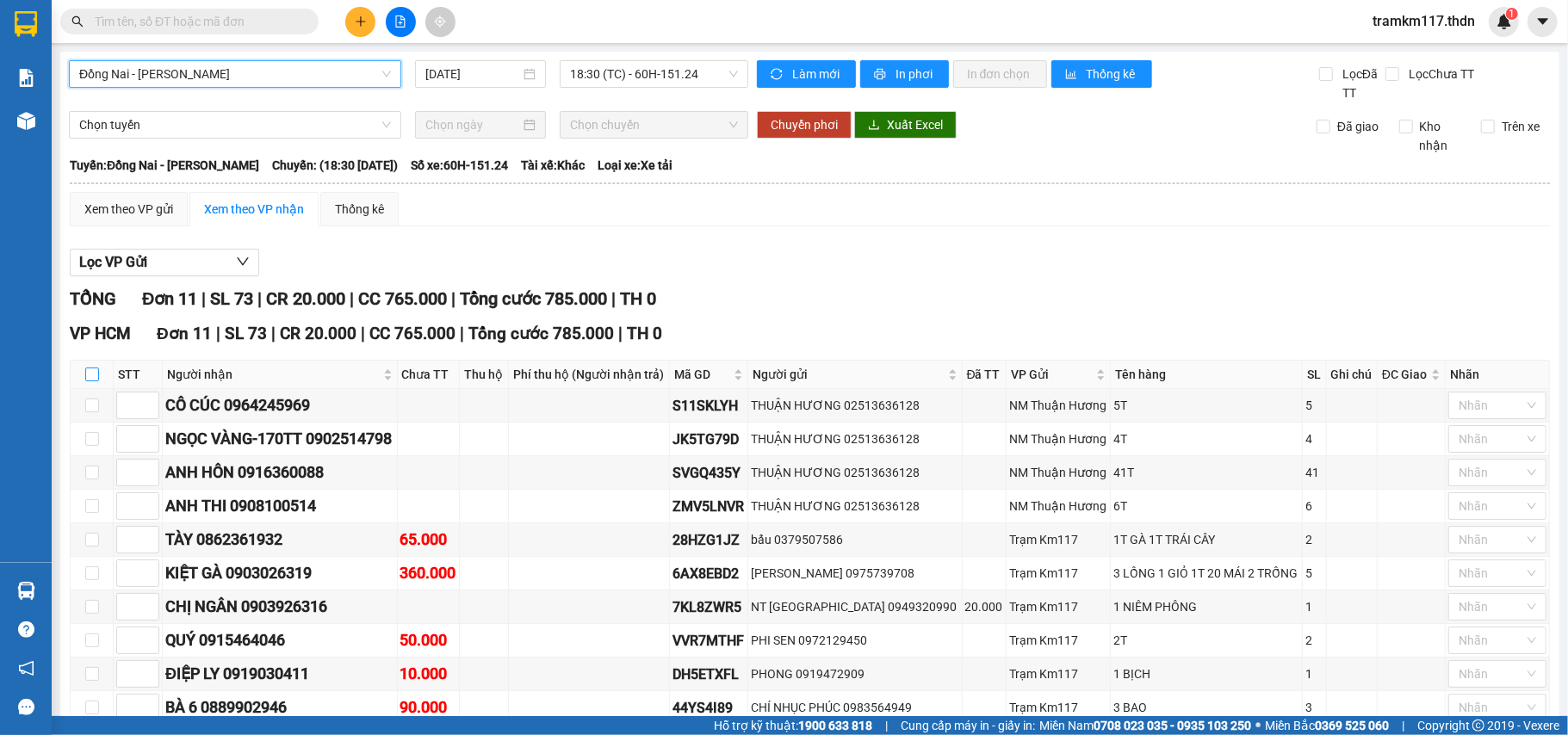
checkbox input "true"
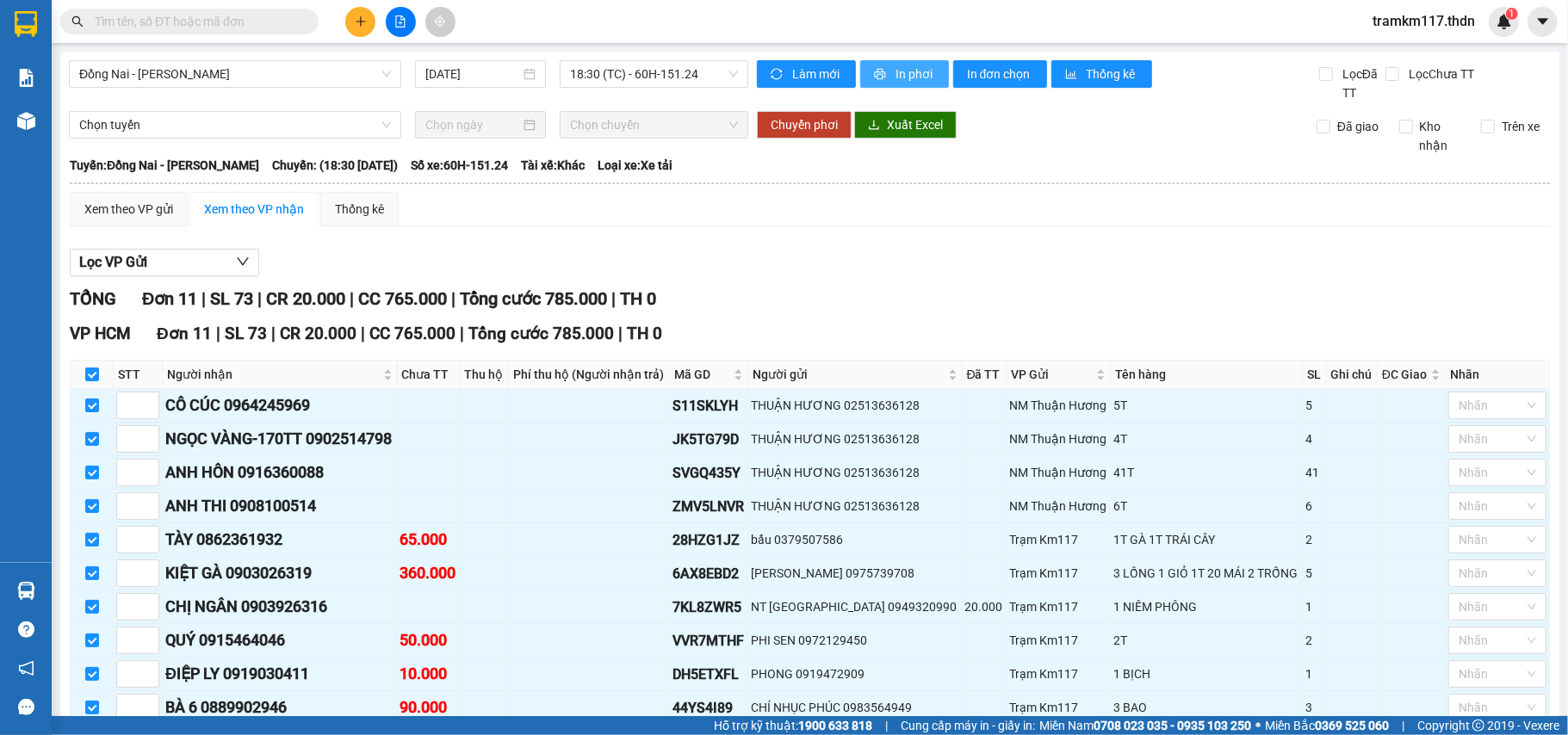
click at [895, 73] on span "In phơi" at bounding box center [915, 73] width 40 height 19
